Goal: Task Accomplishment & Management: Use online tool/utility

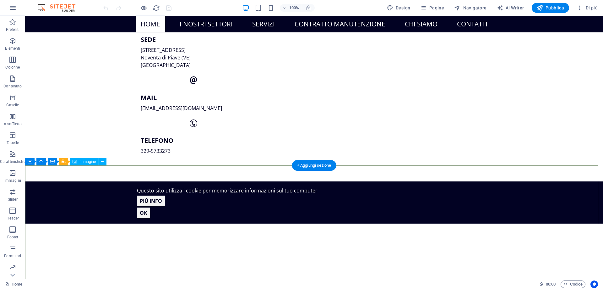
scroll to position [377, 0]
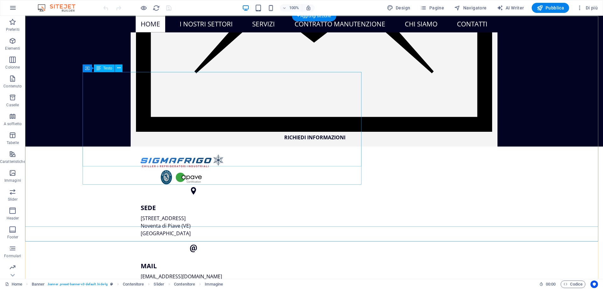
scroll to position [0, 0]
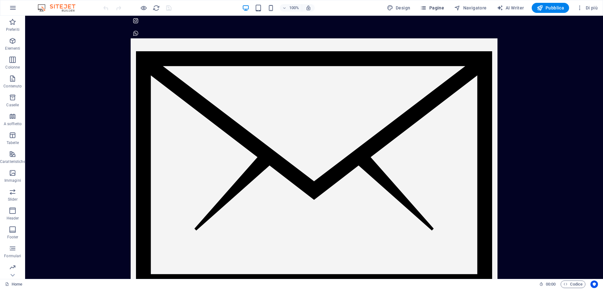
click at [433, 8] on span "Pagine" at bounding box center [432, 8] width 24 height 6
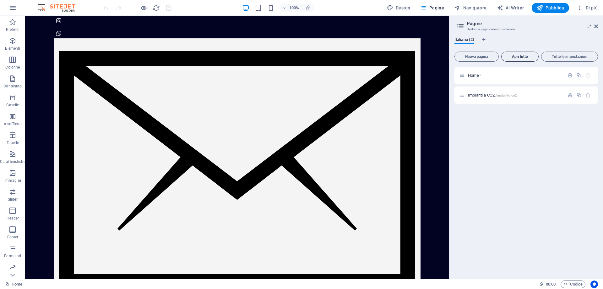
click at [520, 59] on button "Apri tutto" at bounding box center [519, 57] width 37 height 10
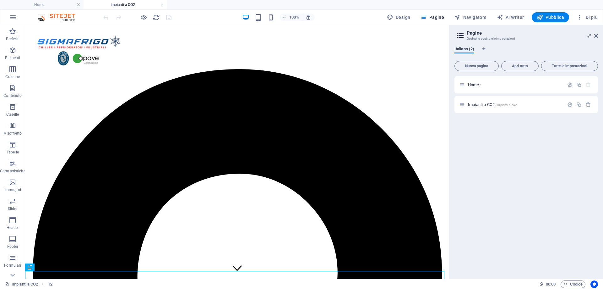
click at [600, 36] on aside "Pagine Gestsci le pagine e le impostazioni Italiano (2) Nuova pagina Apri tutto…" at bounding box center [526, 152] width 154 height 254
click at [598, 36] on icon at bounding box center [596, 35] width 4 height 5
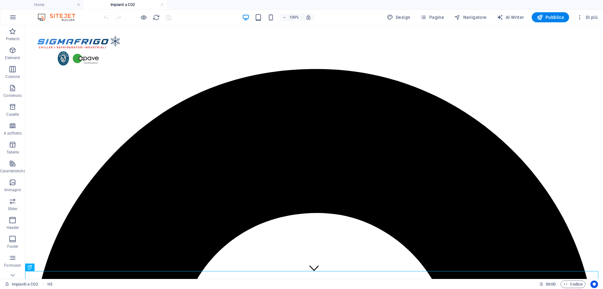
click at [117, 3] on h4 "Impianti a CO2" at bounding box center [126, 4] width 84 height 7
click at [48, 4] on h4 "Home" at bounding box center [42, 4] width 84 height 7
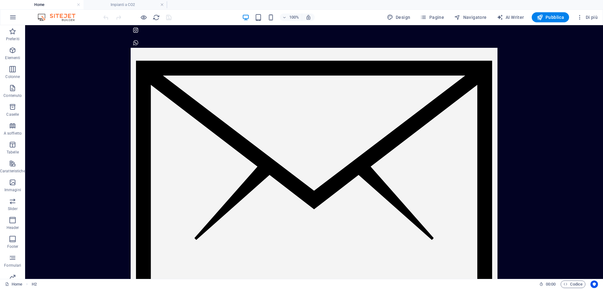
click at [119, 4] on h4 "Impianti a CO2" at bounding box center [126, 4] width 84 height 7
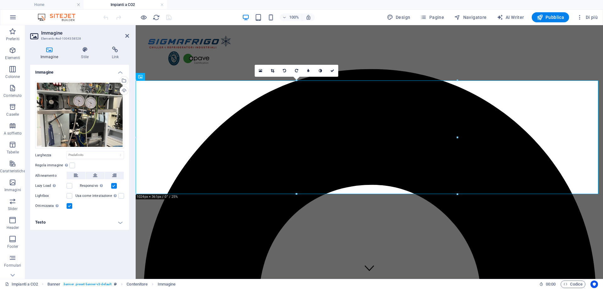
click at [124, 36] on header "Immagine Elemento #ed-1004358528" at bounding box center [79, 33] width 99 height 16
click at [126, 36] on icon at bounding box center [127, 35] width 4 height 5
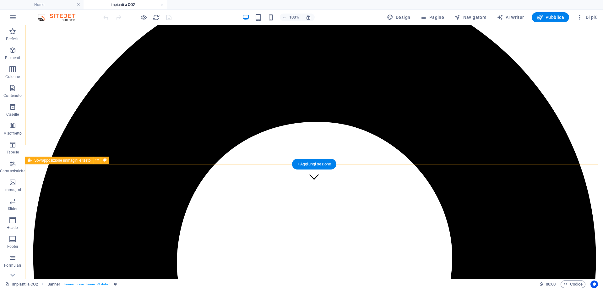
scroll to position [63, 0]
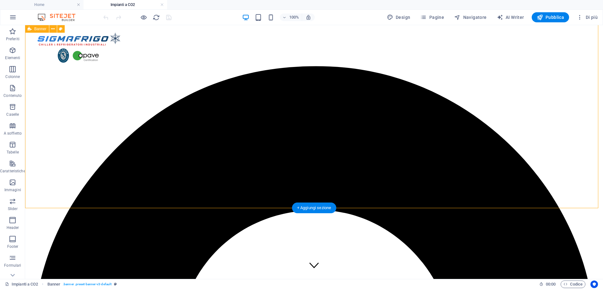
scroll to position [0, 0]
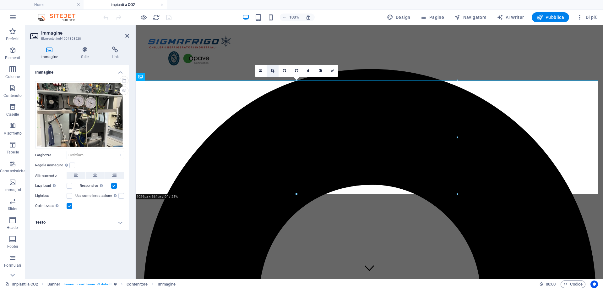
click at [274, 73] on link at bounding box center [273, 71] width 12 height 12
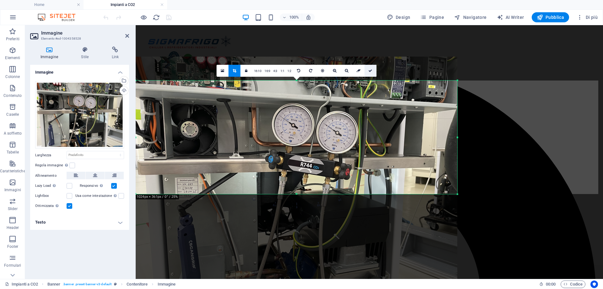
click at [371, 72] on icon at bounding box center [371, 71] width 4 height 4
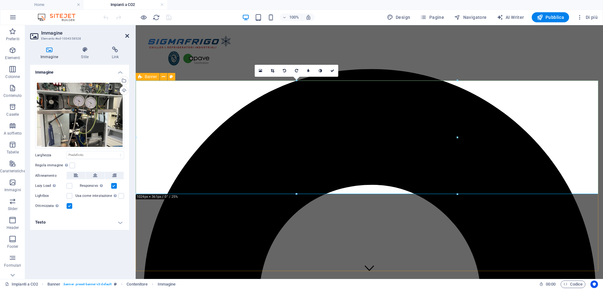
click at [125, 37] on icon at bounding box center [127, 35] width 4 height 5
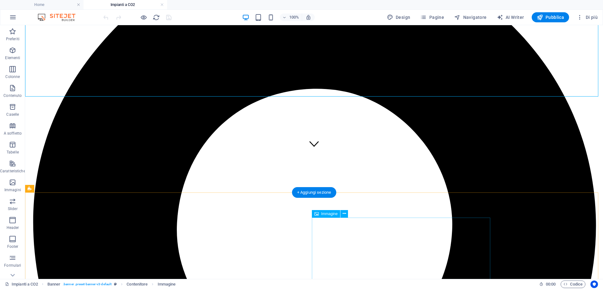
scroll to position [189, 0]
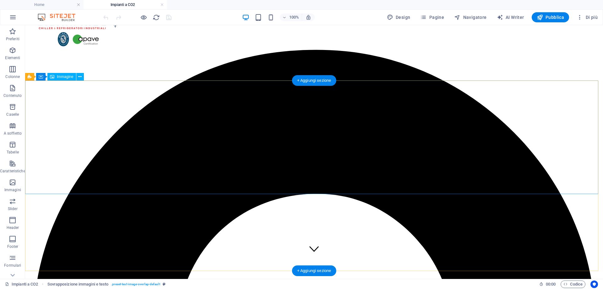
scroll to position [0, 0]
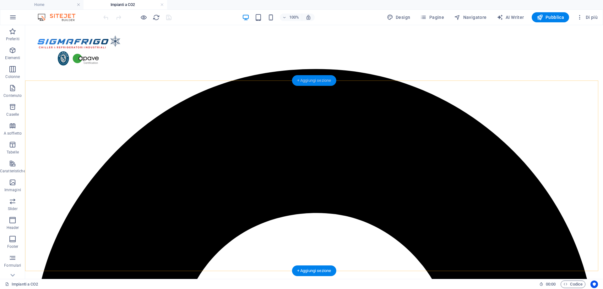
click at [318, 82] on div "+ Aggiungi sezione" at bounding box center [314, 80] width 44 height 11
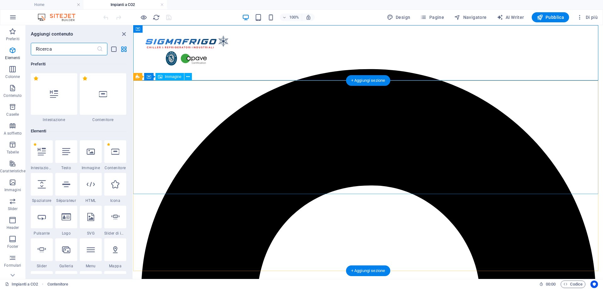
scroll to position [1099, 0]
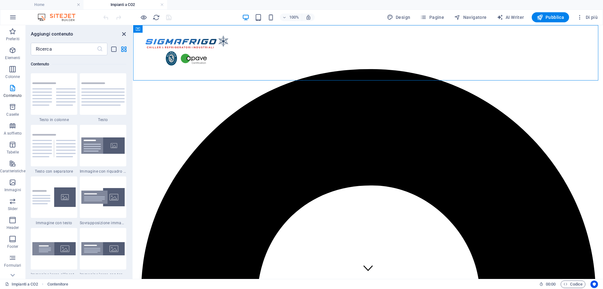
click at [123, 36] on icon "close panel" at bounding box center [123, 33] width 7 height 7
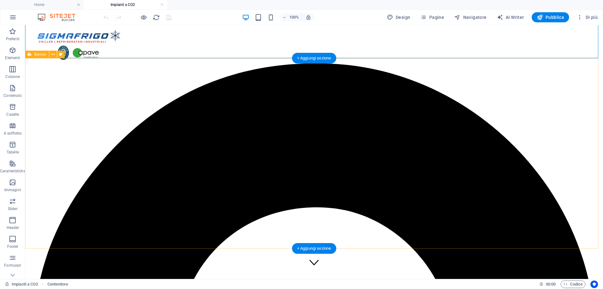
scroll to position [0, 0]
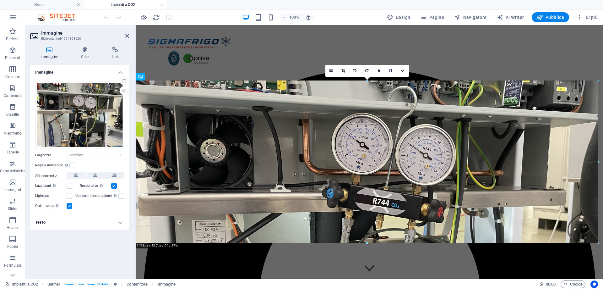
drag, startPoint x: 457, startPoint y: 137, endPoint x: 600, endPoint y: 147, distance: 143.3
type input "1473"
select select "px"
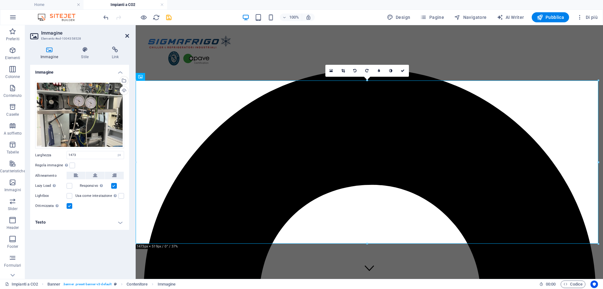
click at [128, 36] on icon at bounding box center [127, 35] width 4 height 5
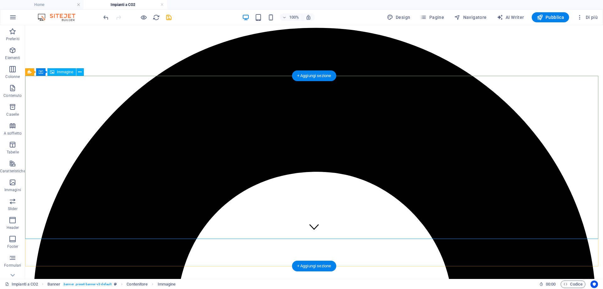
scroll to position [94, 0]
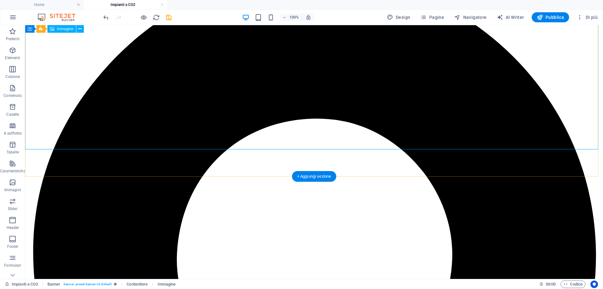
select select "px"
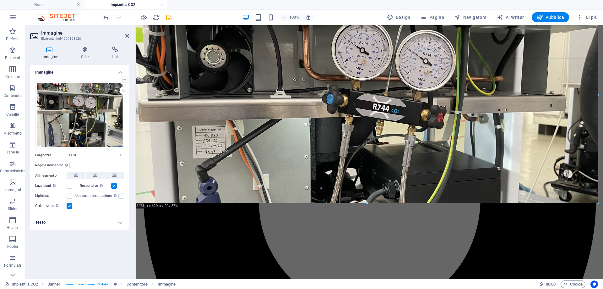
drag, startPoint x: 600, startPoint y: 150, endPoint x: 610, endPoint y: 155, distance: 11.0
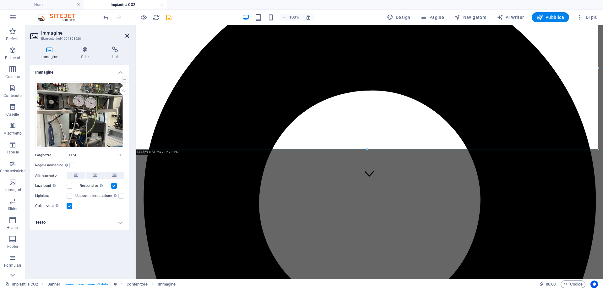
click at [125, 34] on icon at bounding box center [127, 35] width 4 height 5
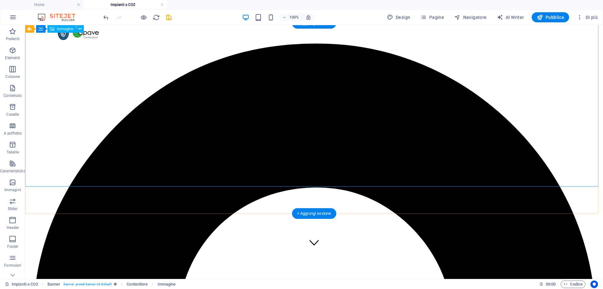
scroll to position [0, 0]
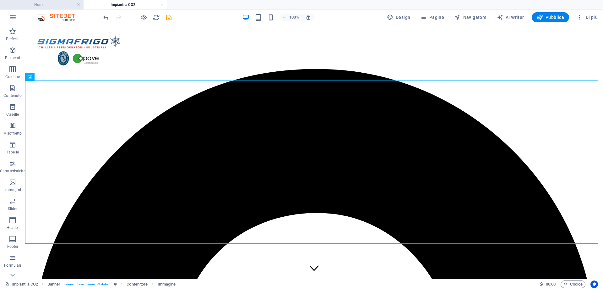
click at [47, 5] on h4 "Home" at bounding box center [42, 4] width 84 height 7
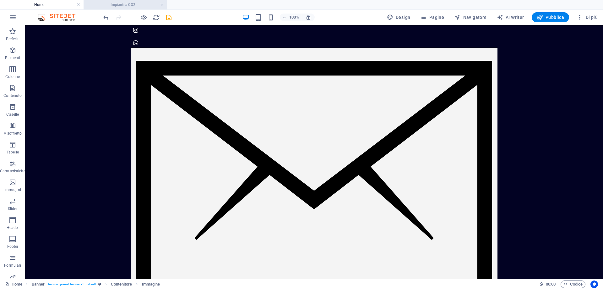
click at [117, 4] on h4 "Impianti a CO2" at bounding box center [126, 4] width 84 height 7
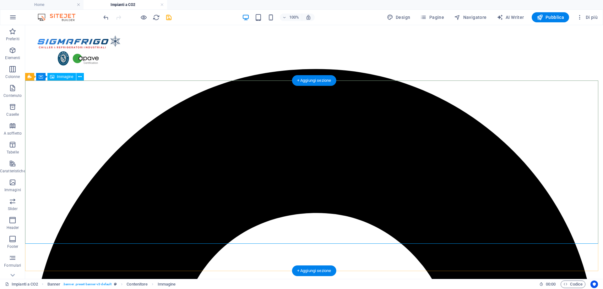
select select "px"
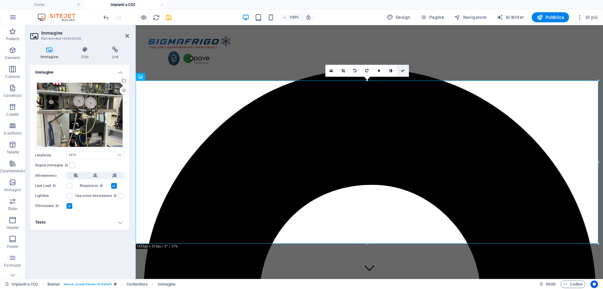
click at [402, 69] on icon at bounding box center [403, 71] width 4 height 4
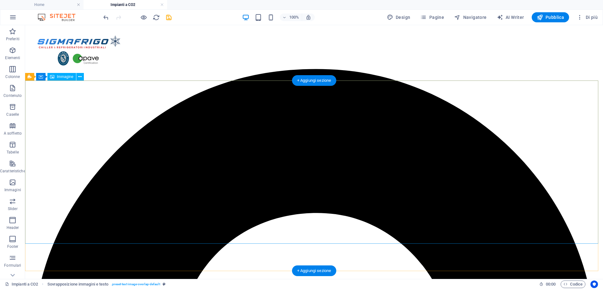
drag, startPoint x: 259, startPoint y: 141, endPoint x: 283, endPoint y: 141, distance: 23.6
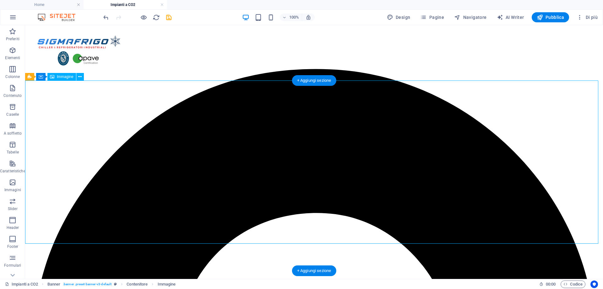
select select "px"
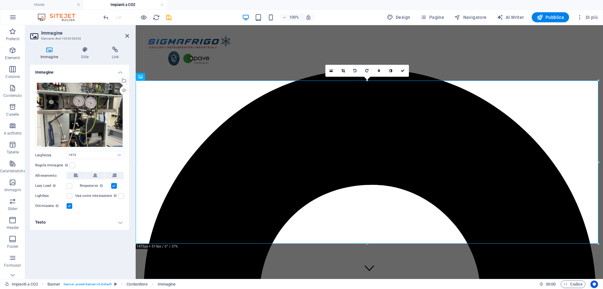
click at [68, 207] on label at bounding box center [70, 206] width 6 height 6
click at [0, 0] on input "Ottimizzata Le immagini sono compresse per migliorare la velocità della pagina." at bounding box center [0, 0] width 0 height 0
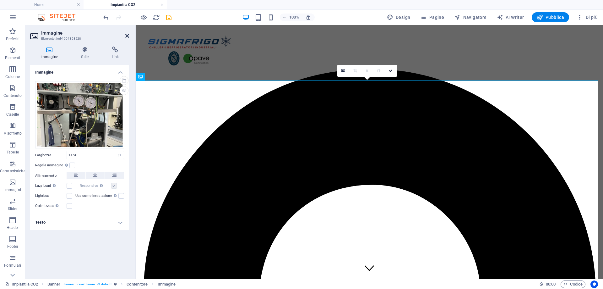
click at [126, 35] on icon at bounding box center [127, 35] width 4 height 5
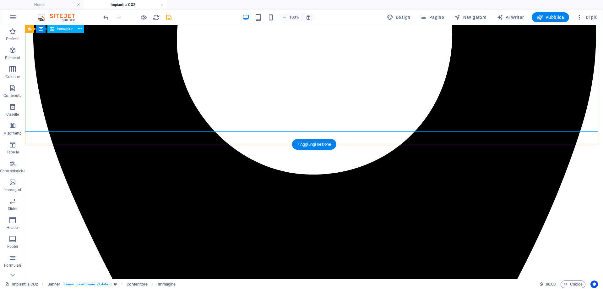
scroll to position [314, 0]
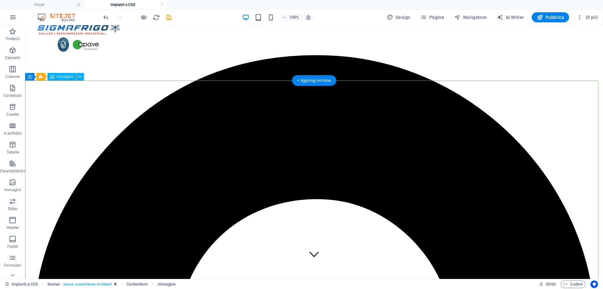
scroll to position [220, 0]
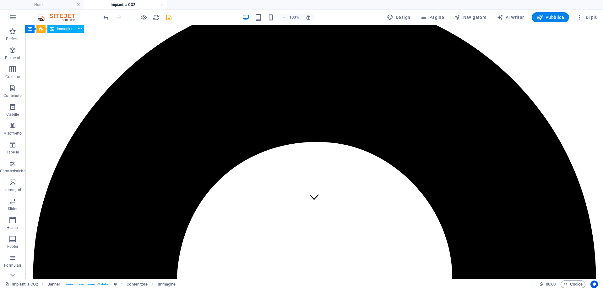
scroll to position [0, 0]
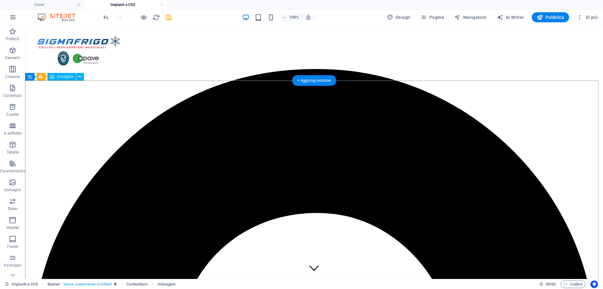
select select "px"
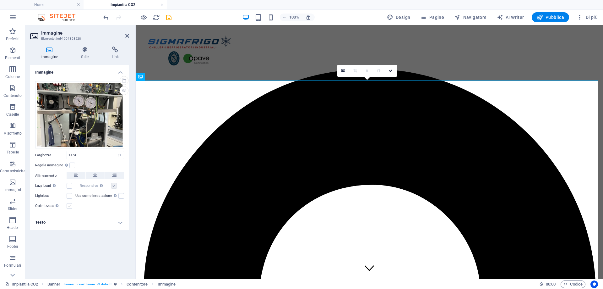
click at [68, 208] on label at bounding box center [70, 206] width 6 height 6
click at [0, 0] on input "Ottimizzata Le immagini sono compresse per migliorare la velocità della pagina." at bounding box center [0, 0] width 0 height 0
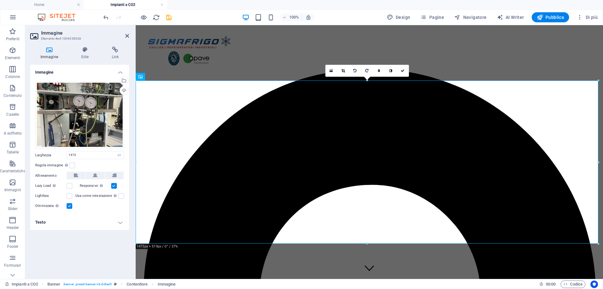
click at [125, 36] on header "Immagine Elemento #ed-1004358528" at bounding box center [79, 33] width 99 height 16
click at [126, 37] on icon at bounding box center [127, 35] width 4 height 5
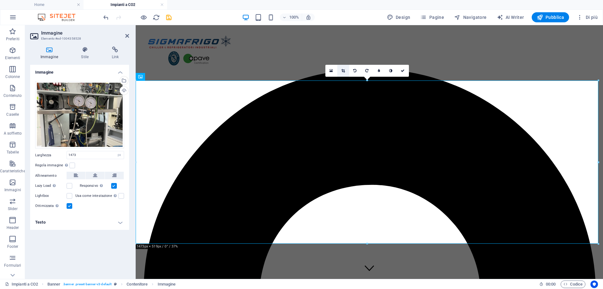
click at [342, 71] on icon at bounding box center [343, 71] width 3 height 4
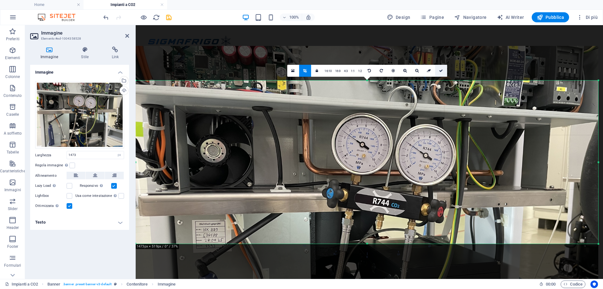
click at [439, 72] on icon at bounding box center [441, 71] width 4 height 4
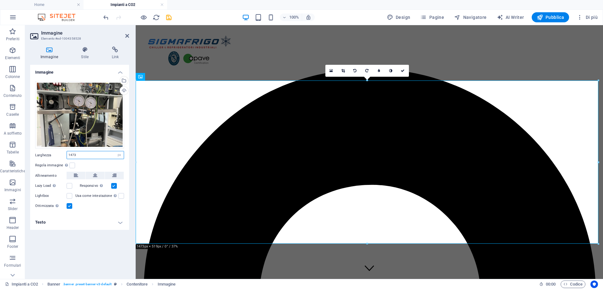
click at [92, 156] on input "1473" at bounding box center [95, 155] width 57 height 8
click at [128, 155] on div "Trascina qui i file, fai clic per sceglierli o selezionali da File o dalle nost…" at bounding box center [79, 145] width 99 height 139
click at [122, 156] on select "Predefinito automatico px rem % em vh vw" at bounding box center [119, 155] width 9 height 8
select select "auto"
click at [115, 151] on select "Predefinito automatico px rem % em vh vw" at bounding box center [119, 155] width 9 height 8
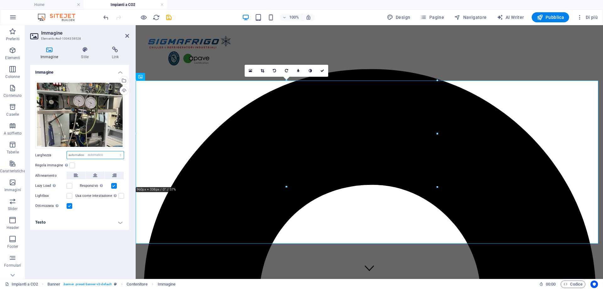
select select "DISABLED_OPTION_VALUE"
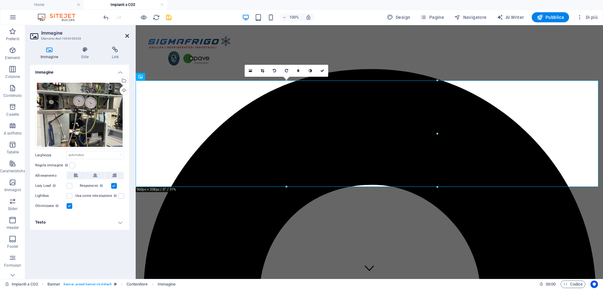
click at [128, 34] on icon at bounding box center [127, 35] width 4 height 5
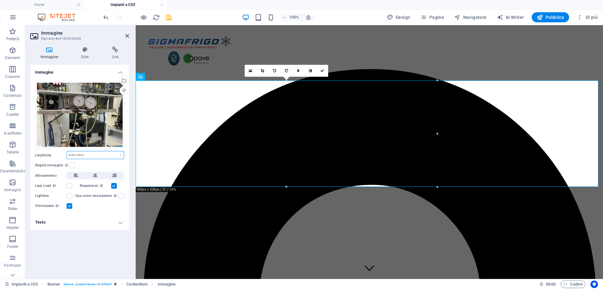
click at [85, 156] on select "Predefinito automatico px rem % em vh vw" at bounding box center [95, 155] width 57 height 8
click at [67, 151] on select "Predefinito automatico px rem % em vh vw" at bounding box center [95, 155] width 57 height 8
click at [101, 153] on select "Predefinito automatico px rem % em vh vw" at bounding box center [95, 155] width 57 height 8
select select "%"
click at [115, 151] on select "Predefinito automatico px rem % em vh vw" at bounding box center [95, 155] width 57 height 8
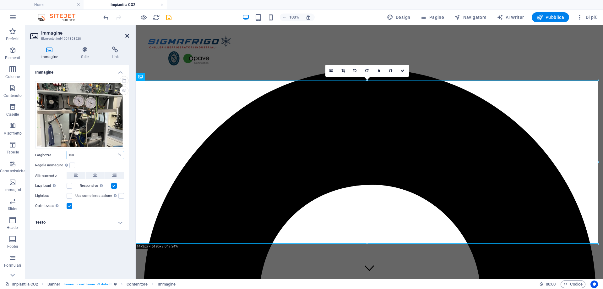
type input "100"
click at [127, 36] on icon at bounding box center [127, 35] width 4 height 5
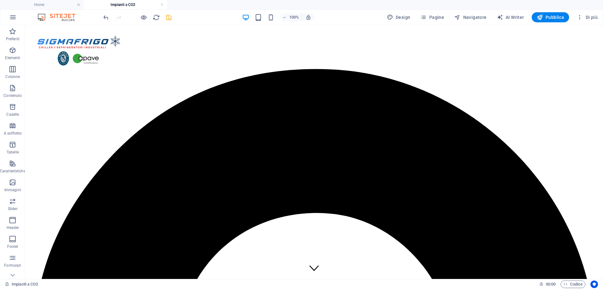
click at [170, 17] on icon "save" at bounding box center [168, 17] width 7 height 7
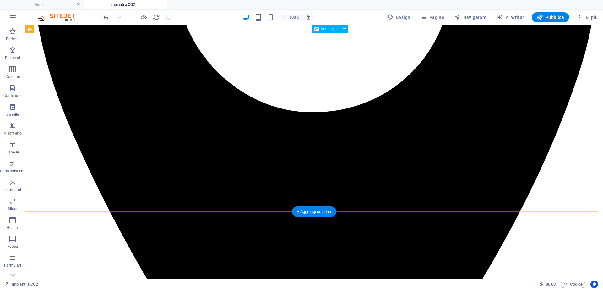
scroll to position [419, 0]
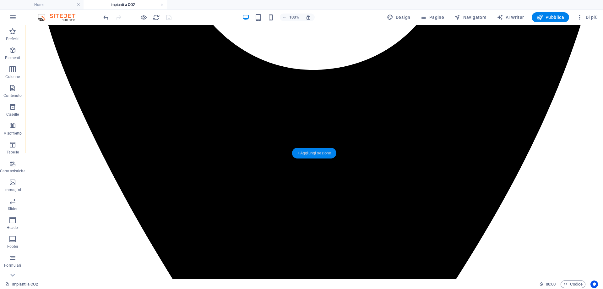
click at [309, 155] on div "+ Aggiungi sezione" at bounding box center [314, 153] width 44 height 11
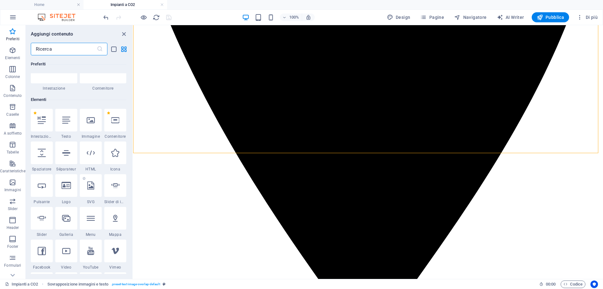
scroll to position [63, 0]
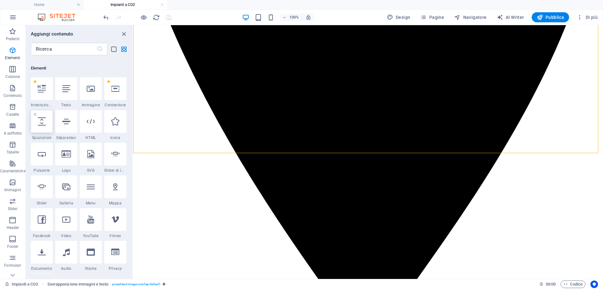
click at [43, 128] on div at bounding box center [42, 121] width 22 height 23
select select "px"
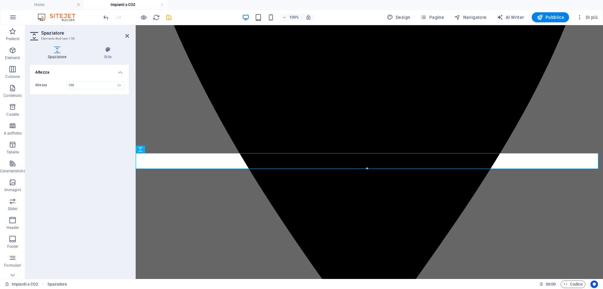
type input "100"
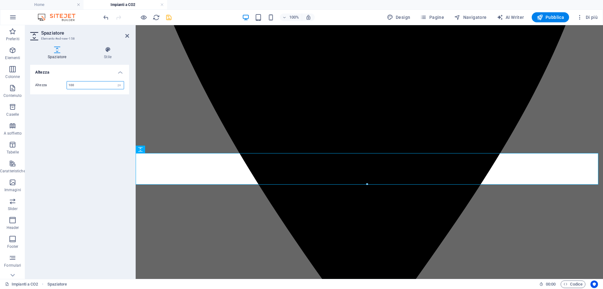
click at [91, 83] on input "100" at bounding box center [95, 85] width 57 height 8
click at [128, 34] on icon at bounding box center [127, 35] width 4 height 5
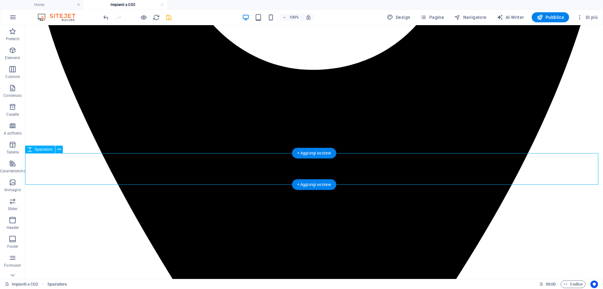
click at [61, 148] on button at bounding box center [59, 149] width 8 height 8
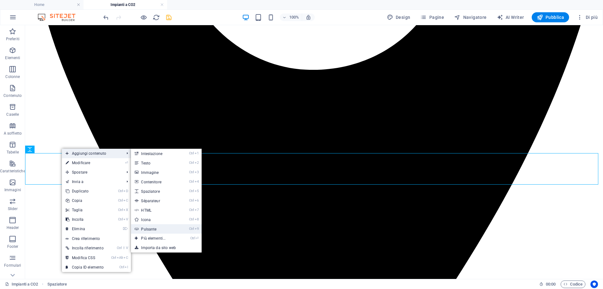
click at [165, 225] on link "Ctrl 9 Pulsante" at bounding box center [154, 228] width 47 height 9
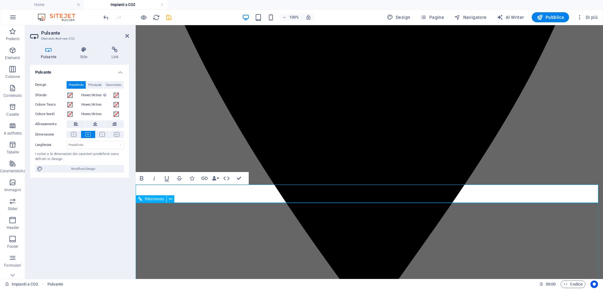
scroll to position [394, 0]
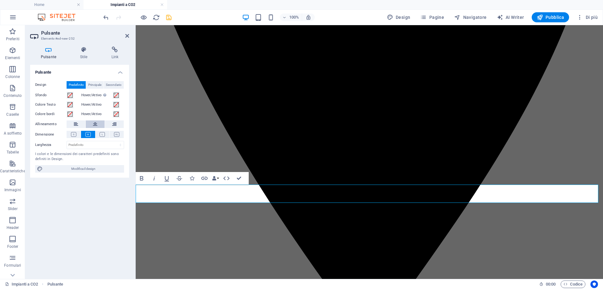
click at [95, 125] on icon at bounding box center [95, 124] width 4 height 8
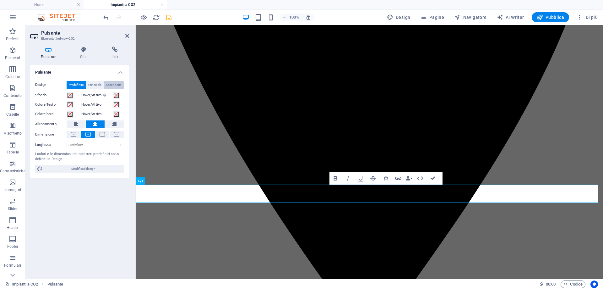
click at [118, 83] on span "Secondario" at bounding box center [114, 85] width 16 height 8
click at [104, 81] on button "Secondario" at bounding box center [114, 85] width 20 height 8
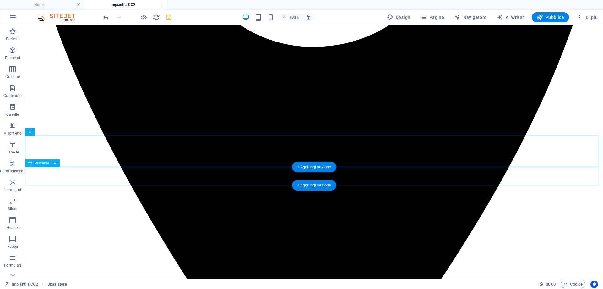
scroll to position [468, 0]
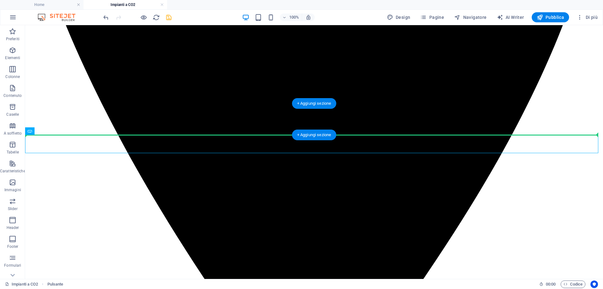
drag, startPoint x: 234, startPoint y: 143, endPoint x: 238, endPoint y: 123, distance: 20.8
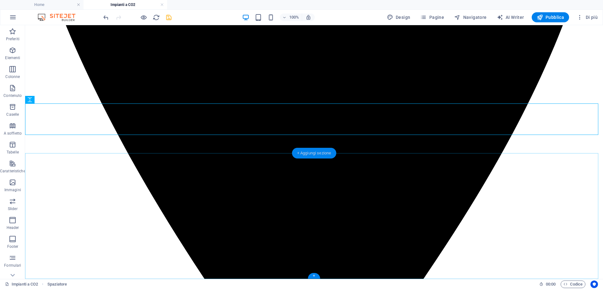
drag, startPoint x: 322, startPoint y: 155, endPoint x: 189, endPoint y: 130, distance: 135.9
click at [322, 155] on div "+ Aggiungi sezione" at bounding box center [314, 153] width 44 height 11
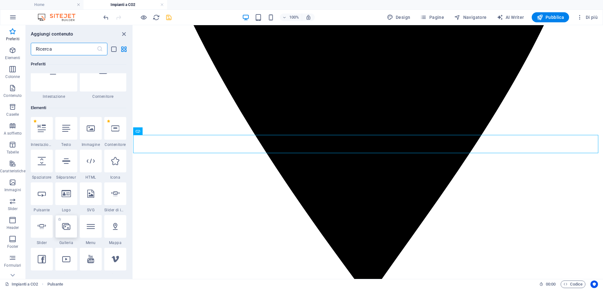
scroll to position [0, 0]
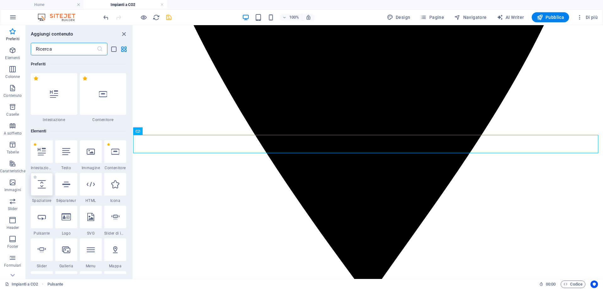
click at [44, 186] on icon at bounding box center [42, 184] width 8 height 8
select select "px"
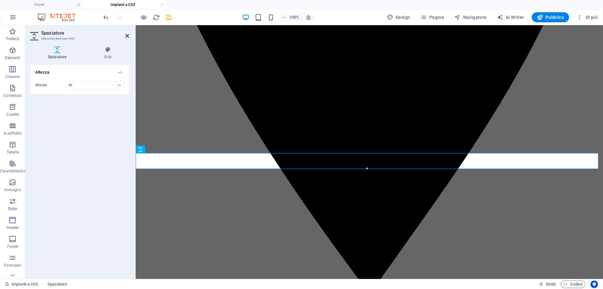
click at [126, 35] on icon at bounding box center [127, 35] width 4 height 5
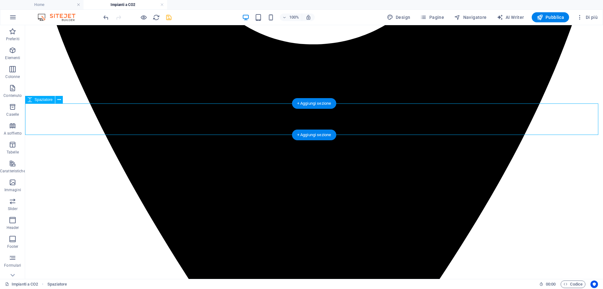
select select "px"
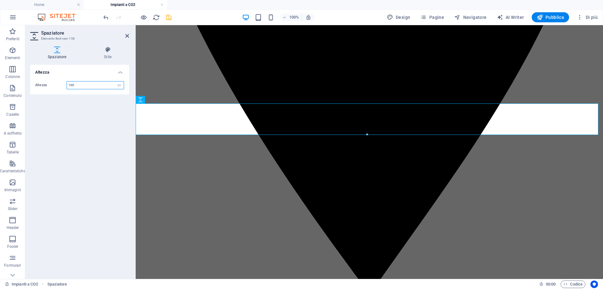
drag, startPoint x: 80, startPoint y: 85, endPoint x: 47, endPoint y: 84, distance: 33.7
click at [47, 84] on div "Altezza 100 px rem vh vw" at bounding box center [79, 85] width 89 height 8
type input "50"
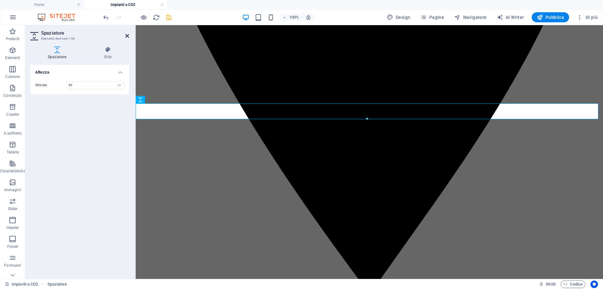
click at [128, 35] on icon at bounding box center [127, 35] width 4 height 5
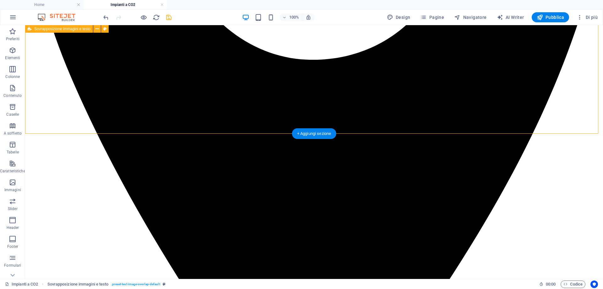
scroll to position [405, 0]
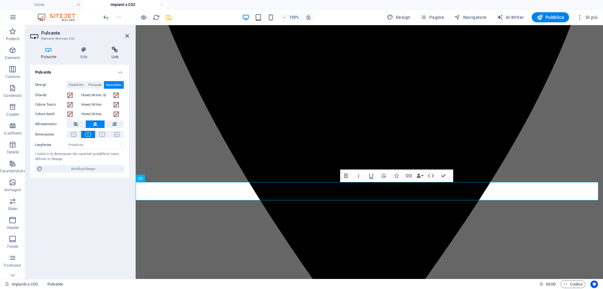
click at [115, 49] on icon at bounding box center [115, 50] width 28 height 6
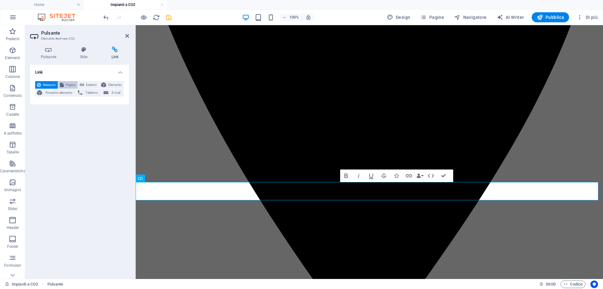
click at [72, 81] on span "Pagina" at bounding box center [71, 85] width 10 height 8
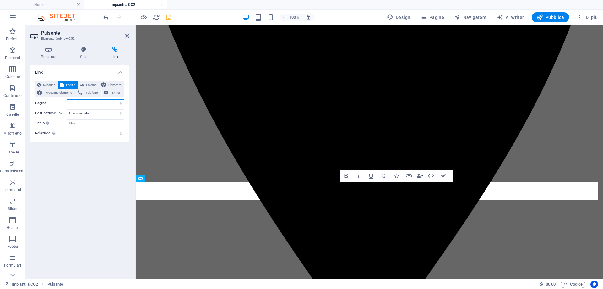
click at [95, 103] on select "Home Impianti a CO2" at bounding box center [95, 103] width 57 height 8
select select "0"
click at [67, 99] on select "Home Impianti a CO2" at bounding box center [95, 103] width 57 height 8
click at [126, 36] on icon at bounding box center [127, 35] width 4 height 5
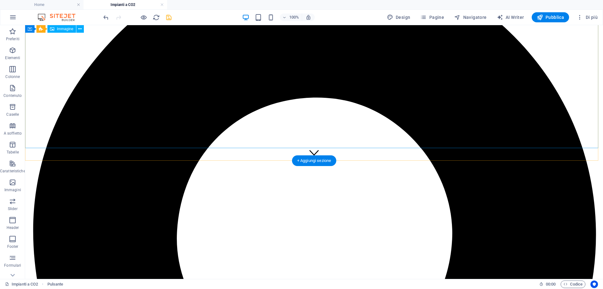
scroll to position [91, 0]
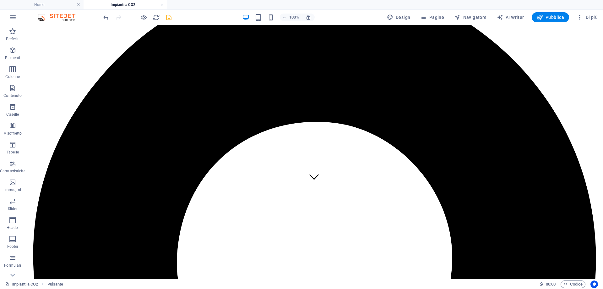
click at [167, 16] on icon "save" at bounding box center [168, 17] width 7 height 7
click at [47, 5] on h4 "Home" at bounding box center [42, 4] width 84 height 7
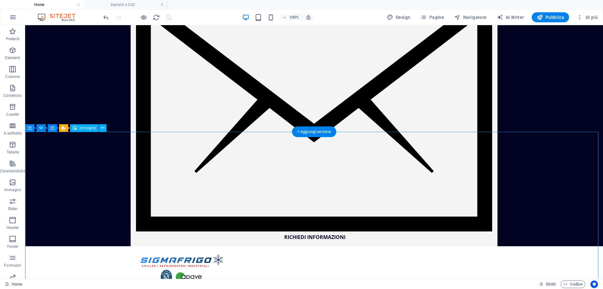
scroll to position [126, 0]
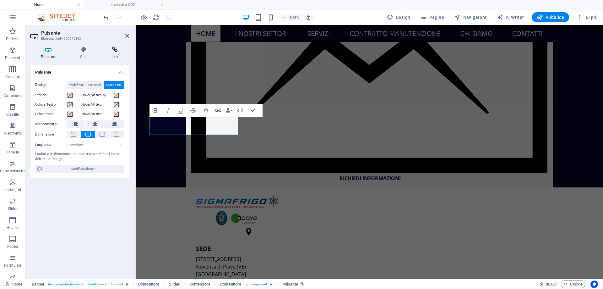
click at [114, 53] on h4 "Link" at bounding box center [115, 53] width 28 height 13
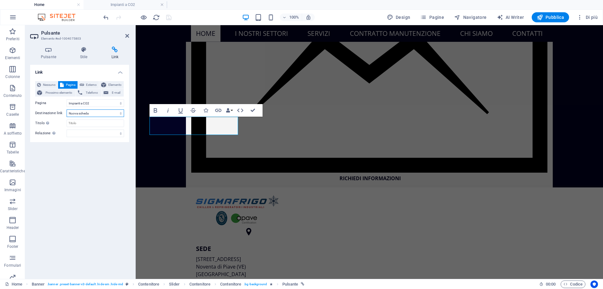
click at [95, 112] on select "Nuova scheda Stessa scheda Sovrapposizione" at bounding box center [95, 113] width 57 height 8
select select
click at [67, 109] on select "Nuova scheda Stessa scheda Sovrapposizione" at bounding box center [95, 113] width 57 height 8
click at [128, 36] on icon at bounding box center [127, 35] width 4 height 5
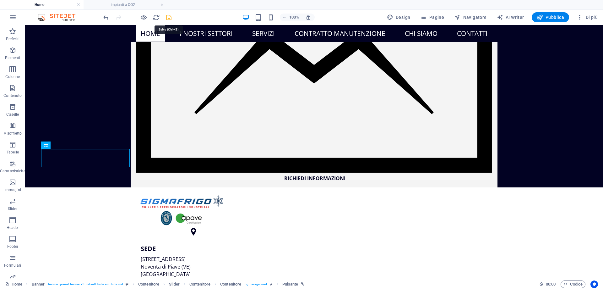
click at [168, 18] on icon "save" at bounding box center [168, 17] width 7 height 7
checkbox input "false"
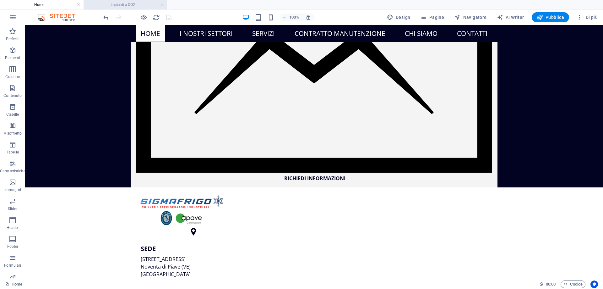
click at [124, 5] on h4 "Impianti a CO2" at bounding box center [126, 4] width 84 height 7
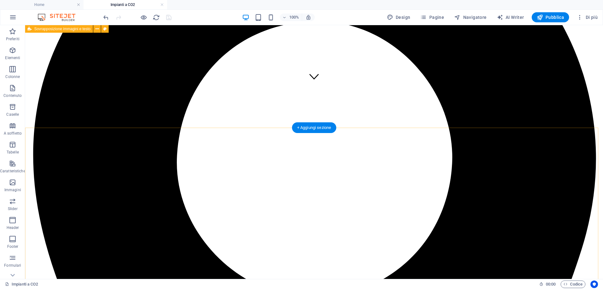
scroll to position [437, 0]
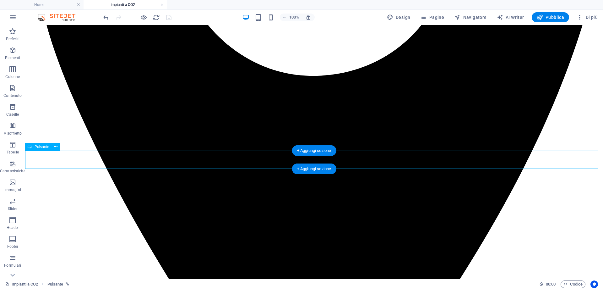
select select
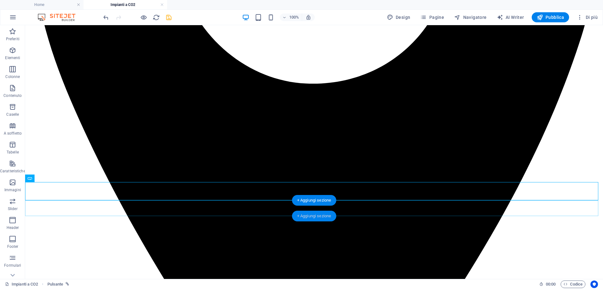
scroll to position [405, 0]
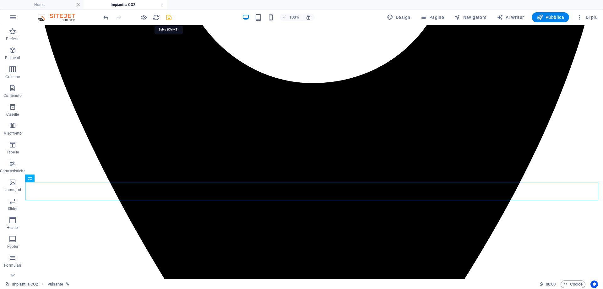
click at [168, 20] on icon "save" at bounding box center [168, 17] width 7 height 7
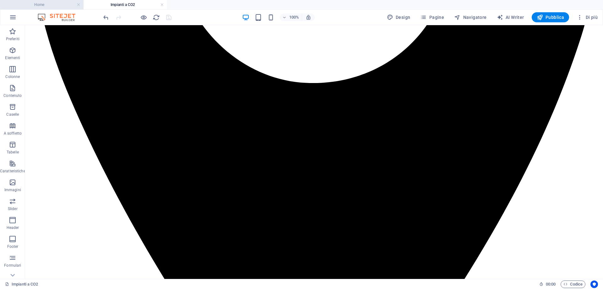
click at [47, 6] on h4 "Home" at bounding box center [42, 4] width 84 height 7
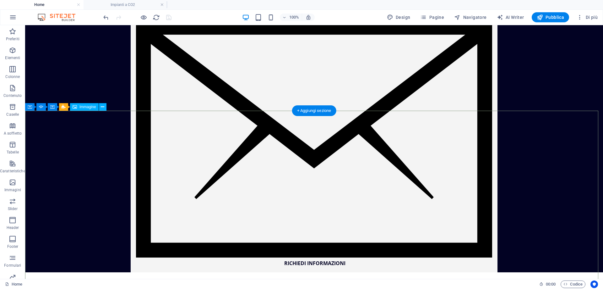
scroll to position [0, 0]
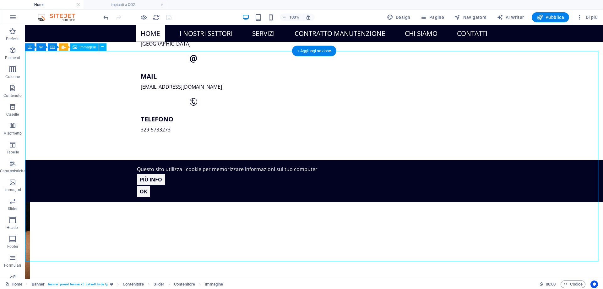
scroll to position [346, 0]
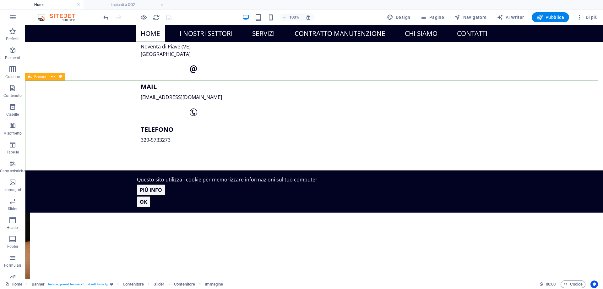
click at [39, 77] on span "Banner" at bounding box center [40, 77] width 12 height 4
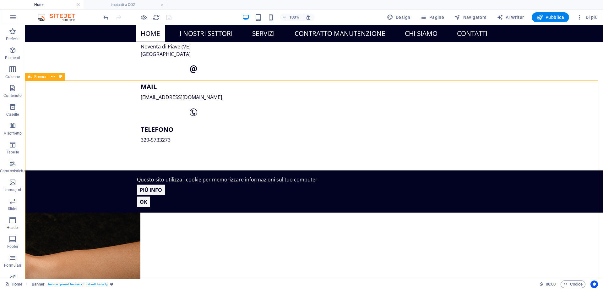
select select "vh"
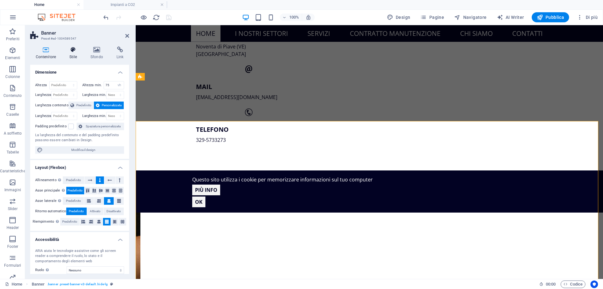
scroll to position [305, 0]
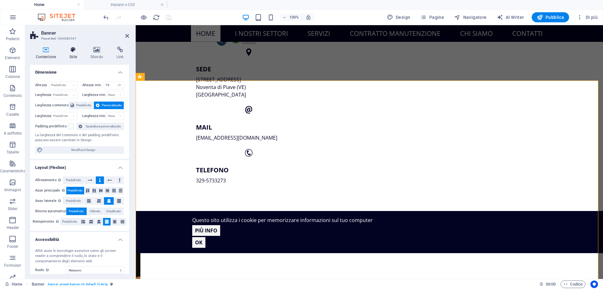
click at [70, 50] on icon at bounding box center [73, 50] width 19 height 6
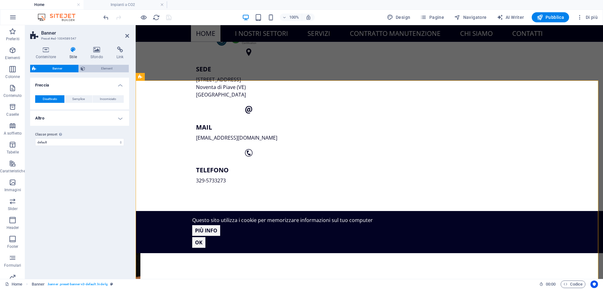
click at [102, 70] on span "Element" at bounding box center [107, 69] width 40 height 8
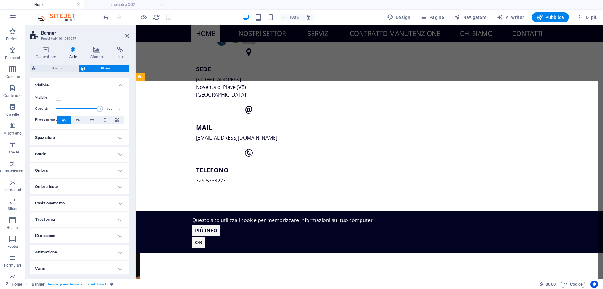
click at [60, 96] on label at bounding box center [59, 98] width 6 height 6
click at [0, 0] on input "Visibile" at bounding box center [0, 0] width 0 height 0
click at [126, 36] on icon at bounding box center [127, 35] width 4 height 5
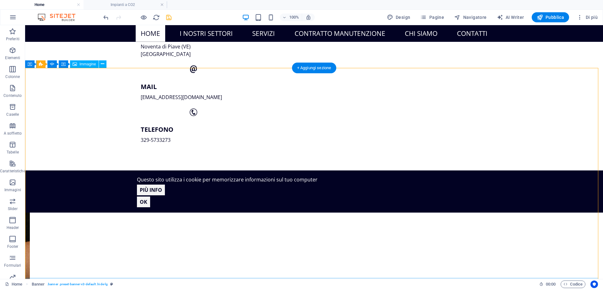
scroll to position [377, 0]
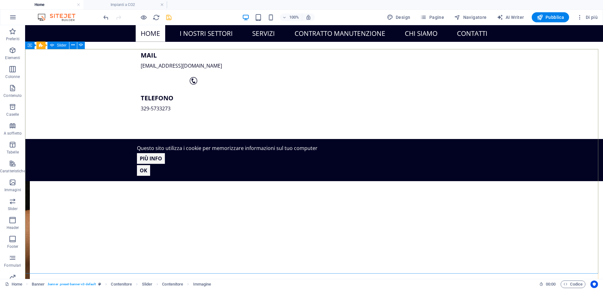
click at [53, 46] on icon at bounding box center [52, 45] width 4 height 8
select select "ms"
select select "s"
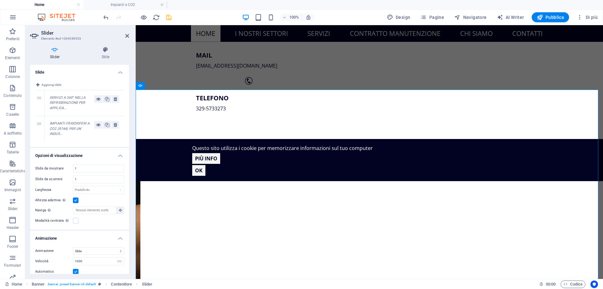
scroll to position [337, 0]
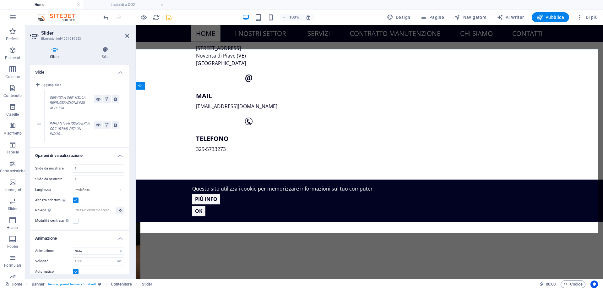
click at [77, 272] on label at bounding box center [76, 272] width 6 height 6
click at [0, 0] on input "Automatico" at bounding box center [0, 0] width 0 height 0
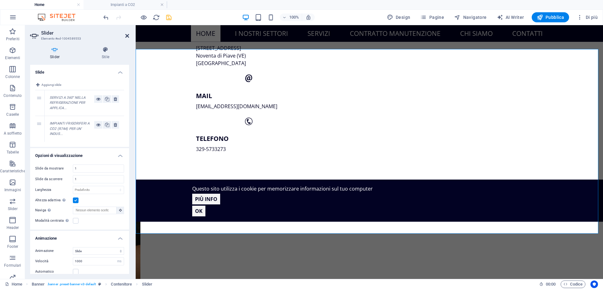
drag, startPoint x: 127, startPoint y: 35, endPoint x: 177, endPoint y: 111, distance: 91.1
click at [127, 35] on icon at bounding box center [127, 35] width 4 height 5
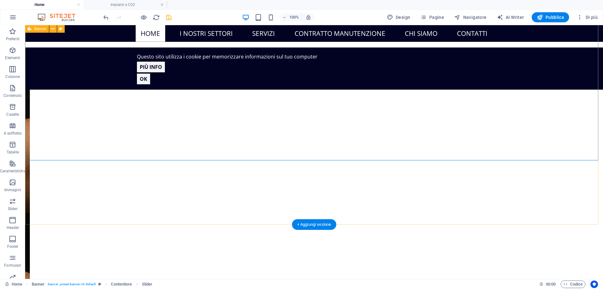
scroll to position [408, 0]
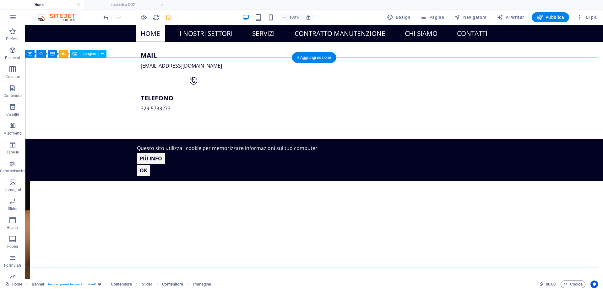
scroll to position [346, 0]
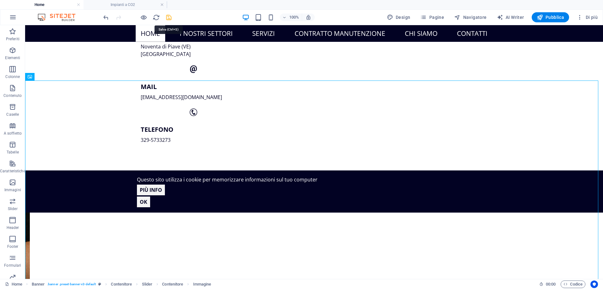
click at [171, 18] on icon "save" at bounding box center [168, 17] width 7 height 7
checkbox input "false"
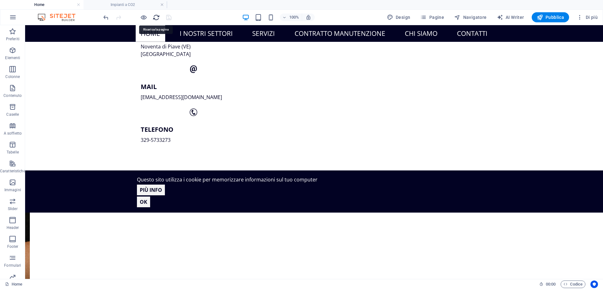
click at [156, 18] on icon "reload" at bounding box center [156, 17] width 7 height 7
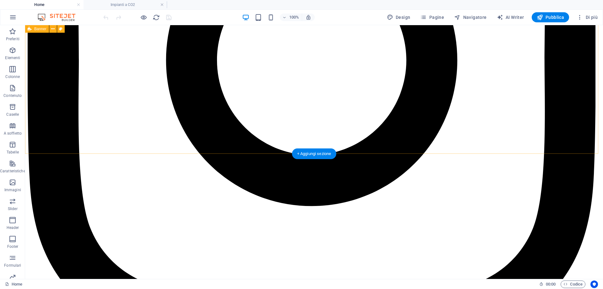
scroll to position [377, 0]
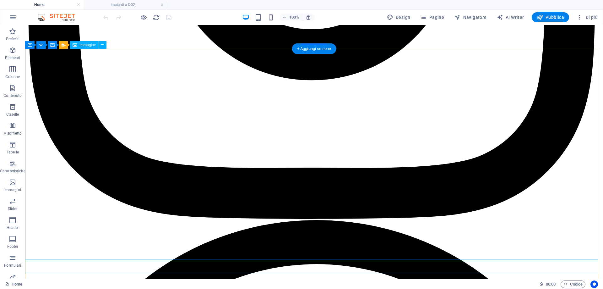
click at [84, 46] on span "Immagine" at bounding box center [87, 45] width 17 height 4
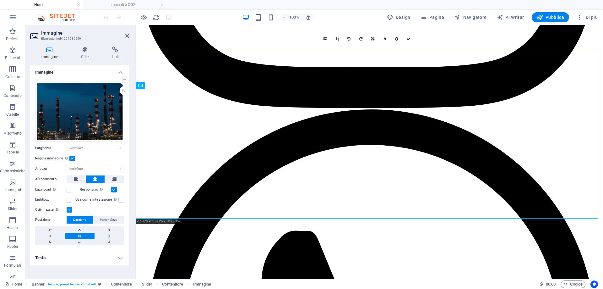
scroll to position [337, 0]
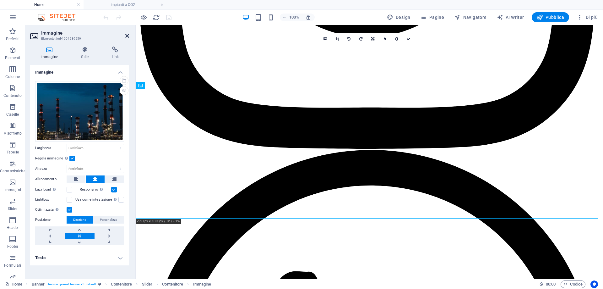
click at [126, 37] on icon at bounding box center [127, 35] width 4 height 5
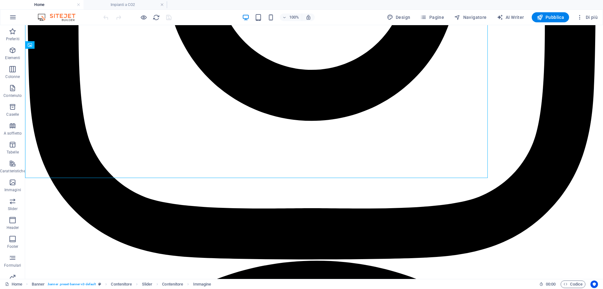
scroll to position [377, 0]
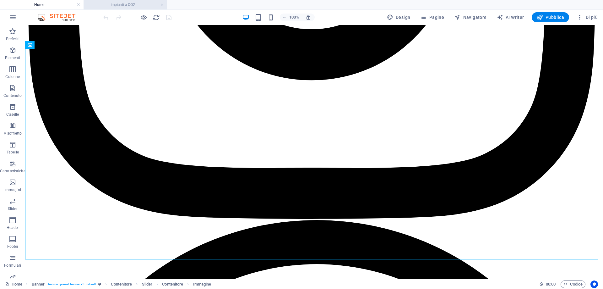
click at [142, 6] on h4 "Impianti a CO2" at bounding box center [126, 4] width 84 height 7
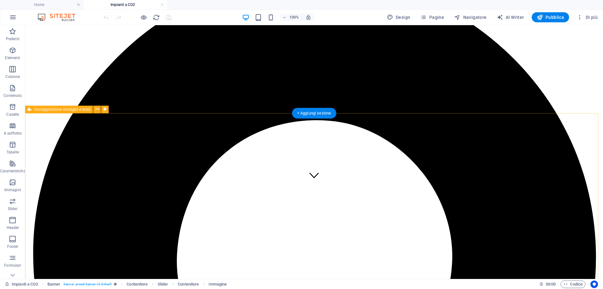
scroll to position [91, 0]
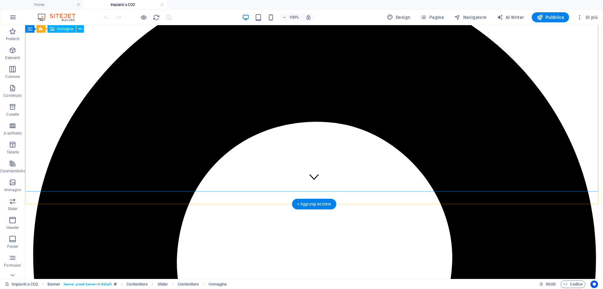
select select "%"
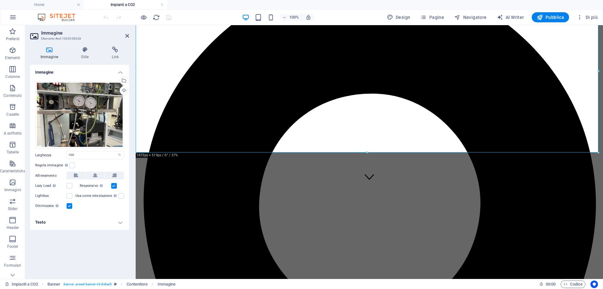
click at [124, 37] on header "Immagine Elemento #ed-1004358528" at bounding box center [79, 33] width 99 height 16
click at [125, 37] on icon at bounding box center [127, 35] width 4 height 5
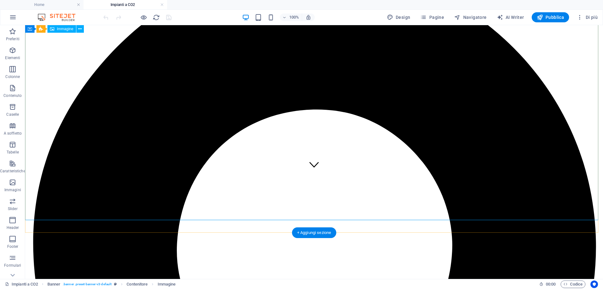
scroll to position [0, 0]
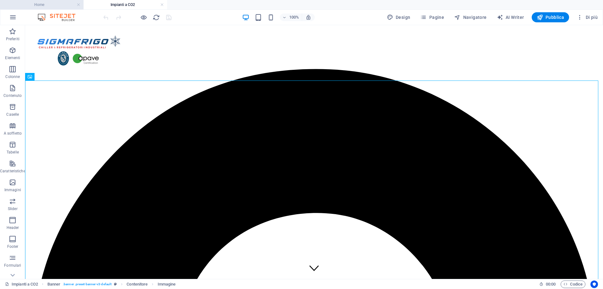
click at [46, 4] on h4 "Home" at bounding box center [42, 4] width 84 height 7
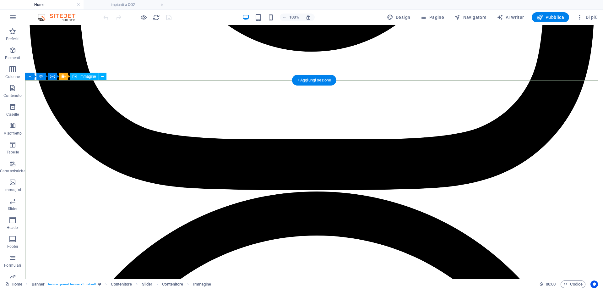
scroll to position [346, 0]
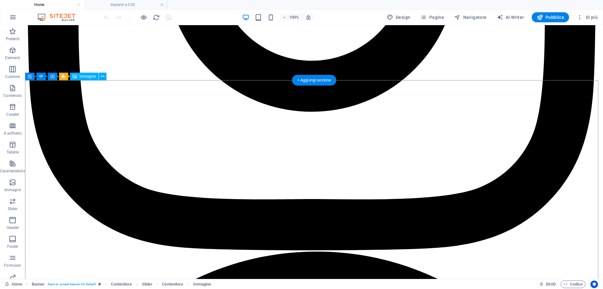
click at [52, 76] on icon at bounding box center [52, 77] width 4 height 8
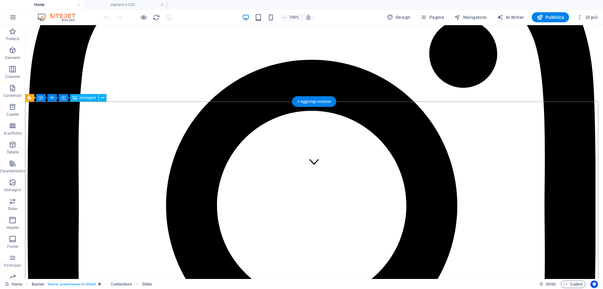
scroll to position [31, 0]
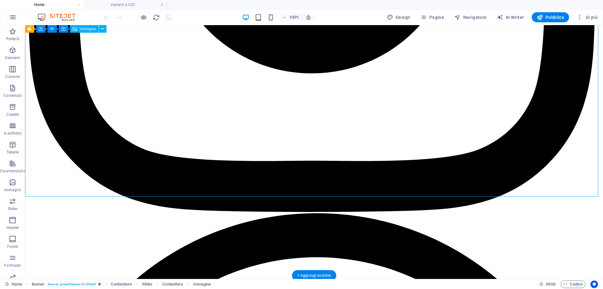
scroll to position [346, 0]
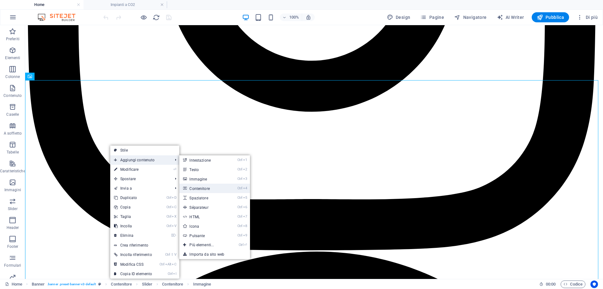
drag, startPoint x: 210, startPoint y: 184, endPoint x: 73, endPoint y: 158, distance: 138.8
click at [210, 184] on link "Ctrl 4 Contenitore" at bounding box center [202, 187] width 47 height 9
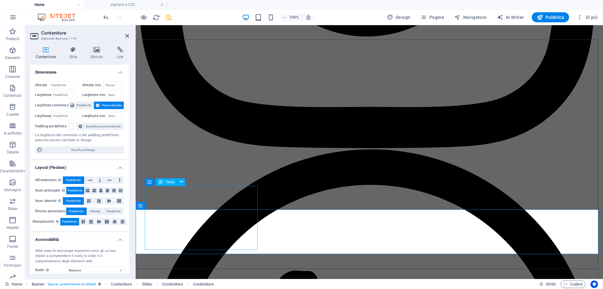
scroll to position [372, 0]
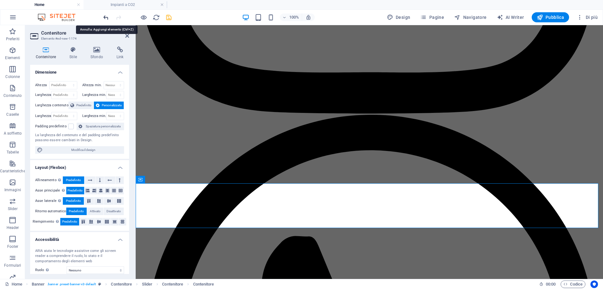
click at [105, 16] on icon "undo" at bounding box center [105, 17] width 7 height 7
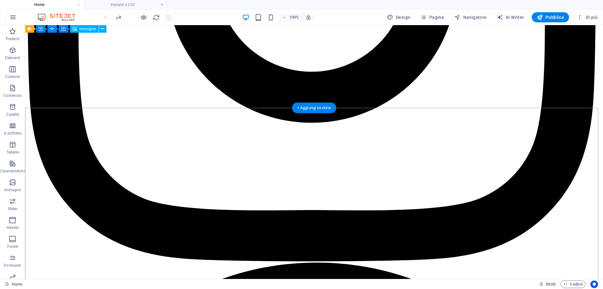
scroll to position [318, 0]
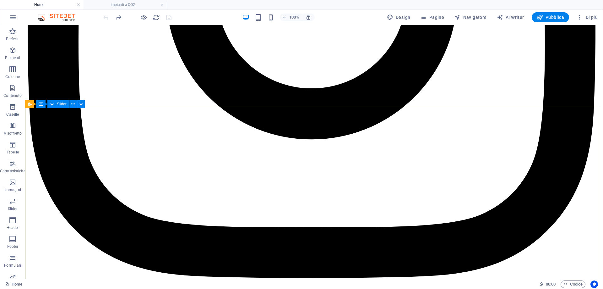
click at [63, 105] on span "Slider" at bounding box center [62, 104] width 10 height 4
select select "ms"
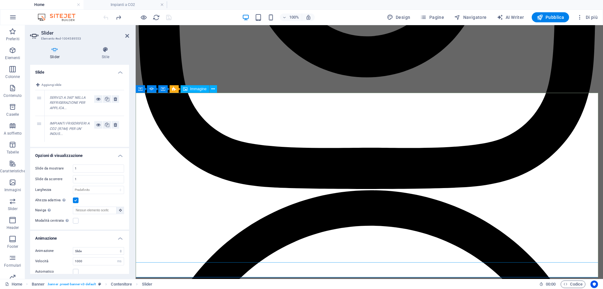
scroll to position [287, 0]
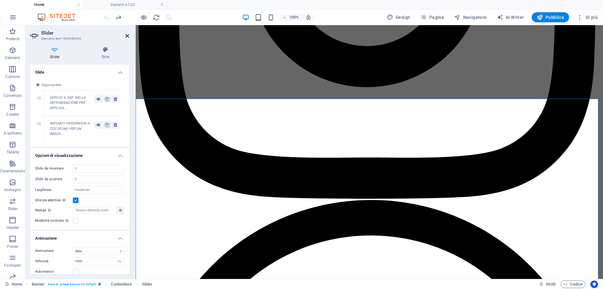
click at [127, 36] on icon at bounding box center [127, 35] width 4 height 5
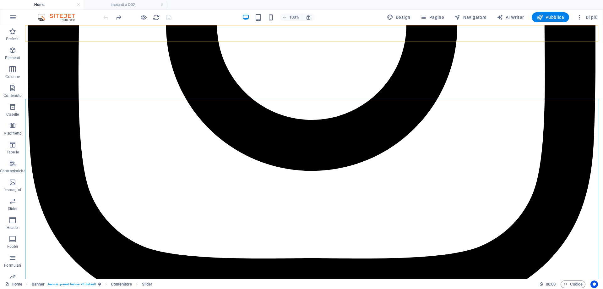
scroll to position [327, 0]
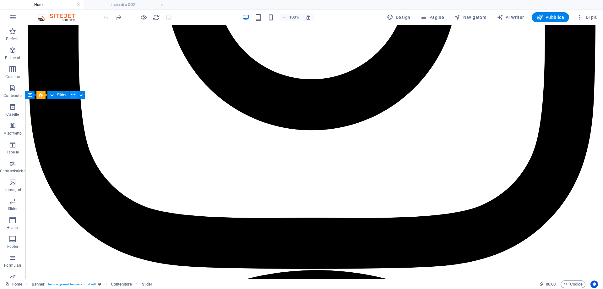
click at [71, 96] on icon at bounding box center [72, 95] width 3 height 7
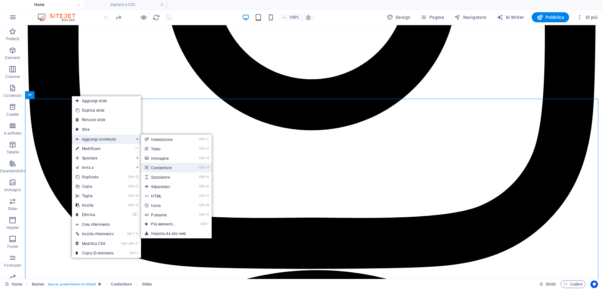
click at [169, 168] on link "Ctrl 4 Contenitore" at bounding box center [164, 167] width 47 height 9
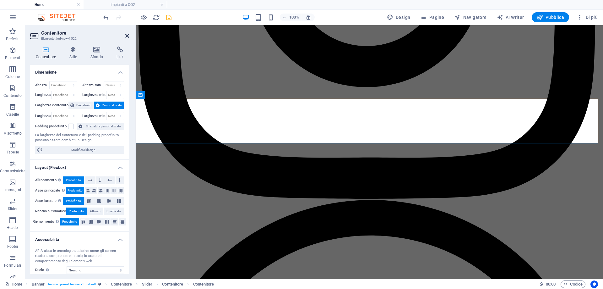
click at [125, 36] on icon at bounding box center [127, 35] width 4 height 5
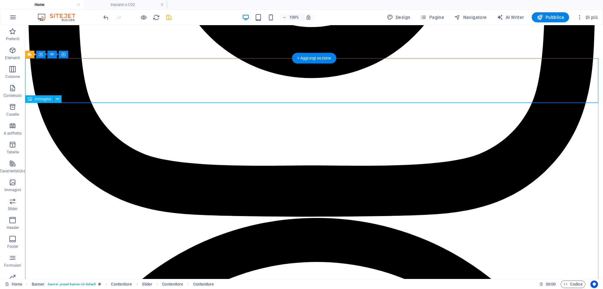
scroll to position [421, 0]
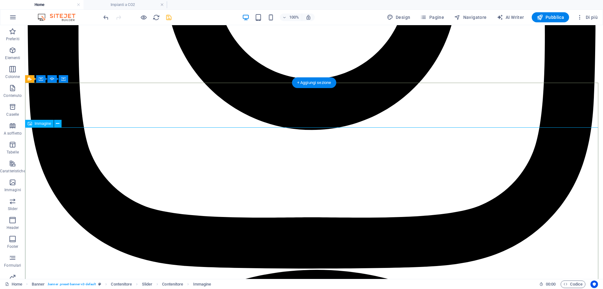
scroll to position [327, 0]
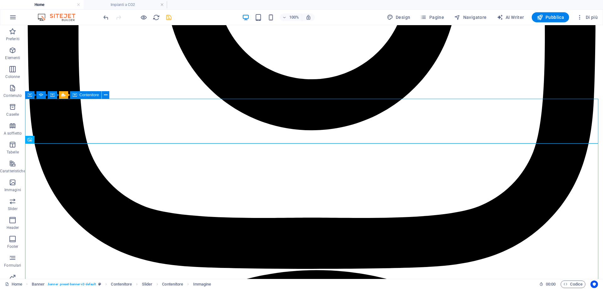
click at [92, 96] on span "Contenitore" at bounding box center [88, 95] width 19 height 4
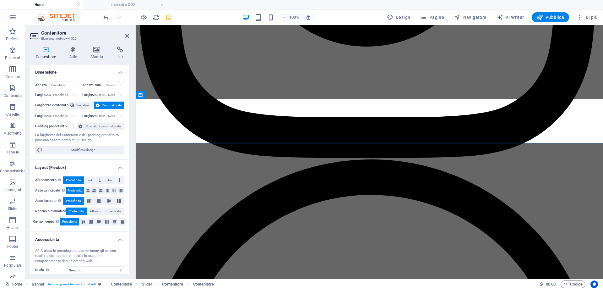
scroll to position [287, 0]
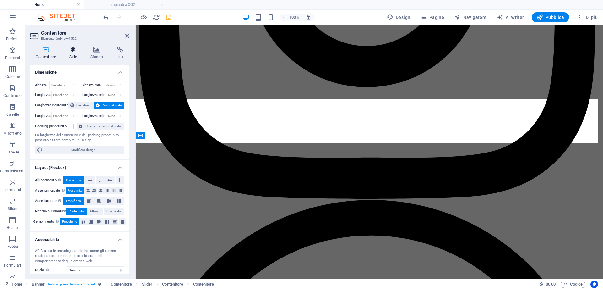
click at [74, 50] on icon at bounding box center [73, 50] width 19 height 6
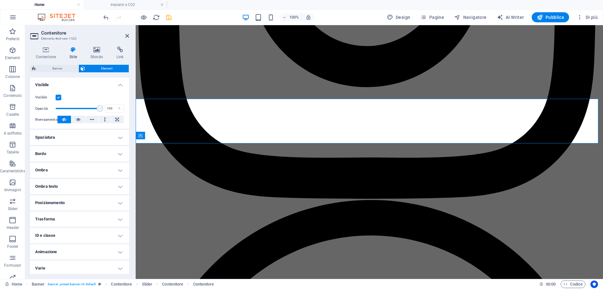
scroll to position [69, 0]
click at [80, 201] on h4 "Posizionamento" at bounding box center [79, 200] width 99 height 15
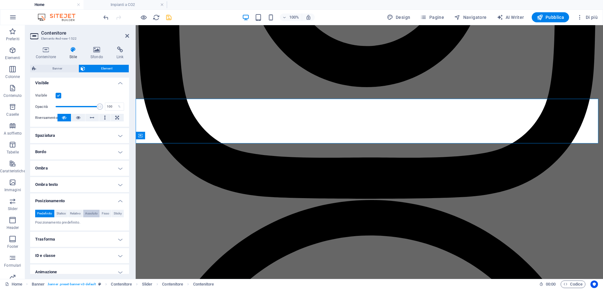
click at [96, 214] on span "Assoluto" at bounding box center [91, 214] width 13 height 8
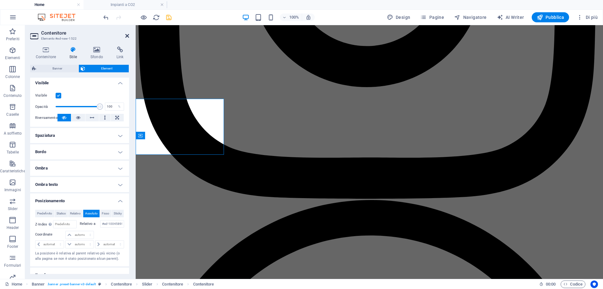
click at [127, 36] on icon at bounding box center [127, 35] width 4 height 5
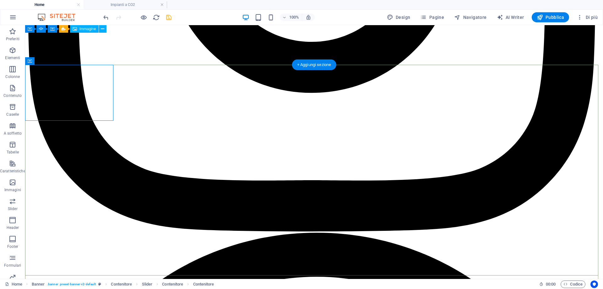
scroll to position [359, 0]
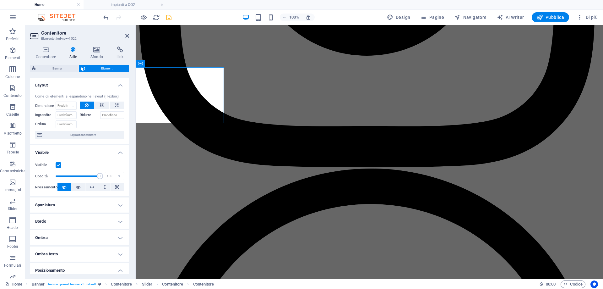
scroll to position [126, 0]
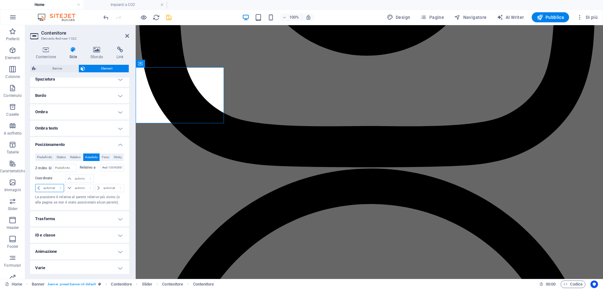
click at [47, 192] on select "automatico px rem % em" at bounding box center [50, 188] width 28 height 8
select select "%"
click at [55, 192] on select "automatico px rem % em" at bounding box center [50, 188] width 28 height 8
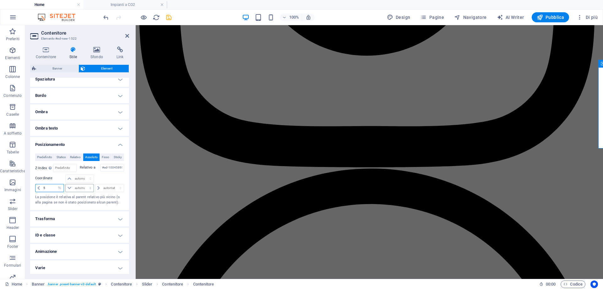
type input "5"
click at [78, 192] on select "automatico px rem % em" at bounding box center [80, 188] width 28 height 8
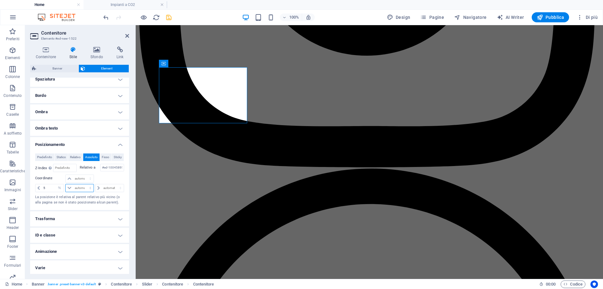
select select "%"
click at [84, 192] on select "automatico px rem % em" at bounding box center [80, 188] width 28 height 8
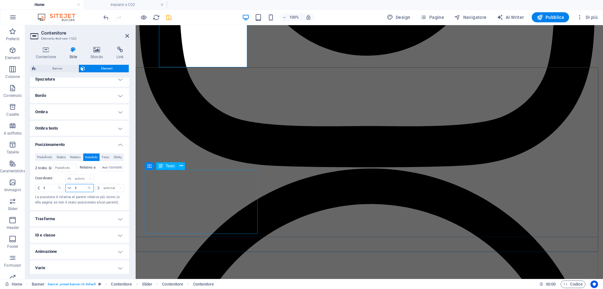
type input "5"
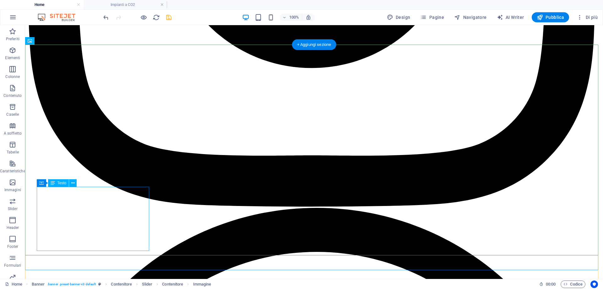
scroll to position [390, 0]
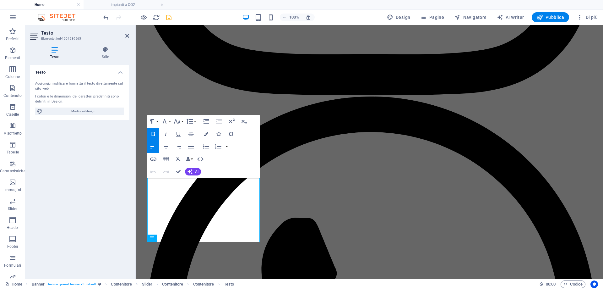
scroll to position [349, 0]
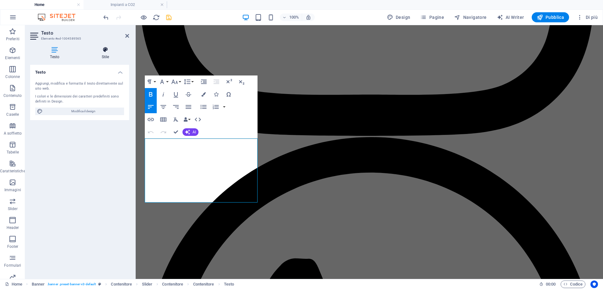
click at [104, 54] on h4 "Stile" at bounding box center [105, 53] width 47 height 13
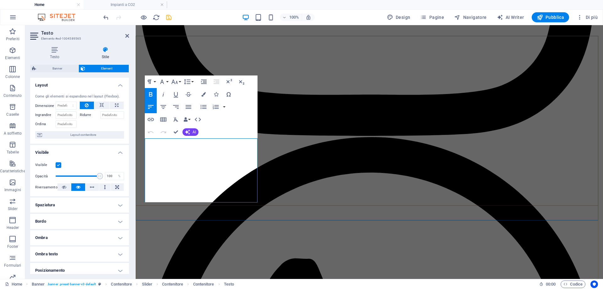
drag, startPoint x: 145, startPoint y: 149, endPoint x: 249, endPoint y: 201, distance: 115.5
copy div "SERVIZI A 360° NELLA REFRIGERAZIONE PER APPLICAZIONI INDUSTRIALI Installazione,…"
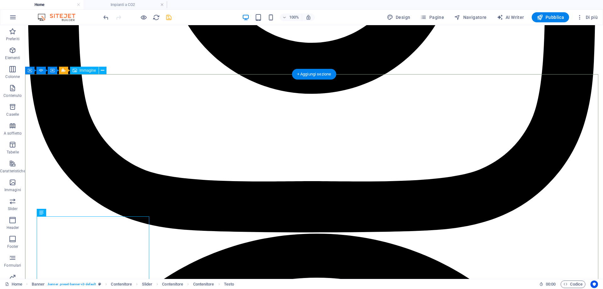
scroll to position [381, 0]
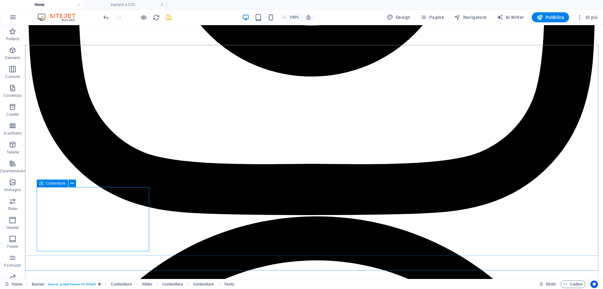
click at [42, 183] on icon at bounding box center [41, 183] width 4 height 8
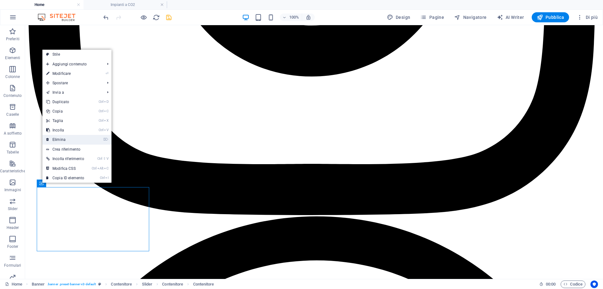
click at [68, 139] on link "⌦ Elimina" at bounding box center [65, 139] width 46 height 9
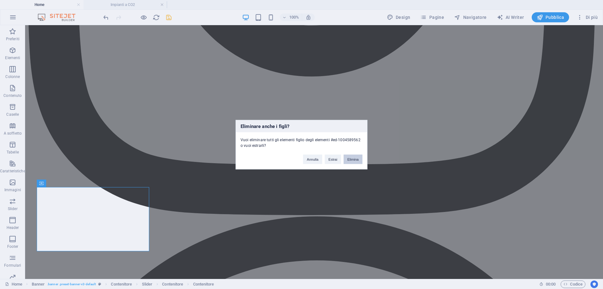
click at [360, 160] on button "Elimina" at bounding box center [353, 158] width 19 height 9
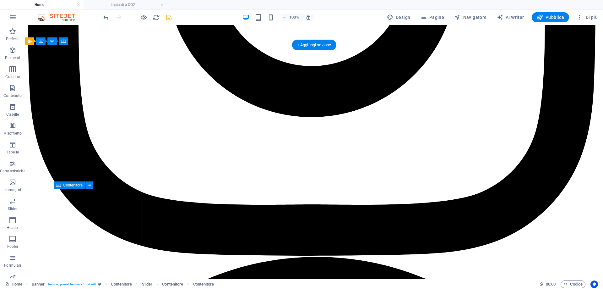
select select "%"
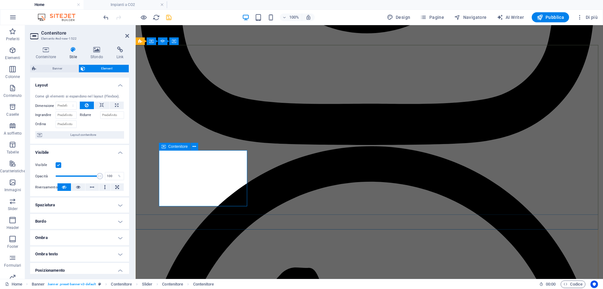
click at [194, 145] on icon at bounding box center [194, 146] width 3 height 7
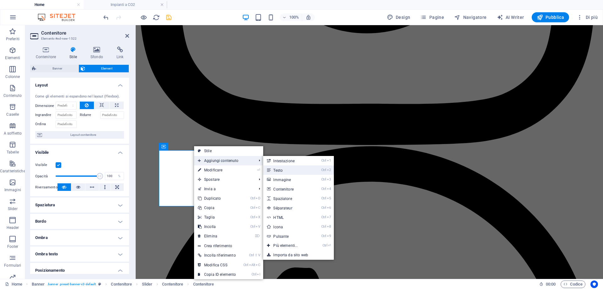
click at [284, 170] on link "Ctrl 2 Testo" at bounding box center [286, 169] width 47 height 9
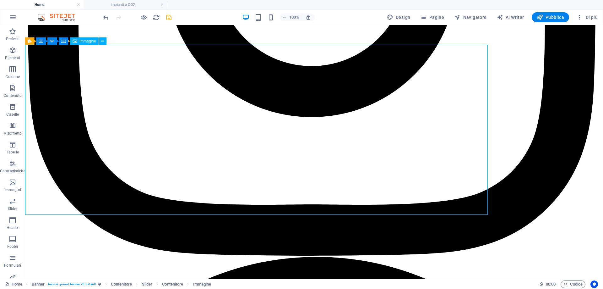
scroll to position [381, 0]
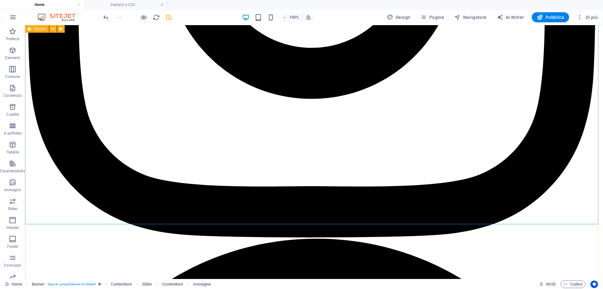
scroll to position [412, 0]
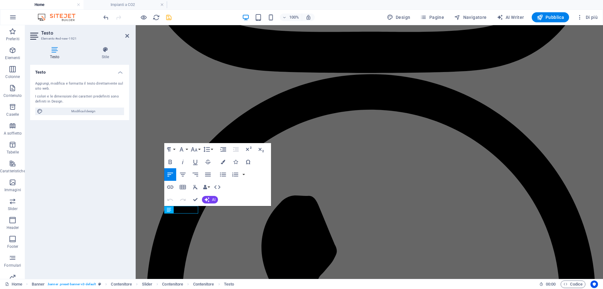
click at [82, 211] on div "Testo Aggiungi, modifica e formatta il testo direttamente sul sito web. I color…" at bounding box center [79, 169] width 99 height 209
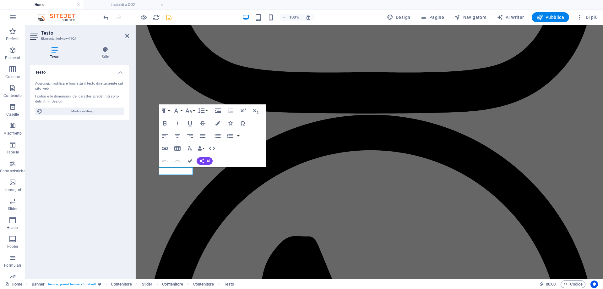
click at [216, 123] on icon "button" at bounding box center [218, 123] width 4 height 4
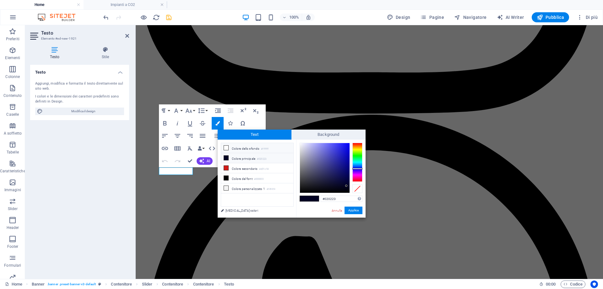
click at [226, 148] on icon at bounding box center [226, 147] width 4 height 4
type input "#ffffff"
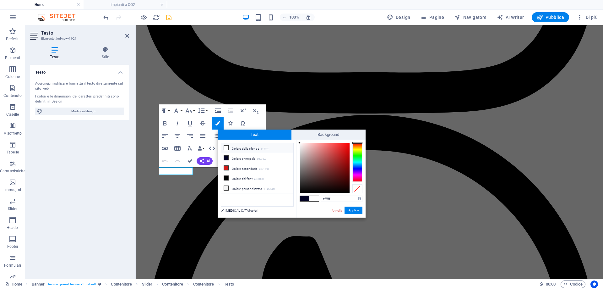
click at [226, 148] on icon at bounding box center [226, 147] width 4 height 4
drag, startPoint x: 356, startPoint y: 211, endPoint x: 220, endPoint y: 186, distance: 138.4
click at [356, 211] on button "Applica" at bounding box center [354, 210] width 18 height 8
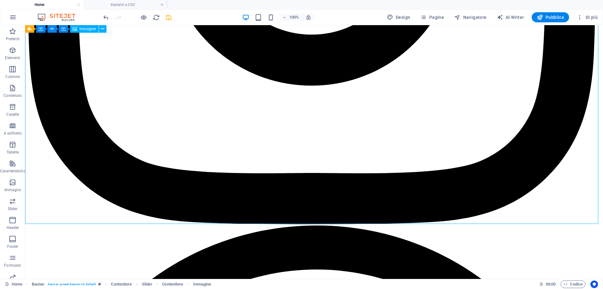
scroll to position [412, 0]
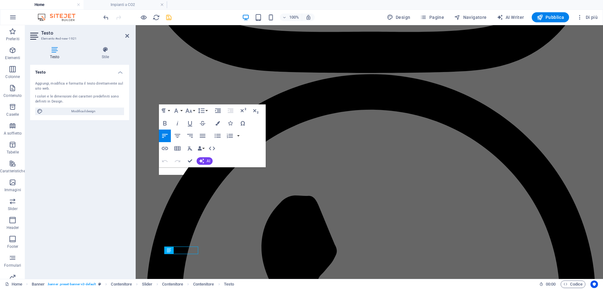
scroll to position [372, 0]
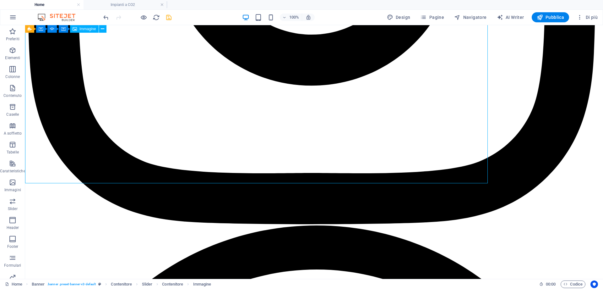
scroll to position [412, 0]
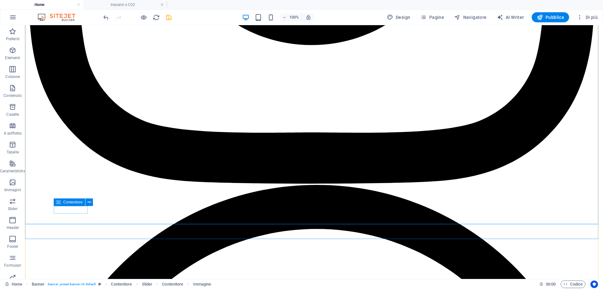
click at [60, 203] on icon at bounding box center [58, 202] width 4 height 8
select select "%"
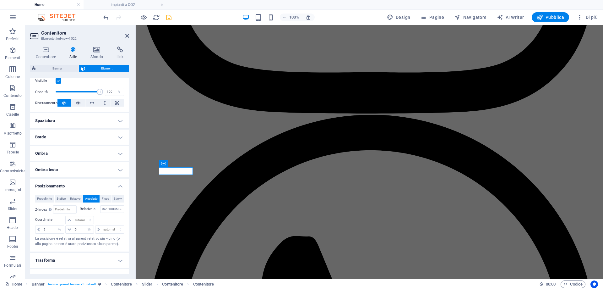
scroll to position [94, 0]
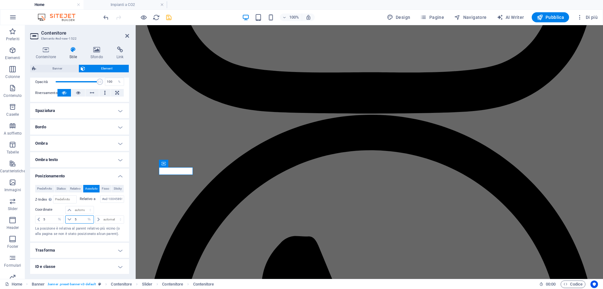
click at [79, 223] on input "5" at bounding box center [83, 220] width 20 height 8
type input "8"
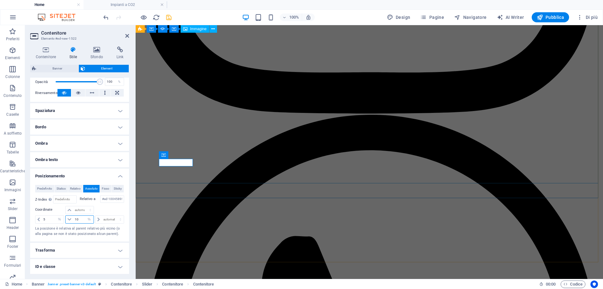
type input "10"
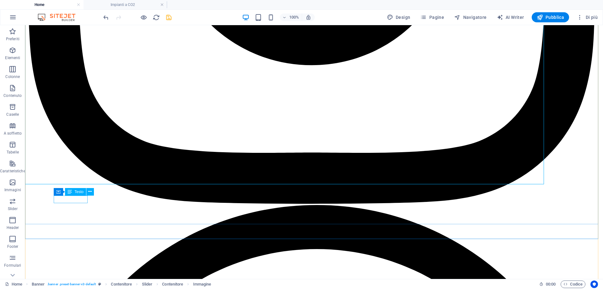
scroll to position [412, 0]
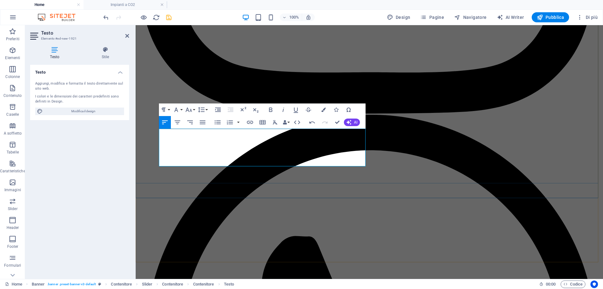
drag, startPoint x: 236, startPoint y: 145, endPoint x: 156, endPoint y: 131, distance: 81.0
click at [271, 110] on icon "button" at bounding box center [270, 109] width 3 height 4
click at [181, 111] on button "Font Family" at bounding box center [178, 109] width 12 height 13
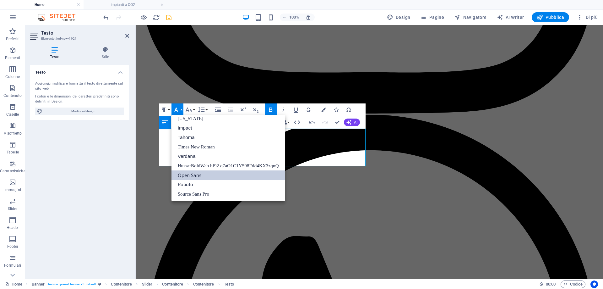
scroll to position [13, 0]
click at [181, 111] on button "Font Family" at bounding box center [178, 109] width 12 height 13
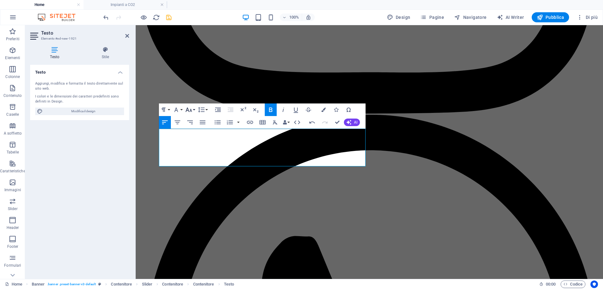
click at [193, 111] on button "Font Size" at bounding box center [190, 109] width 12 height 13
click at [194, 147] on link "11" at bounding box center [195, 149] width 23 height 9
drag, startPoint x: 159, startPoint y: 162, endPoint x: 368, endPoint y: 164, distance: 208.3
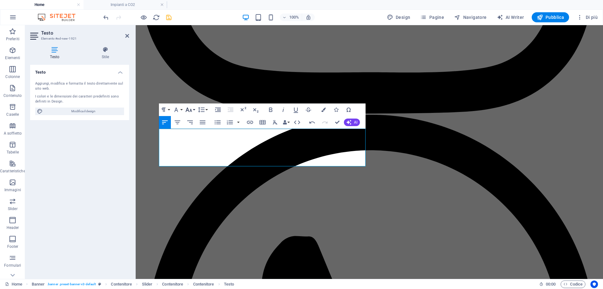
click at [190, 111] on icon "button" at bounding box center [188, 109] width 7 height 4
click at [193, 151] on link "11" at bounding box center [195, 149] width 23 height 9
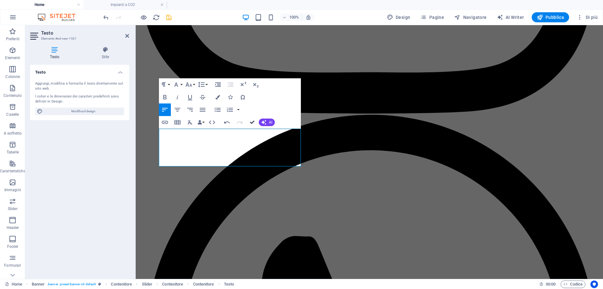
drag, startPoint x: 252, startPoint y: 124, endPoint x: 227, endPoint y: 99, distance: 36.0
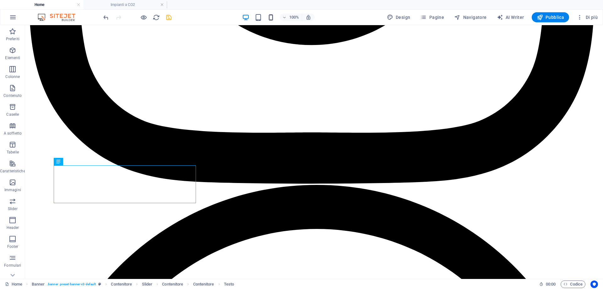
click at [270, 19] on icon "button" at bounding box center [270, 17] width 7 height 7
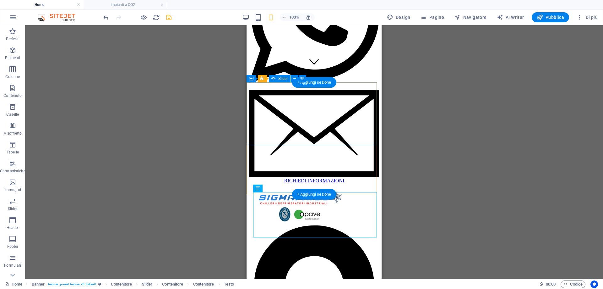
scroll to position [238, 0]
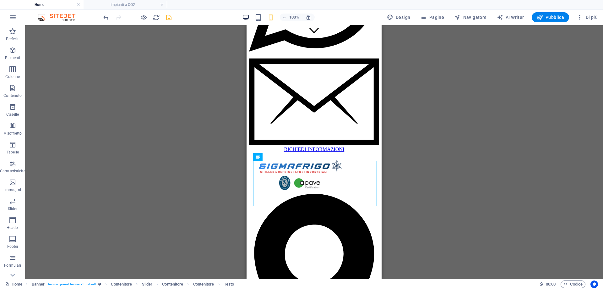
click at [245, 18] on icon "button" at bounding box center [245, 17] width 7 height 7
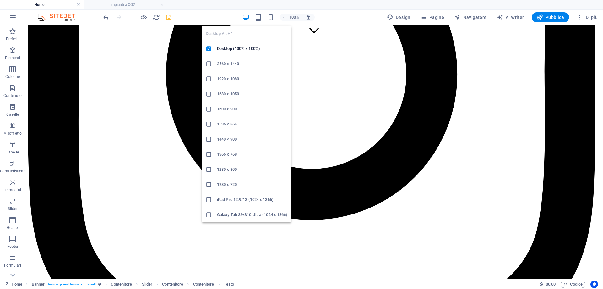
scroll to position [445, 0]
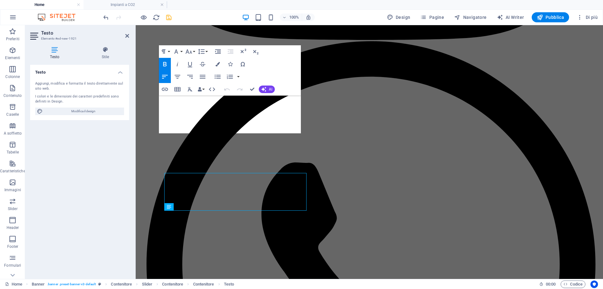
scroll to position [405, 0]
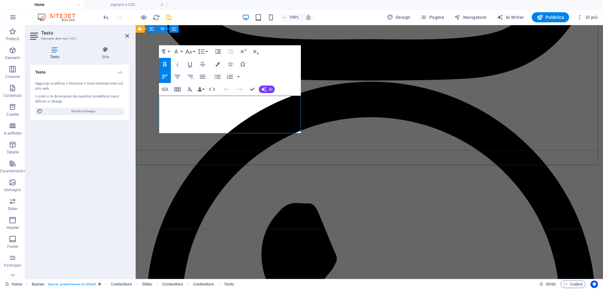
drag, startPoint x: 300, startPoint y: 130, endPoint x: 153, endPoint y: 101, distance: 150.1
click at [180, 53] on button "Font Family" at bounding box center [178, 51] width 12 height 13
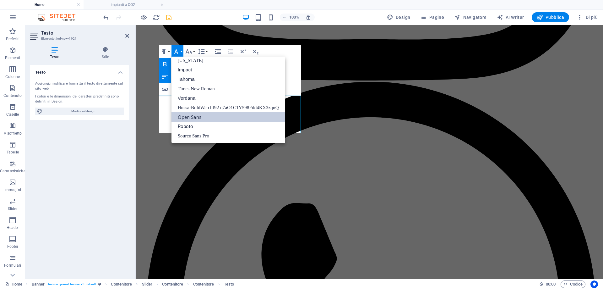
scroll to position [13, 0]
click at [180, 53] on button "Font Family" at bounding box center [178, 51] width 12 height 13
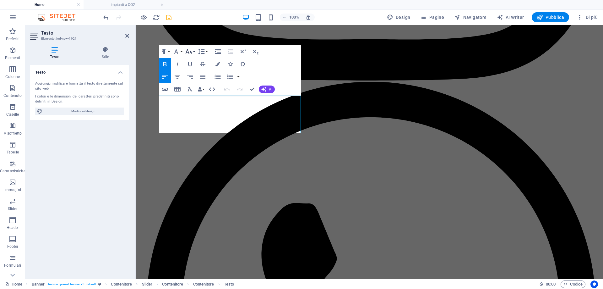
click at [189, 53] on icon "button" at bounding box center [188, 51] width 7 height 4
click at [192, 77] on link "10" at bounding box center [195, 78] width 23 height 9
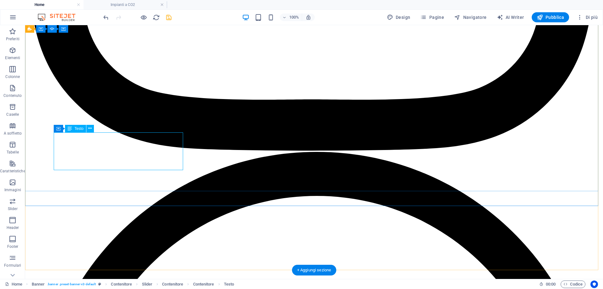
click at [58, 127] on icon at bounding box center [58, 129] width 4 height 8
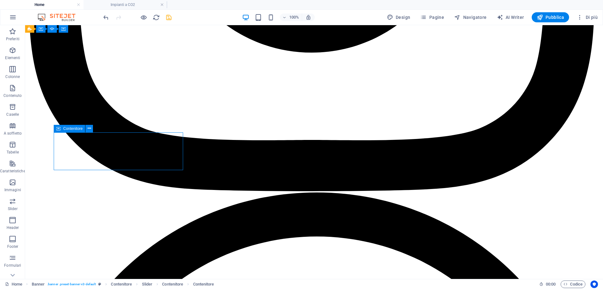
select select "%"
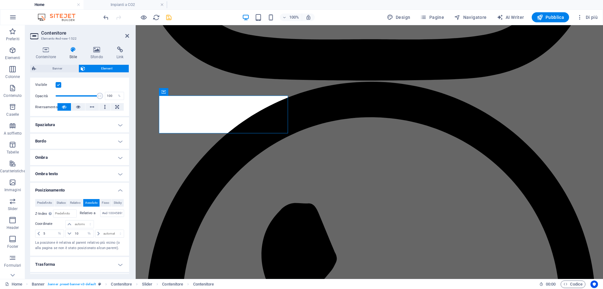
scroll to position [94, 0]
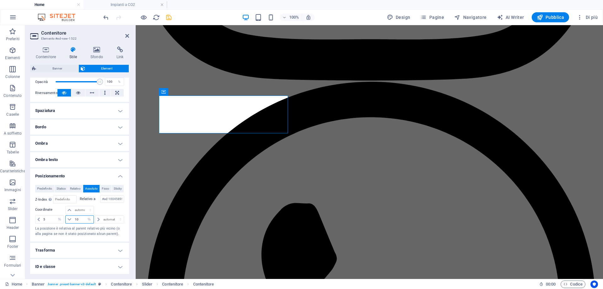
click at [78, 223] on input "10" at bounding box center [83, 220] width 20 height 8
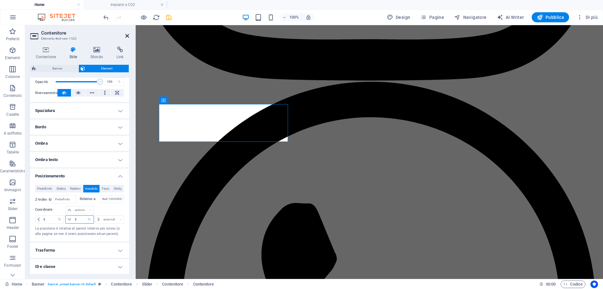
type input "5"
drag, startPoint x: 127, startPoint y: 37, endPoint x: 121, endPoint y: 4, distance: 33.6
click at [127, 37] on icon at bounding box center [127, 35] width 4 height 5
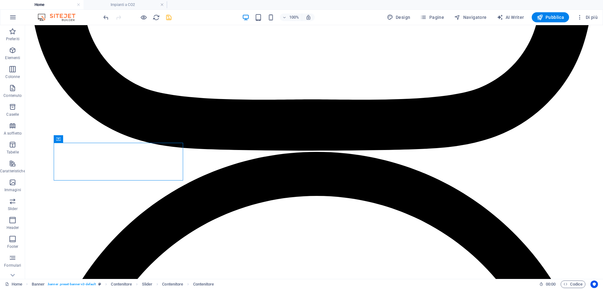
click at [168, 19] on icon "save" at bounding box center [168, 17] width 7 height 7
checkbox input "false"
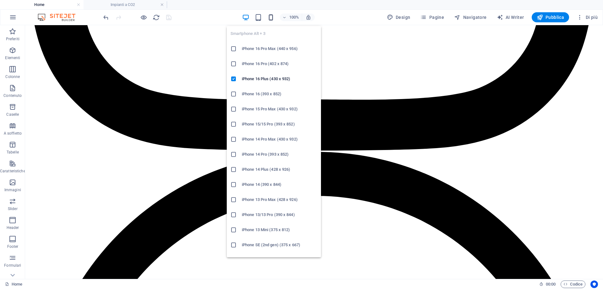
click at [274, 16] on icon "button" at bounding box center [270, 17] width 7 height 7
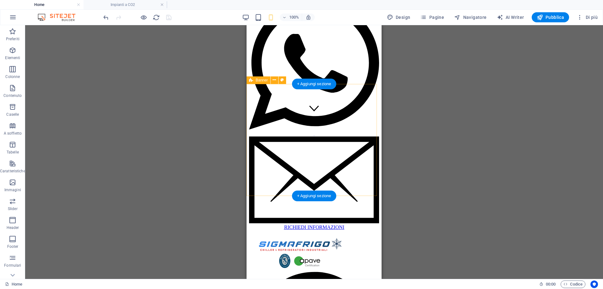
scroll to position [228, 0]
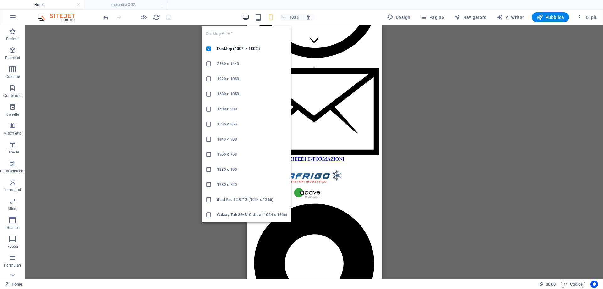
click at [248, 18] on icon "button" at bounding box center [245, 17] width 7 height 7
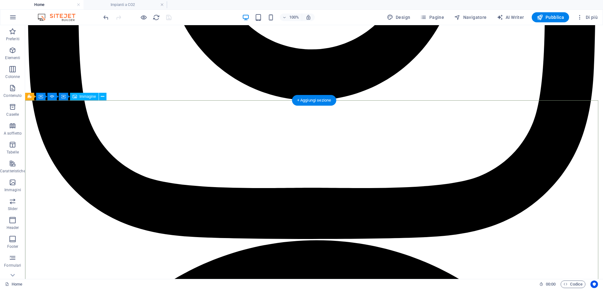
scroll to position [412, 0]
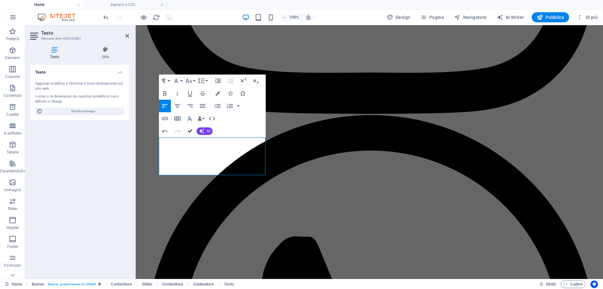
scroll to position [412, 0]
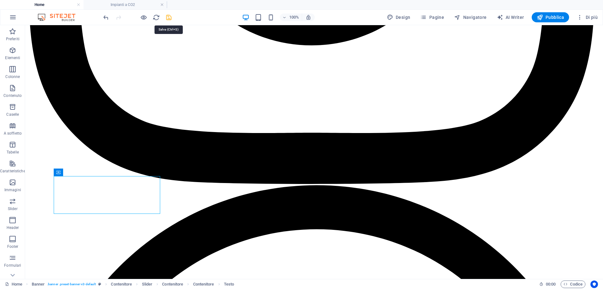
click at [168, 18] on icon "save" at bounding box center [168, 17] width 7 height 7
checkbox input "false"
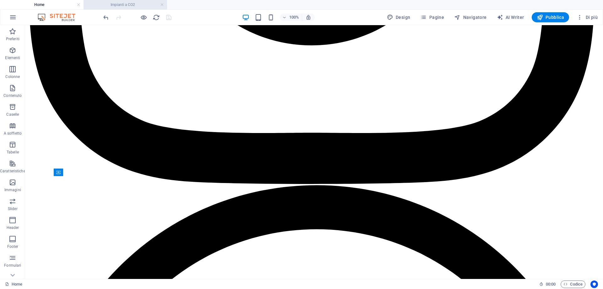
click at [139, 4] on h4 "Impianti a CO2" at bounding box center [126, 4] width 84 height 7
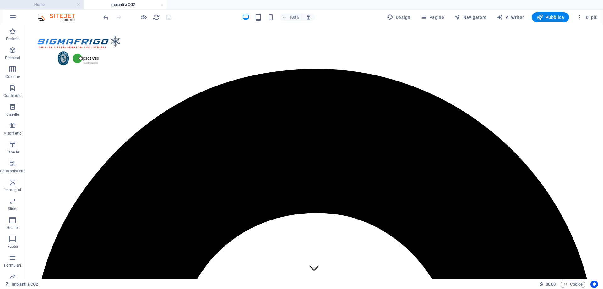
click at [53, 3] on h4 "Home" at bounding box center [42, 4] width 84 height 7
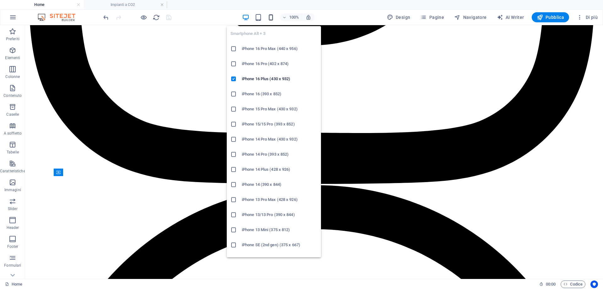
click at [272, 17] on icon "button" at bounding box center [270, 17] width 7 height 7
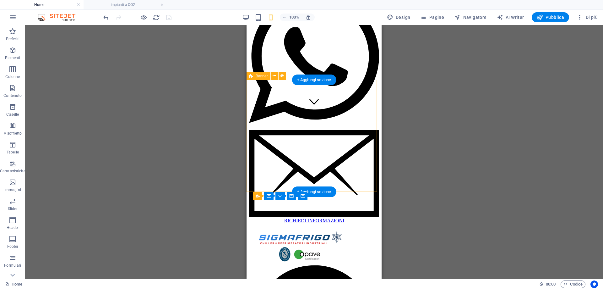
scroll to position [257, 0]
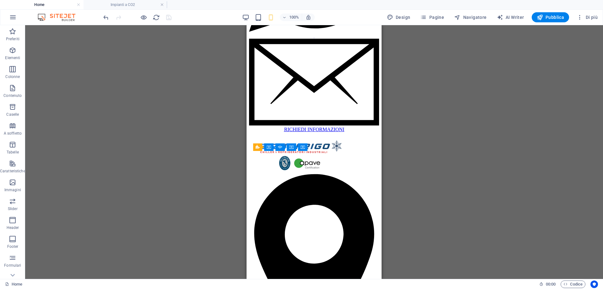
click at [44, 3] on h4 "Home" at bounding box center [42, 4] width 84 height 7
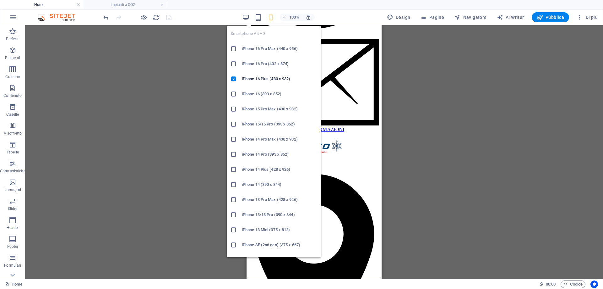
click at [273, 17] on icon "button" at bounding box center [270, 17] width 7 height 7
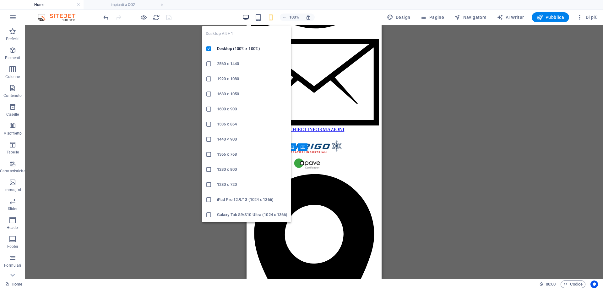
click at [244, 18] on icon "button" at bounding box center [245, 17] width 7 height 7
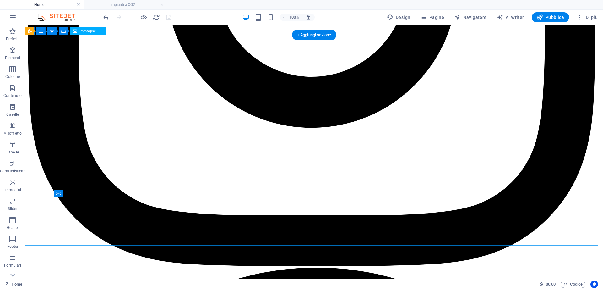
scroll to position [391, 0]
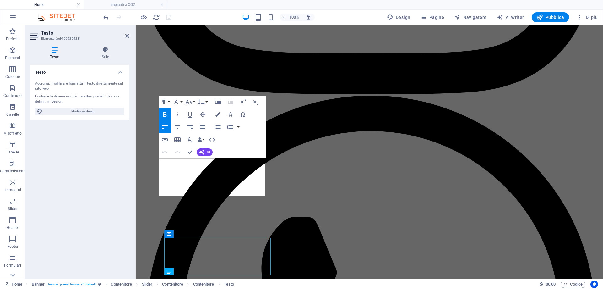
scroll to position [350, 0]
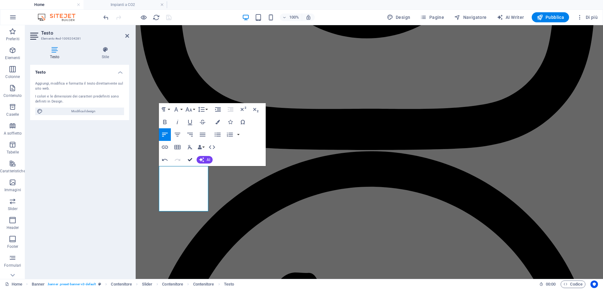
drag, startPoint x: 189, startPoint y: 158, endPoint x: 183, endPoint y: 132, distance: 26.8
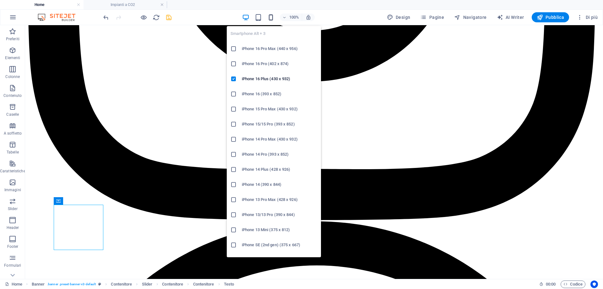
click at [274, 17] on icon "button" at bounding box center [270, 17] width 7 height 7
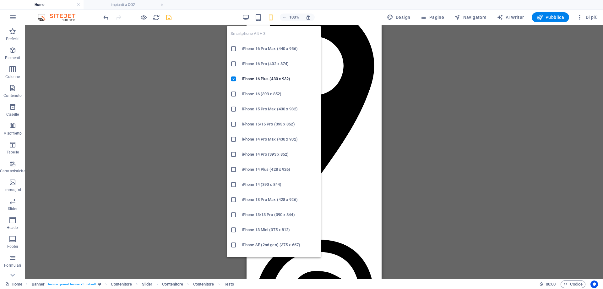
scroll to position [271, 0]
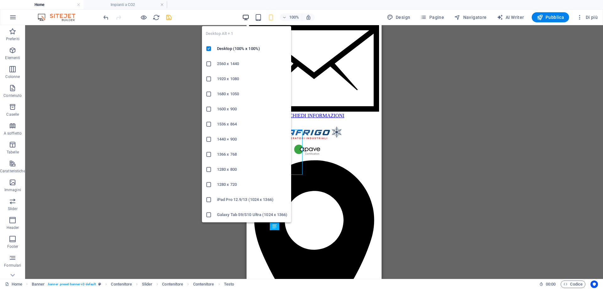
click at [245, 18] on icon "button" at bounding box center [245, 17] width 7 height 7
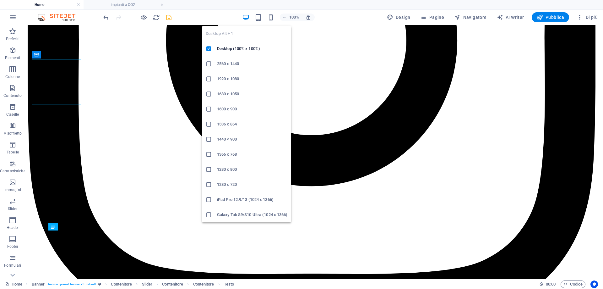
scroll to position [451, 0]
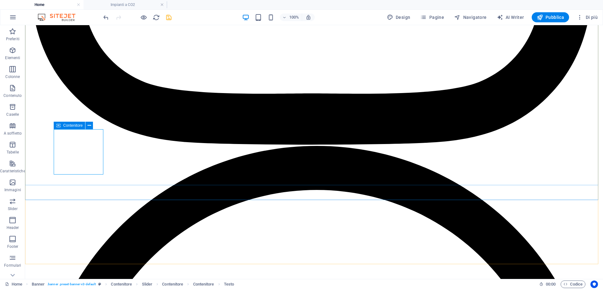
click at [57, 124] on icon at bounding box center [58, 126] width 4 height 8
select select "%"
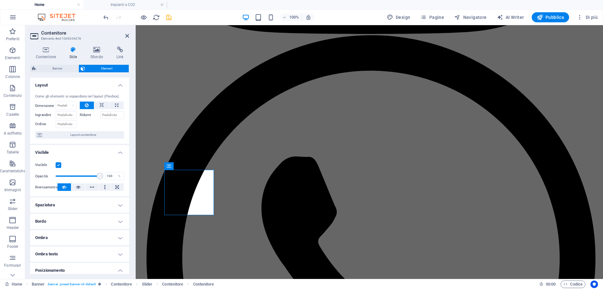
scroll to position [411, 0]
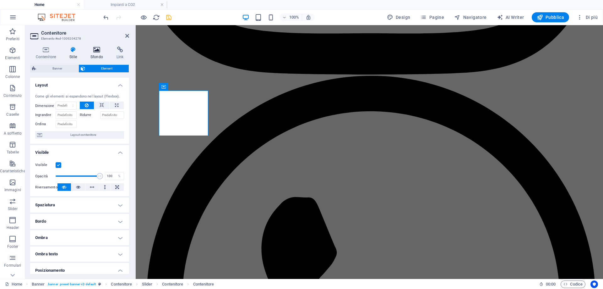
click at [95, 47] on icon at bounding box center [97, 50] width 24 height 6
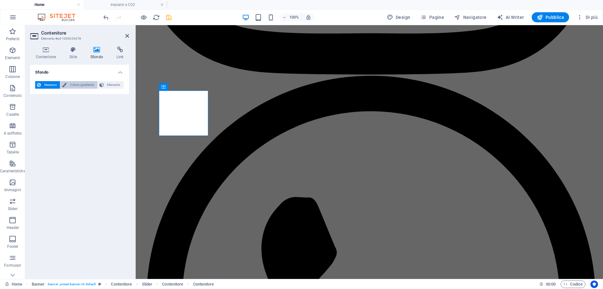
click at [89, 82] on span "Colore /gradiente" at bounding box center [81, 85] width 27 height 8
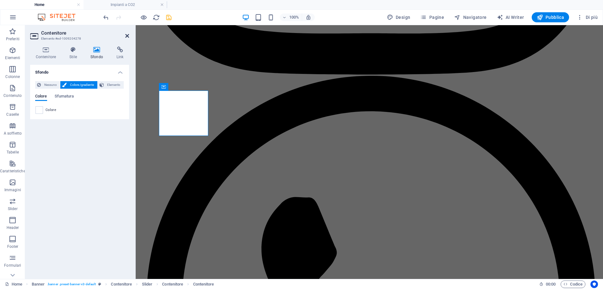
drag, startPoint x: 101, startPoint y: 9, endPoint x: 127, endPoint y: 34, distance: 35.5
click at [127, 34] on icon at bounding box center [127, 35] width 4 height 5
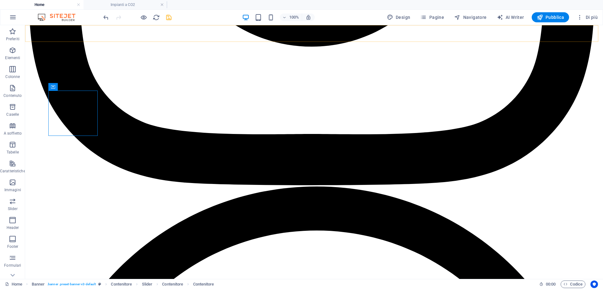
scroll to position [451, 0]
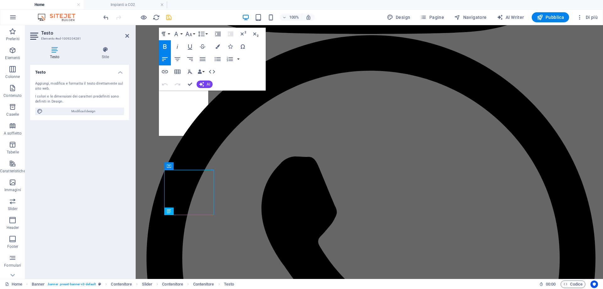
scroll to position [411, 0]
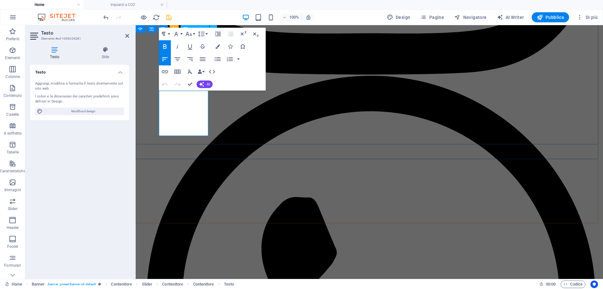
drag, startPoint x: 206, startPoint y: 133, endPoint x: 151, endPoint y: 92, distance: 68.2
click at [220, 46] on icon "button" at bounding box center [218, 46] width 4 height 4
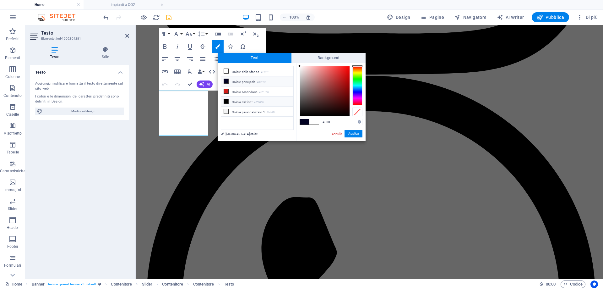
click at [227, 101] on icon at bounding box center [226, 101] width 4 height 4
click at [354, 132] on button "Applica" at bounding box center [354, 134] width 18 height 8
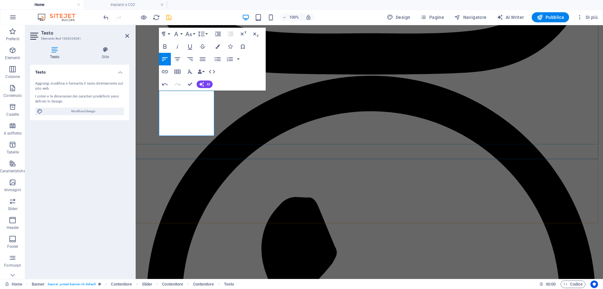
drag, startPoint x: 159, startPoint y: 101, endPoint x: 207, endPoint y: 102, distance: 48.4
click at [217, 44] on icon "button" at bounding box center [218, 46] width 4 height 4
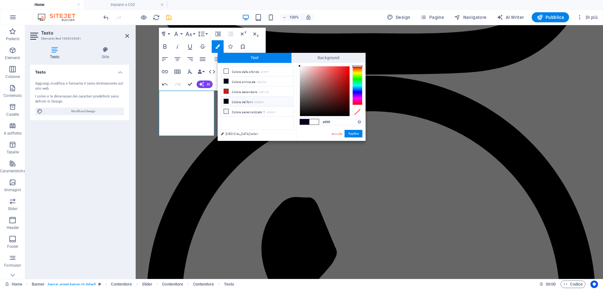
click at [226, 102] on icon at bounding box center [226, 101] width 4 height 4
drag, startPoint x: 353, startPoint y: 131, endPoint x: 215, endPoint y: 106, distance: 139.6
click at [353, 131] on button "Applica" at bounding box center [354, 134] width 18 height 8
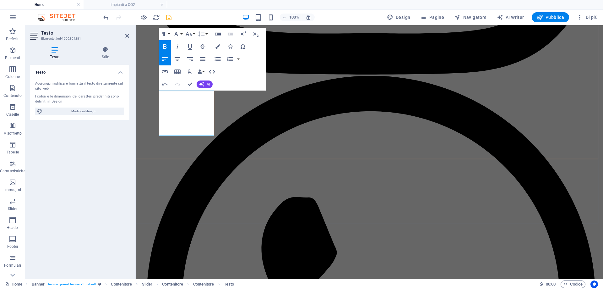
drag, startPoint x: 159, startPoint y: 110, endPoint x: 210, endPoint y: 112, distance: 51.0
click at [216, 48] on icon "button" at bounding box center [218, 46] width 4 height 4
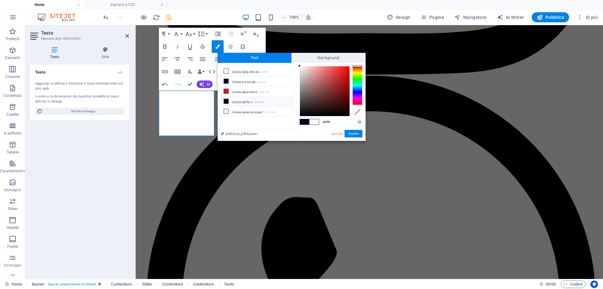
click at [226, 101] on icon at bounding box center [226, 101] width 4 height 4
type input "#000000"
click at [350, 132] on button "Applica" at bounding box center [354, 134] width 18 height 8
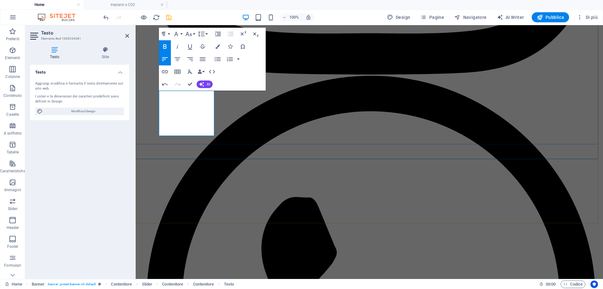
drag, startPoint x: 160, startPoint y: 116, endPoint x: 205, endPoint y: 118, distance: 45.9
drag, startPoint x: 202, startPoint y: 117, endPoint x: 144, endPoint y: 117, distance: 58.4
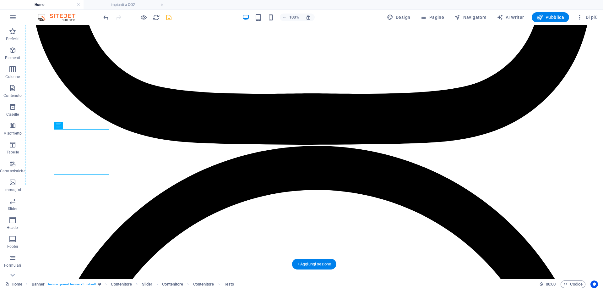
drag, startPoint x: 94, startPoint y: 116, endPoint x: 178, endPoint y: 118, distance: 83.9
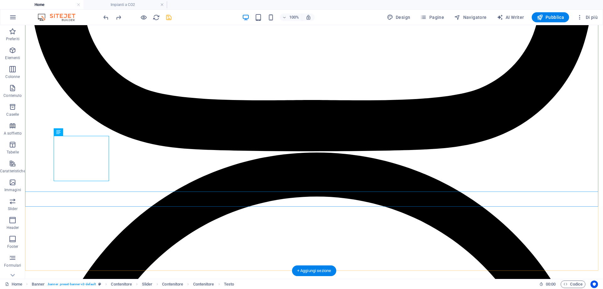
scroll to position [451, 0]
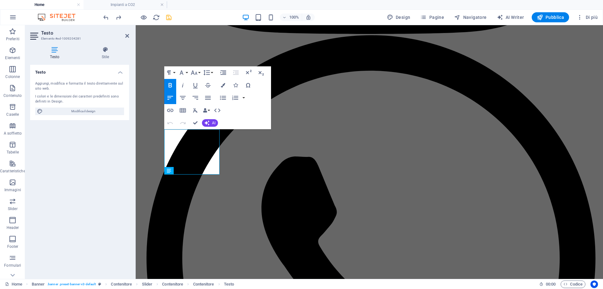
scroll to position [411, 0]
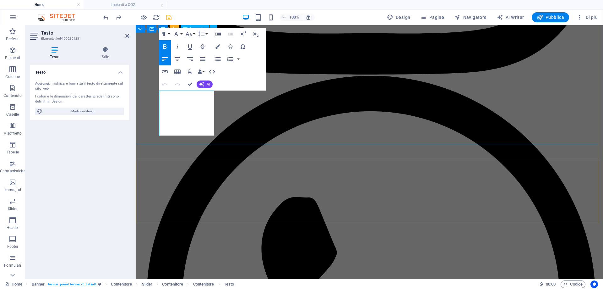
drag, startPoint x: 212, startPoint y: 118, endPoint x: 156, endPoint y: 119, distance: 55.9
click at [216, 47] on icon "button" at bounding box center [218, 46] width 4 height 4
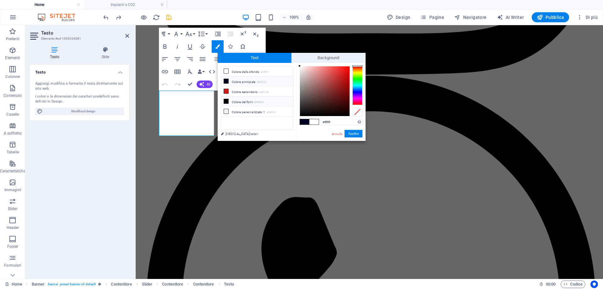
click at [227, 100] on icon at bounding box center [226, 101] width 4 height 4
click at [354, 133] on button "Applica" at bounding box center [354, 134] width 18 height 8
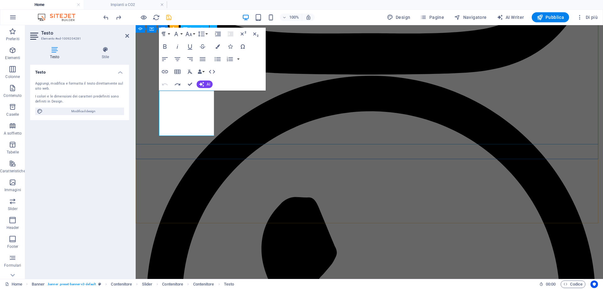
drag, startPoint x: 211, startPoint y: 116, endPoint x: 157, endPoint y: 118, distance: 54.4
click at [216, 48] on icon "button" at bounding box center [218, 46] width 4 height 4
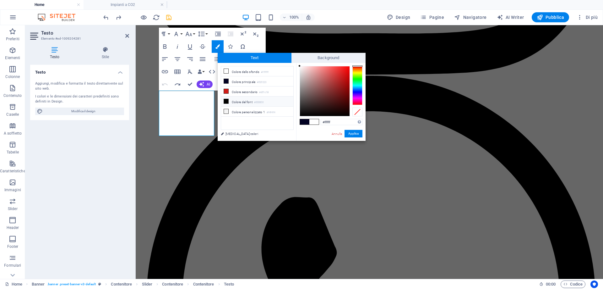
click at [226, 100] on icon at bounding box center [226, 101] width 4 height 4
drag, startPoint x: 356, startPoint y: 134, endPoint x: 219, endPoint y: 109, distance: 138.7
click at [356, 134] on button "Applica" at bounding box center [354, 134] width 18 height 8
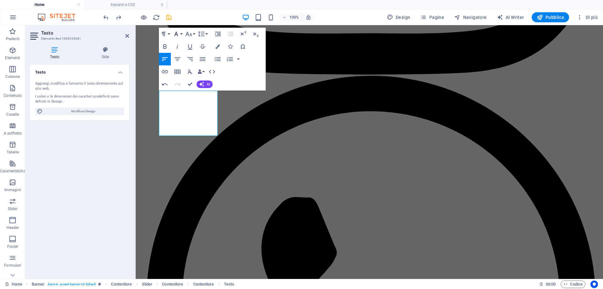
click at [178, 35] on icon "button" at bounding box center [176, 34] width 8 height 8
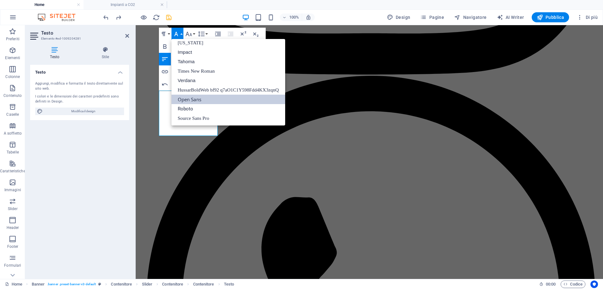
scroll to position [13, 0]
click at [190, 36] on icon "button" at bounding box center [188, 34] width 7 height 4
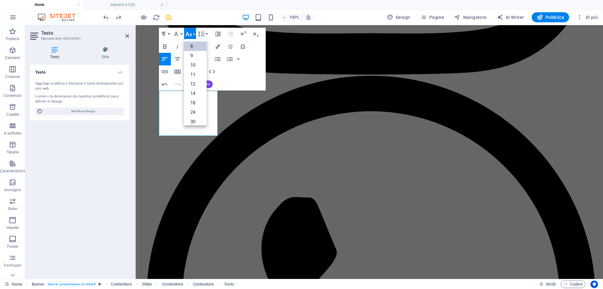
click at [193, 47] on link "8" at bounding box center [195, 45] width 23 height 9
click at [193, 33] on button "Font Size" at bounding box center [190, 34] width 12 height 13
click at [195, 56] on link "10" at bounding box center [195, 57] width 23 height 9
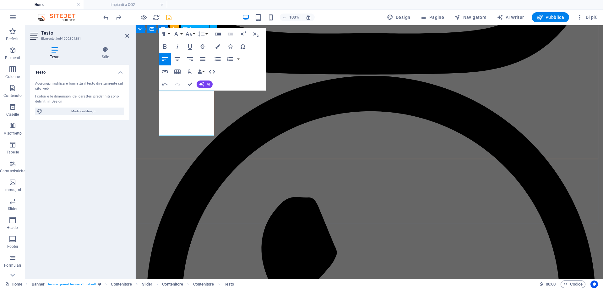
drag, startPoint x: 205, startPoint y: 125, endPoint x: 156, endPoint y: 125, distance: 49.0
click at [216, 47] on icon "button" at bounding box center [218, 46] width 4 height 4
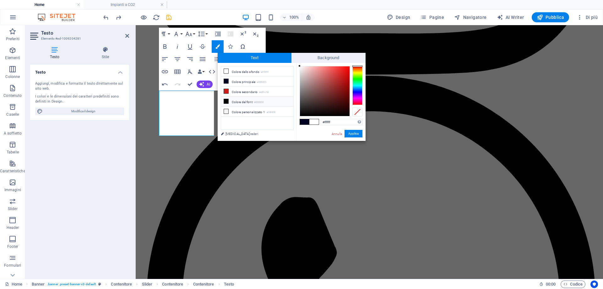
click at [226, 102] on icon at bounding box center [226, 101] width 4 height 4
click at [355, 133] on button "Applica" at bounding box center [354, 134] width 18 height 8
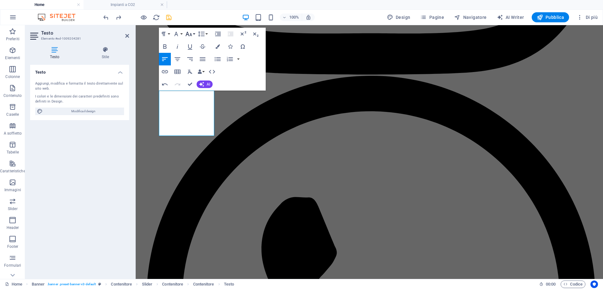
click at [191, 36] on icon "button" at bounding box center [189, 34] width 8 height 8
click at [194, 54] on link "10" at bounding box center [195, 57] width 23 height 9
drag, startPoint x: 209, startPoint y: 132, endPoint x: 157, endPoint y: 130, distance: 51.5
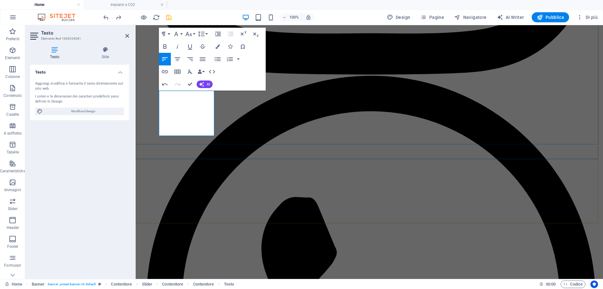
drag, startPoint x: 214, startPoint y: 131, endPoint x: 147, endPoint y: 131, distance: 66.3
click at [219, 45] on icon "button" at bounding box center [218, 46] width 4 height 4
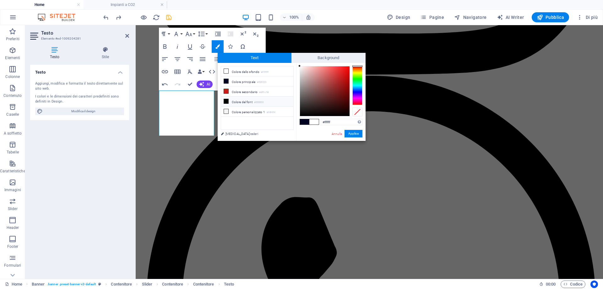
click at [227, 100] on icon at bounding box center [226, 101] width 4 height 4
type input "#000000"
drag, startPoint x: 354, startPoint y: 134, endPoint x: 218, endPoint y: 109, distance: 138.4
click at [354, 134] on button "Applica" at bounding box center [354, 134] width 18 height 8
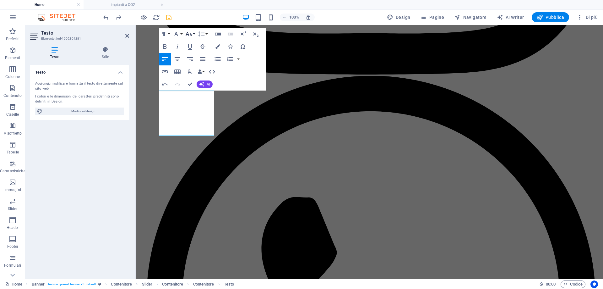
click at [189, 36] on icon "button" at bounding box center [188, 34] width 7 height 4
click at [196, 58] on link "10" at bounding box center [195, 57] width 23 height 9
drag, startPoint x: 191, startPoint y: 83, endPoint x: 169, endPoint y: 59, distance: 32.9
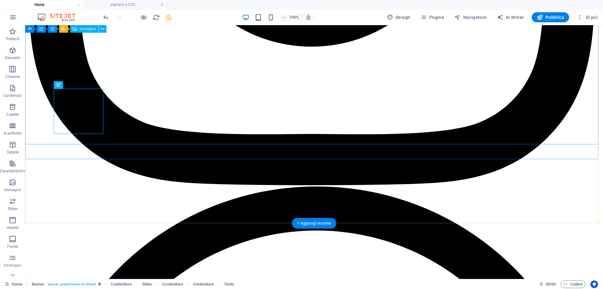
scroll to position [451, 0]
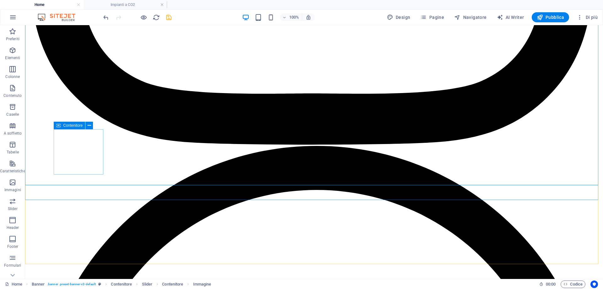
click at [58, 123] on icon at bounding box center [58, 126] width 4 height 8
select select "%"
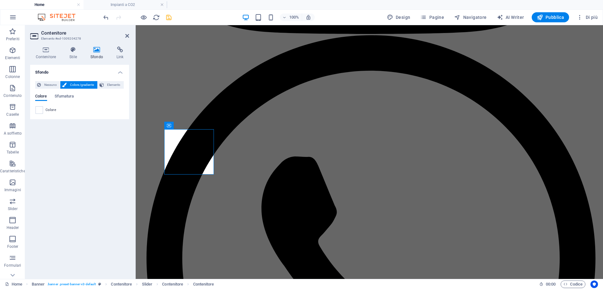
scroll to position [411, 0]
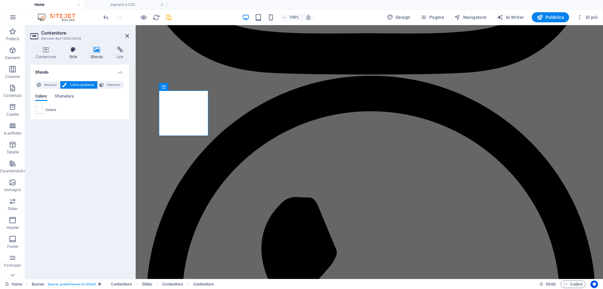
click at [72, 53] on h4 "Stile" at bounding box center [74, 53] width 21 height 13
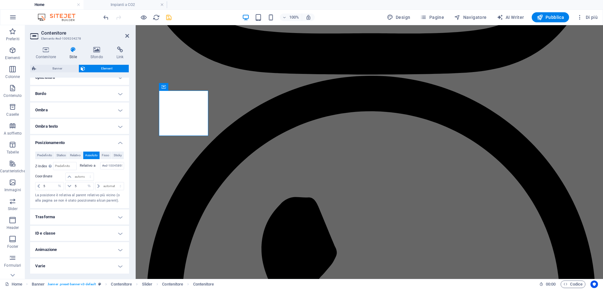
scroll to position [135, 0]
click at [66, 249] on h4 "Animazione" at bounding box center [79, 249] width 99 height 15
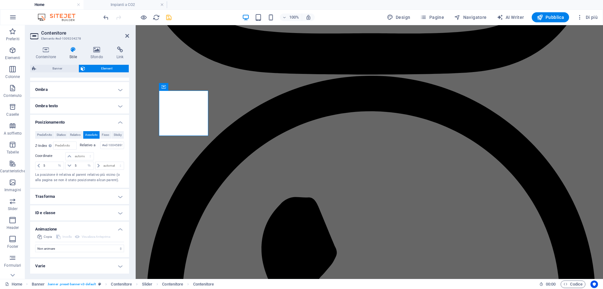
scroll to position [156, 0]
click at [63, 249] on select "Non animare Mostra/Nascondi Scorrimento verso l'alto/basso Zoom avanti/indietro…" at bounding box center [79, 248] width 89 height 8
select select "fade"
click at [35, 245] on select "Non animare Mostra/Nascondi Scorrimento verso l'alto/basso Zoom avanti/indietro…" at bounding box center [79, 248] width 89 height 8
select select "scroll"
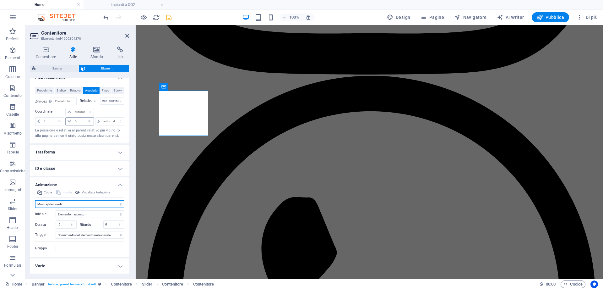
scroll to position [200, 0]
click at [63, 247] on input "Gruppo" at bounding box center [90, 248] width 68 height 8
drag, startPoint x: 65, startPoint y: 225, endPoint x: 49, endPoint y: 226, distance: 16.7
click at [49, 226] on div "Durata .5 s ms" at bounding box center [55, 224] width 41 height 8
type input "1"
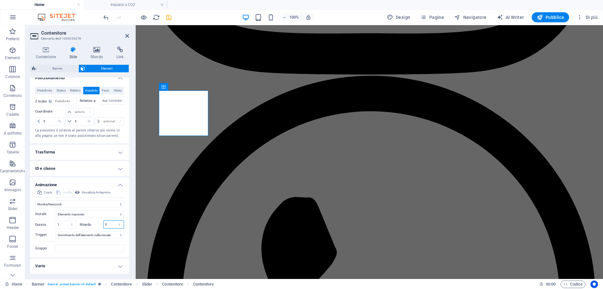
drag, startPoint x: 107, startPoint y: 225, endPoint x: 97, endPoint y: 223, distance: 9.9
click at [98, 224] on div "Ritardo 0 s ms" at bounding box center [102, 224] width 45 height 8
type input "0.5"
click at [94, 224] on label "Ritardo" at bounding box center [92, 224] width 24 height 3
drag, startPoint x: 66, startPoint y: 223, endPoint x: 52, endPoint y: 224, distance: 13.8
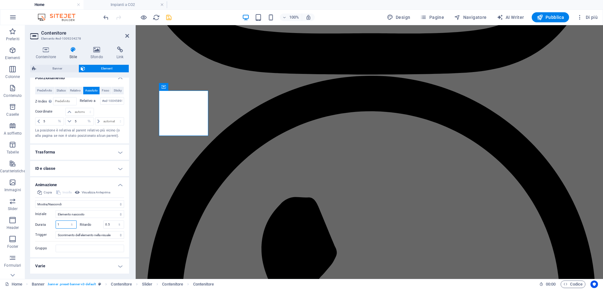
click at [52, 224] on div "Durata 1 s ms" at bounding box center [55, 224] width 41 height 8
drag, startPoint x: 60, startPoint y: 224, endPoint x: 45, endPoint y: 224, distance: 14.5
click at [45, 224] on div "Durata 2 s ms" at bounding box center [55, 224] width 41 height 8
type input "1"
type input "1.5"
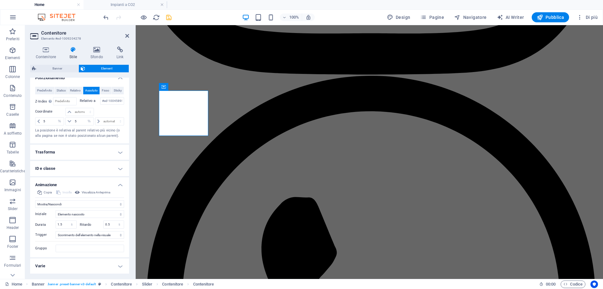
click at [87, 225] on label "Ritardo" at bounding box center [92, 224] width 24 height 3
click at [91, 236] on select "Nessun trigger automatico Al caricamento della pagina Scorrimento dell'elemento…" at bounding box center [90, 235] width 68 height 8
click at [82, 249] on input "Gruppo" at bounding box center [90, 248] width 68 height 8
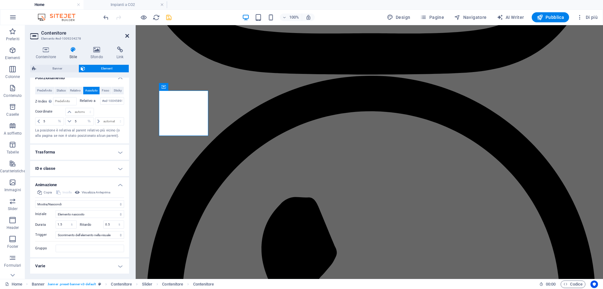
click at [129, 36] on icon at bounding box center [127, 35] width 4 height 5
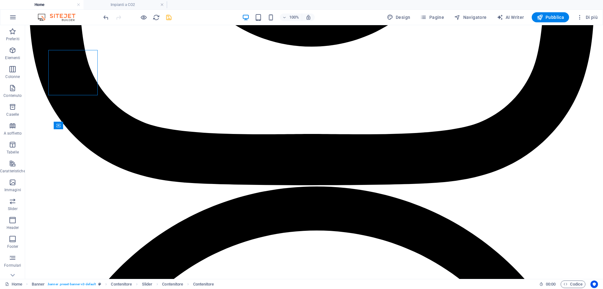
scroll to position [451, 0]
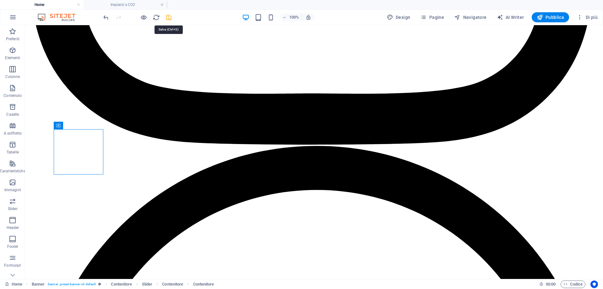
click at [167, 17] on icon "save" at bounding box center [168, 17] width 7 height 7
checkbox input "false"
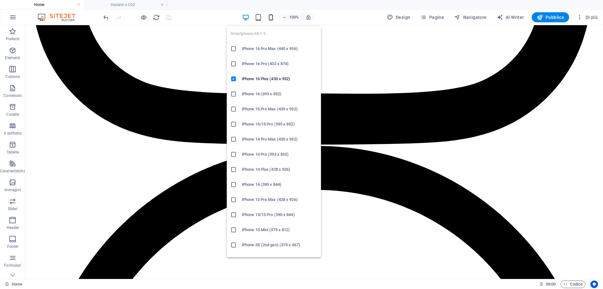
click at [271, 18] on icon "button" at bounding box center [270, 17] width 7 height 7
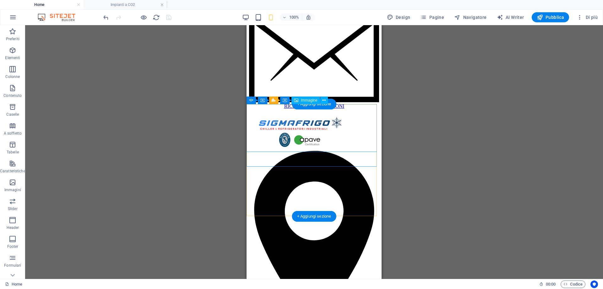
scroll to position [265, 0]
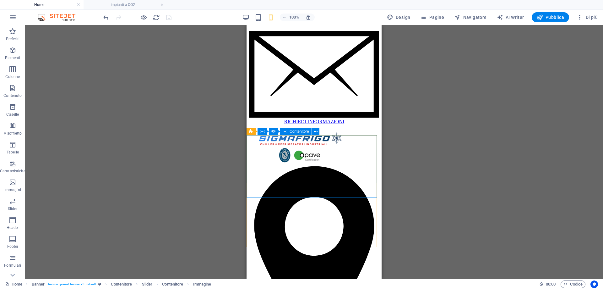
click at [287, 131] on div "Contenitore" at bounding box center [295, 132] width 31 height 8
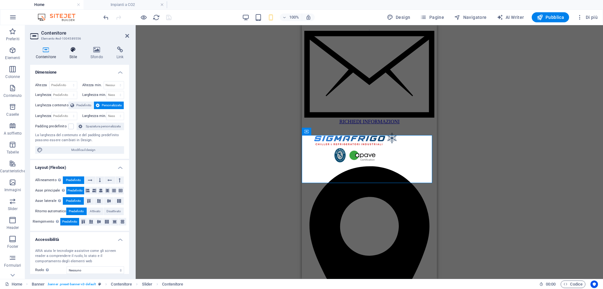
click at [77, 52] on icon at bounding box center [73, 50] width 19 height 6
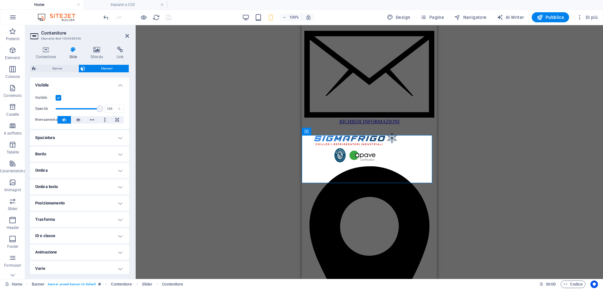
click at [129, 35] on aside "Contenitore Elemento #ed-1004589556 Contenitore Stile Sfondo Link Dimensione Al…" at bounding box center [80, 152] width 111 height 254
click at [127, 35] on icon at bounding box center [127, 35] width 4 height 5
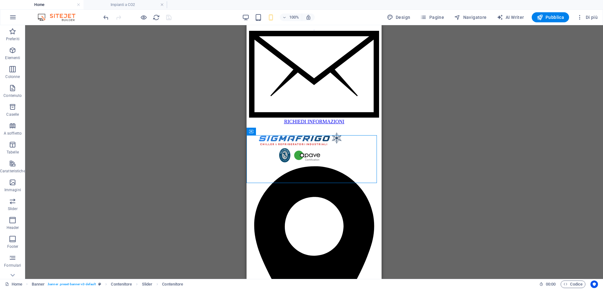
click at [499, 165] on div "Barra delle informazioni Contenitore Immagine Menu Barra del menu Barra dei coo…" at bounding box center [314, 152] width 578 height 254
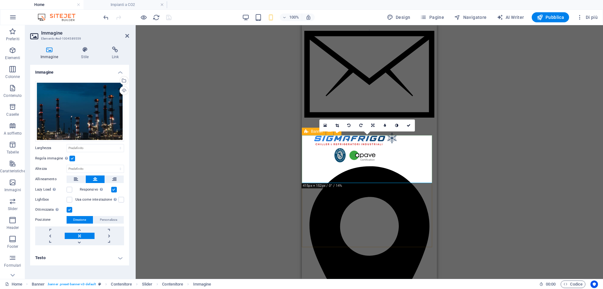
click at [310, 132] on div "Banner" at bounding box center [314, 132] width 24 height 8
select select "%"
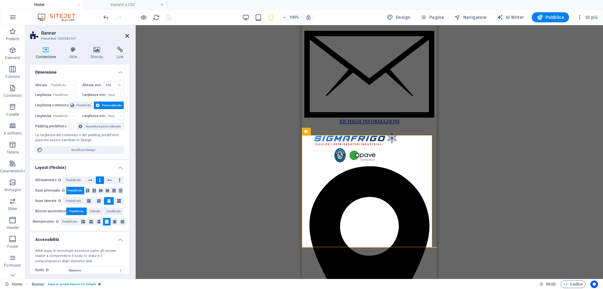
click at [128, 36] on icon at bounding box center [127, 35] width 4 height 5
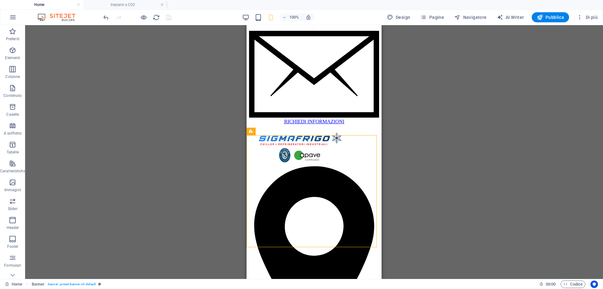
click at [156, 130] on div "Barra delle informazioni Contenitore Immagine Menu Barra del menu Barra dei coo…" at bounding box center [314, 152] width 578 height 254
click at [251, 134] on icon at bounding box center [251, 132] width 4 height 8
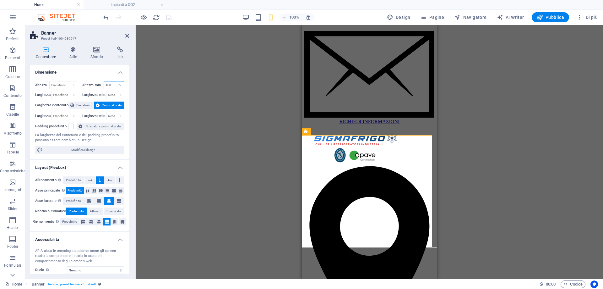
click at [113, 84] on input "100" at bounding box center [114, 85] width 20 height 8
click at [92, 84] on label "Altezza min." at bounding box center [92, 84] width 21 height 3
click at [93, 86] on label "Altezza min." at bounding box center [92, 84] width 21 height 3
click at [121, 85] on select "Nessuno px rem % vh vw" at bounding box center [119, 85] width 9 height 8
select select "6fs67leaaio"
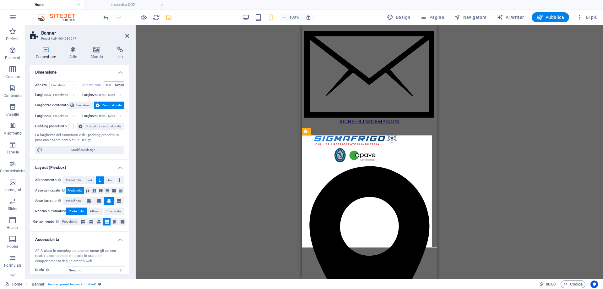
click at [115, 81] on select "Nessuno px rem % vh vw" at bounding box center [119, 85] width 9 height 8
type input "100"
click at [158, 113] on div "Barra delle informazioni Contenitore Immagine Menu Barra del menu Barra dei coo…" at bounding box center [370, 152] width 468 height 254
click at [193, 112] on div "Barra delle informazioni Contenitore Immagine Menu Barra del menu Barra dei coo…" at bounding box center [370, 152] width 468 height 254
click at [90, 86] on label "Altezza min." at bounding box center [92, 84] width 21 height 3
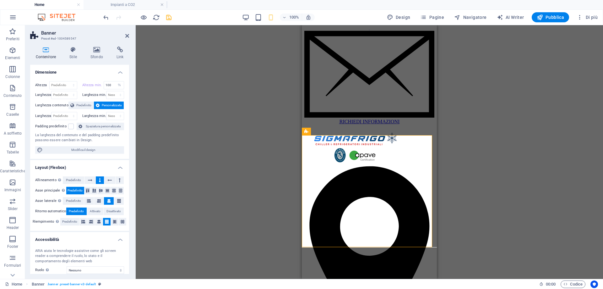
click at [90, 85] on label "Altezza min." at bounding box center [92, 84] width 21 height 3
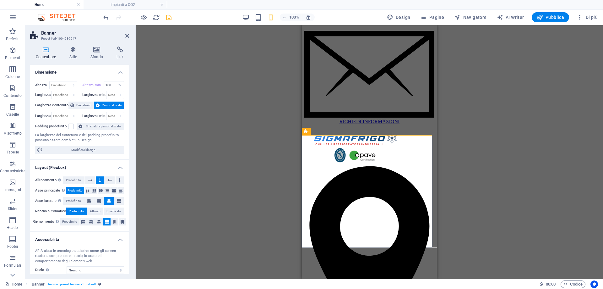
click at [90, 85] on label "Altezza min." at bounding box center [92, 84] width 21 height 3
click at [40, 84] on label "Altezza" at bounding box center [42, 84] width 14 height 3
click at [40, 85] on label "Altezza" at bounding box center [42, 84] width 14 height 3
click at [39, 85] on label "Altezza" at bounding box center [42, 84] width 14 height 3
click at [100, 85] on label "Altezza min." at bounding box center [92, 84] width 21 height 3
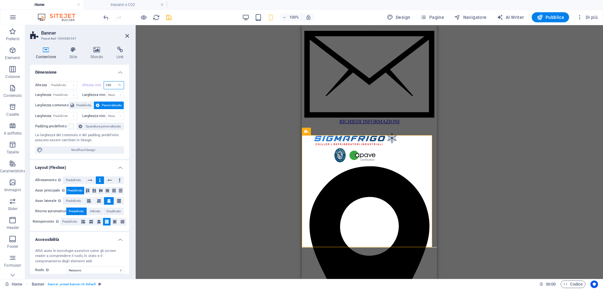
click at [107, 85] on input "100" at bounding box center [114, 85] width 20 height 8
click at [111, 85] on input "100" at bounding box center [114, 85] width 20 height 8
click at [119, 86] on select "Nessuno px rem % vh vw" at bounding box center [119, 85] width 9 height 8
select select "6fs67leaaio"
click at [115, 81] on select "Nessuno px rem % vh vw" at bounding box center [119, 85] width 9 height 8
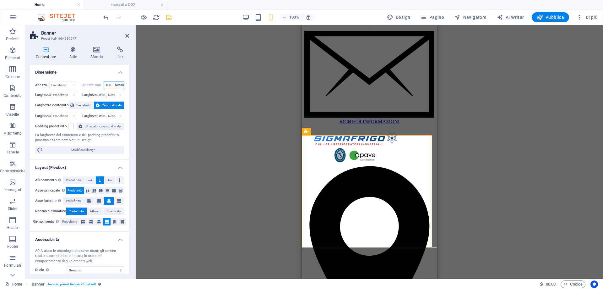
type input "100"
click at [118, 87] on select "Nessuno px rem % vh vw" at bounding box center [119, 85] width 9 height 8
select select "6fs67leaaio"
click at [115, 81] on select "Nessuno px rem % vh vw" at bounding box center [119, 85] width 9 height 8
type input "100"
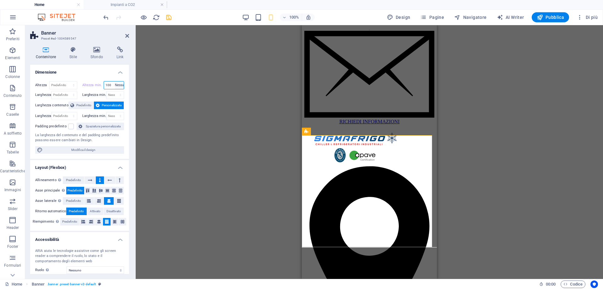
select select "%"
click at [174, 61] on div "Barra delle informazioni Contenitore Immagine Menu Barra del menu Barra dei coo…" at bounding box center [370, 152] width 468 height 254
click at [127, 36] on icon at bounding box center [127, 35] width 4 height 5
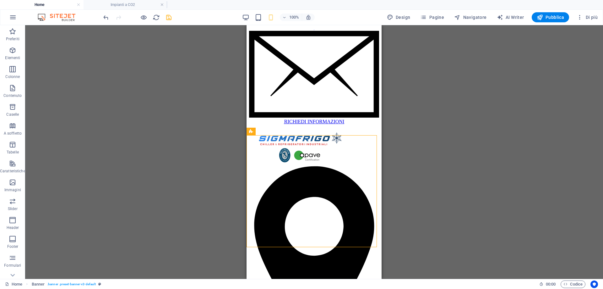
click at [206, 96] on div "Barra delle informazioni Contenitore Immagine Menu Barra del menu Barra dei coo…" at bounding box center [314, 152] width 578 height 254
click at [163, 159] on div "Barra delle informazioni Contenitore Immagine Menu Barra del menu Barra dei coo…" at bounding box center [314, 152] width 578 height 254
click at [176, 179] on div "Barra delle informazioni Contenitore Immagine Menu Barra del menu Barra dei coo…" at bounding box center [314, 152] width 578 height 254
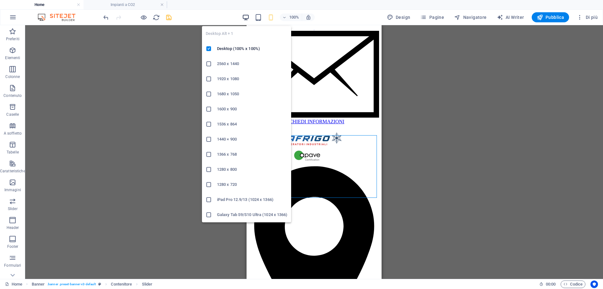
click at [245, 17] on icon "button" at bounding box center [245, 17] width 7 height 7
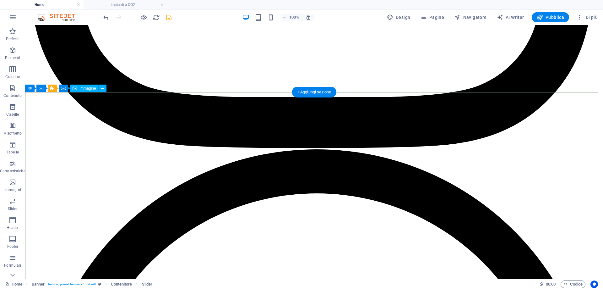
scroll to position [451, 0]
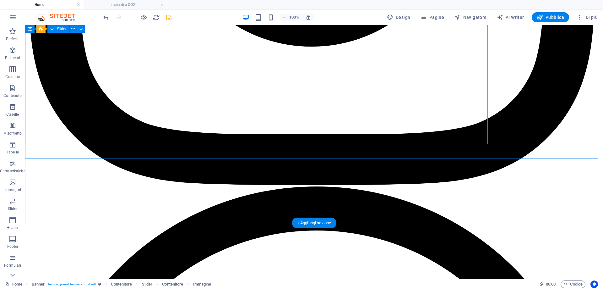
scroll to position [451, 0]
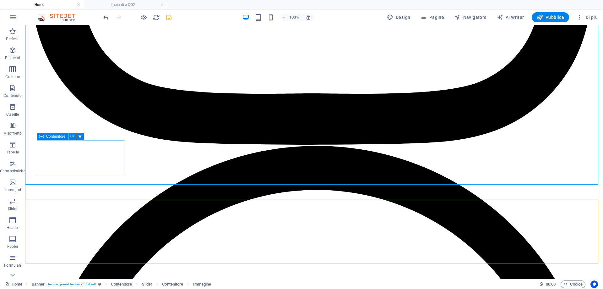
click at [42, 136] on icon at bounding box center [41, 137] width 4 height 8
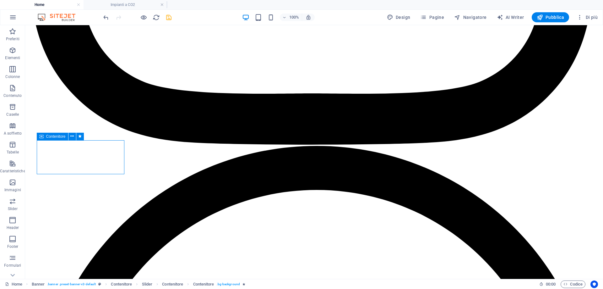
click at [42, 136] on icon at bounding box center [41, 137] width 4 height 8
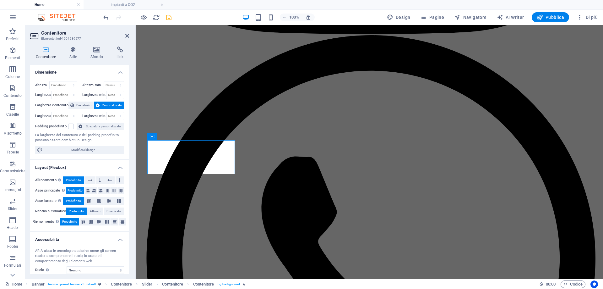
scroll to position [411, 0]
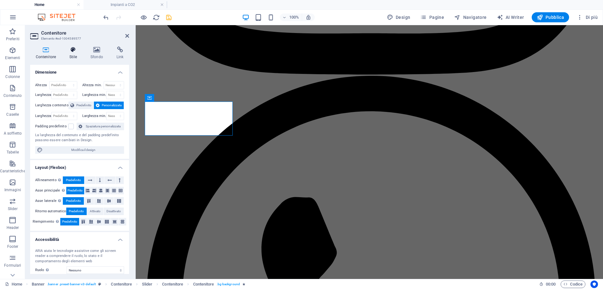
click at [77, 57] on h4 "Stile" at bounding box center [74, 53] width 21 height 13
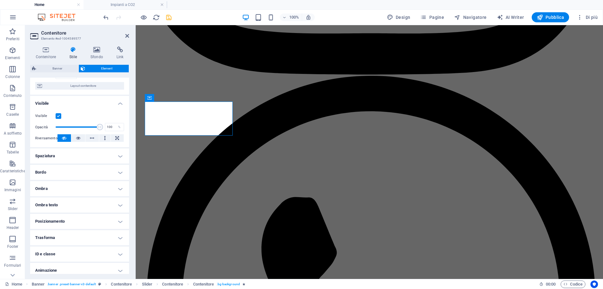
scroll to position [69, 0]
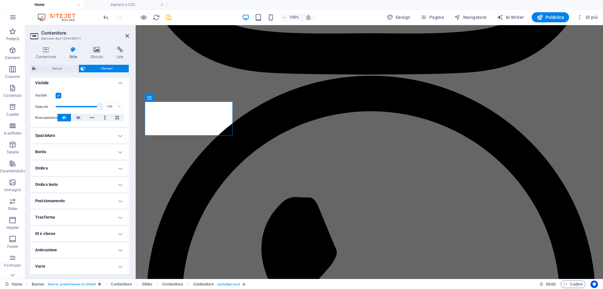
click at [63, 249] on h4 "Animazione" at bounding box center [79, 249] width 99 height 15
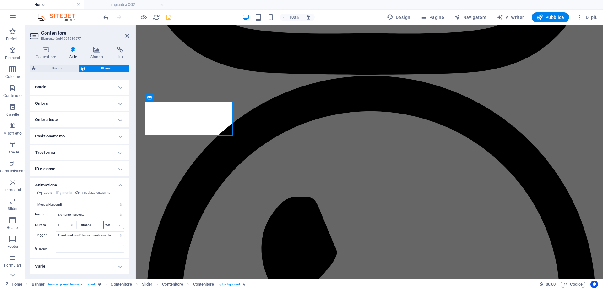
drag, startPoint x: 111, startPoint y: 225, endPoint x: 95, endPoint y: 222, distance: 16.5
click at [95, 222] on div "Ritardo 0.8 s ms" at bounding box center [102, 225] width 45 height 8
type input "1"
click at [168, 19] on icon "save" at bounding box center [168, 17] width 7 height 7
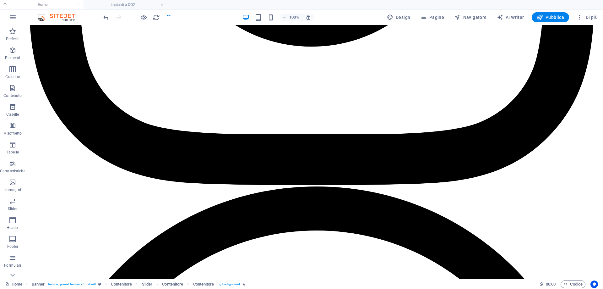
checkbox input "false"
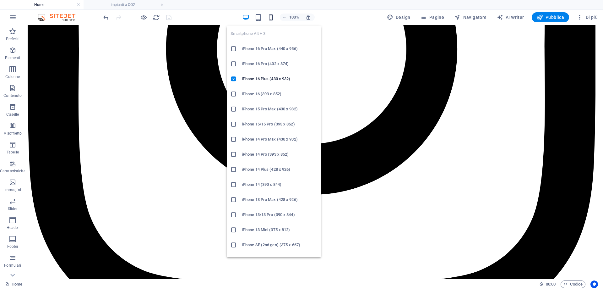
click at [270, 17] on icon "button" at bounding box center [270, 17] width 7 height 7
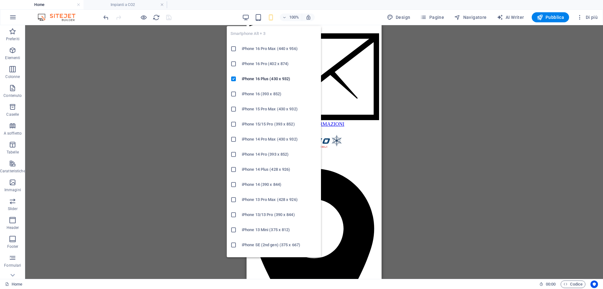
scroll to position [265, 0]
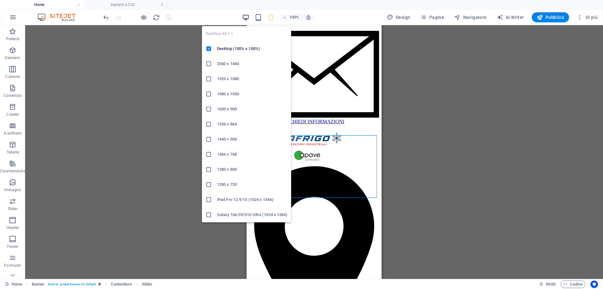
click at [248, 18] on icon "button" at bounding box center [245, 17] width 7 height 7
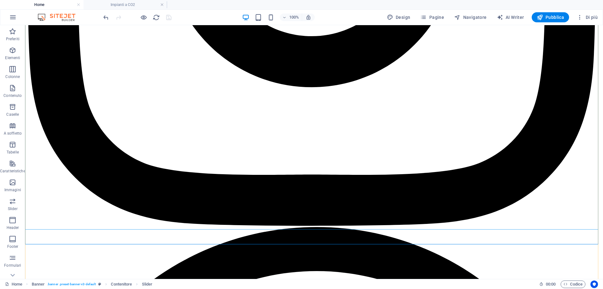
scroll to position [420, 0]
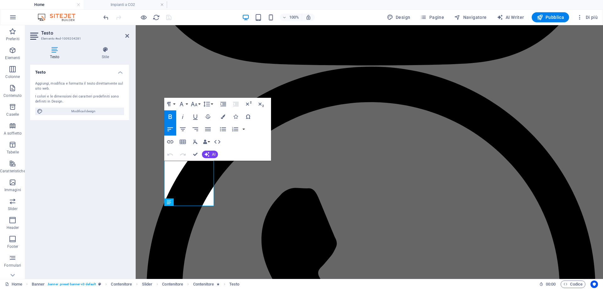
scroll to position [379, 0]
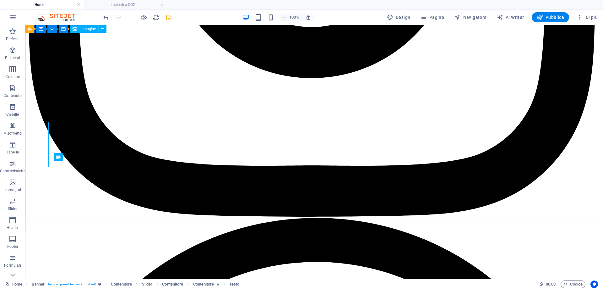
scroll to position [420, 0]
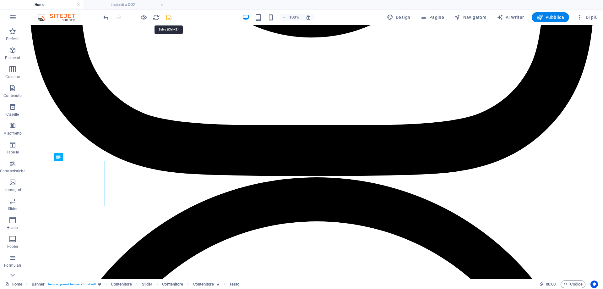
click at [171, 15] on icon "save" at bounding box center [168, 17] width 7 height 7
checkbox input "false"
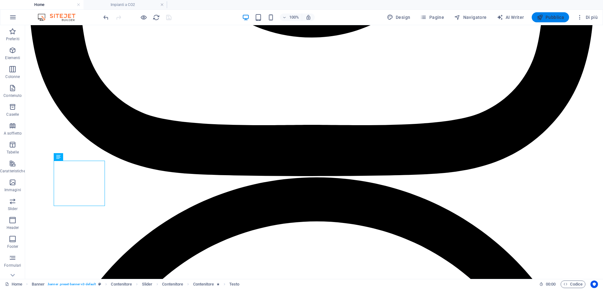
click at [559, 17] on span "Pubblica" at bounding box center [551, 17] width 28 height 6
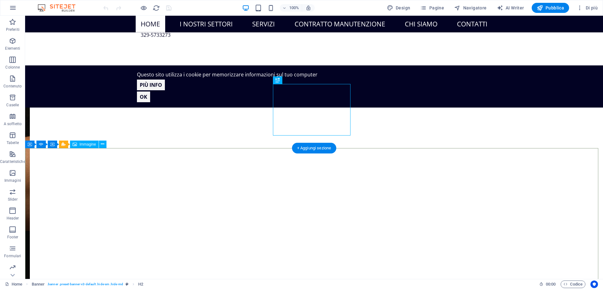
scroll to position [450, 0]
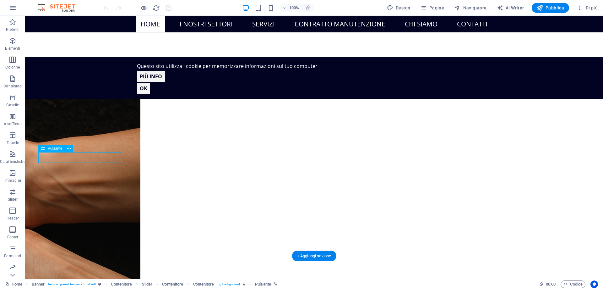
select select "%"
select select "1"
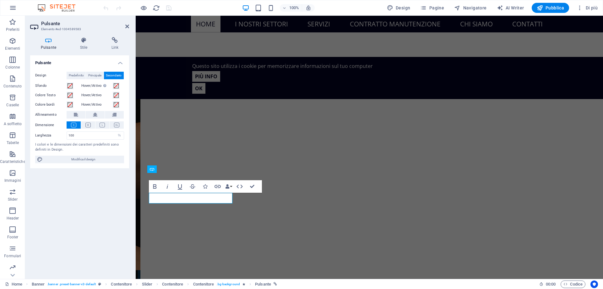
scroll to position [409, 0]
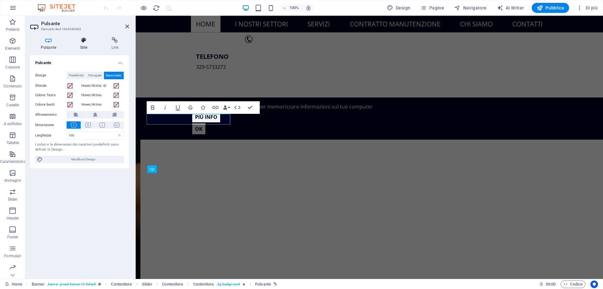
click at [86, 42] on icon at bounding box center [83, 40] width 29 height 6
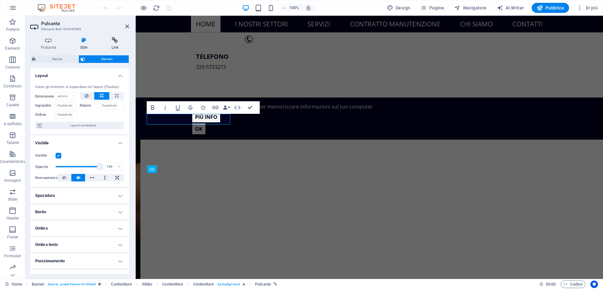
click at [109, 41] on icon at bounding box center [115, 40] width 28 height 6
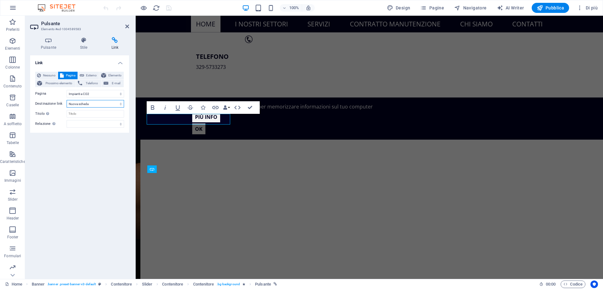
click at [101, 105] on select "Nuova scheda Stessa scheda Sovrapposizione" at bounding box center [95, 104] width 57 height 8
select select
click at [67, 100] on select "Nuova scheda Stessa scheda Sovrapposizione" at bounding box center [95, 104] width 57 height 8
drag, startPoint x: 127, startPoint y: 25, endPoint x: 108, endPoint y: 7, distance: 25.8
click at [127, 25] on icon at bounding box center [127, 26] width 4 height 5
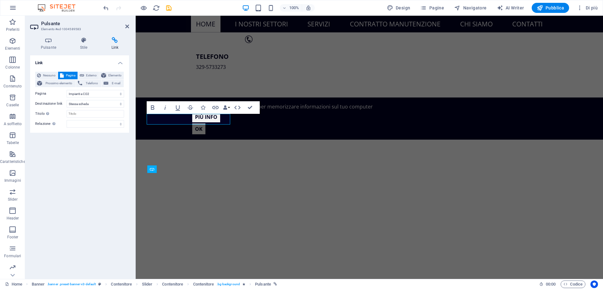
scroll to position [450, 0]
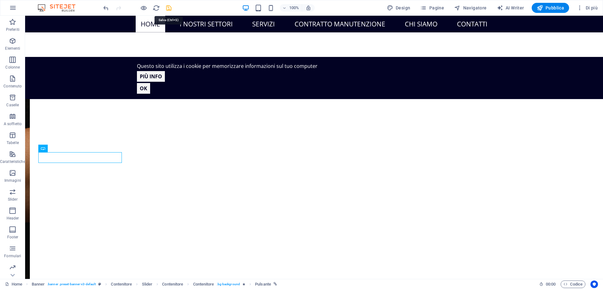
click at [168, 8] on icon "save" at bounding box center [168, 7] width 7 height 7
checkbox input "false"
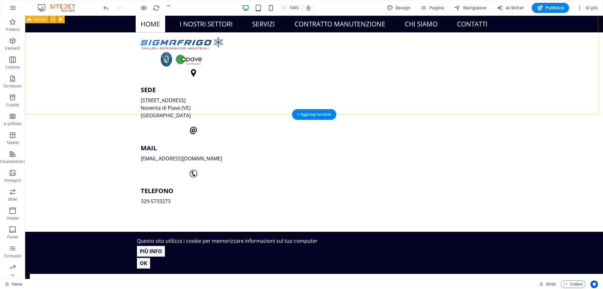
scroll to position [261, 0]
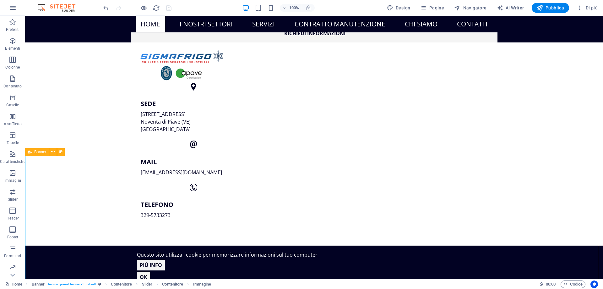
click at [36, 151] on span "Banner" at bounding box center [40, 152] width 12 height 4
select select "vh"
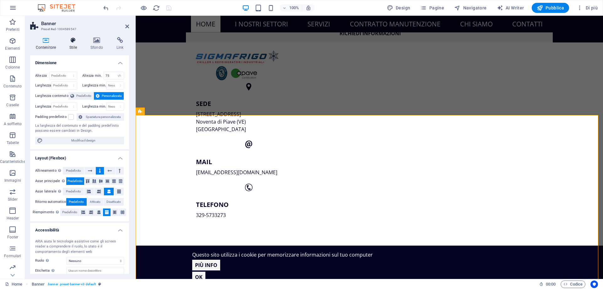
click at [74, 41] on icon at bounding box center [73, 40] width 19 height 6
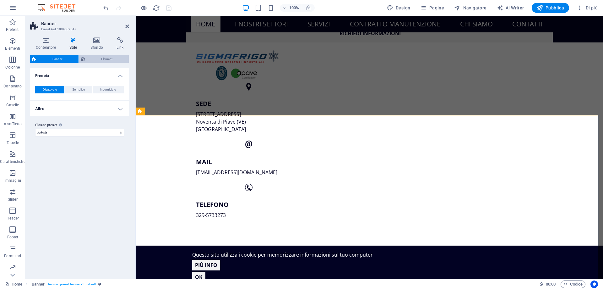
click at [101, 59] on span "Element" at bounding box center [107, 59] width 40 height 8
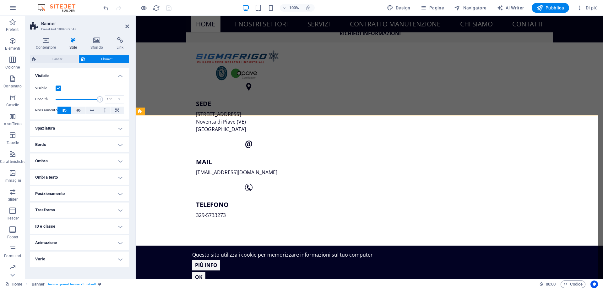
click at [56, 87] on label at bounding box center [59, 88] width 6 height 6
click at [0, 0] on input "Visibile" at bounding box center [0, 0] width 0 height 0
click at [127, 26] on icon at bounding box center [127, 26] width 4 height 5
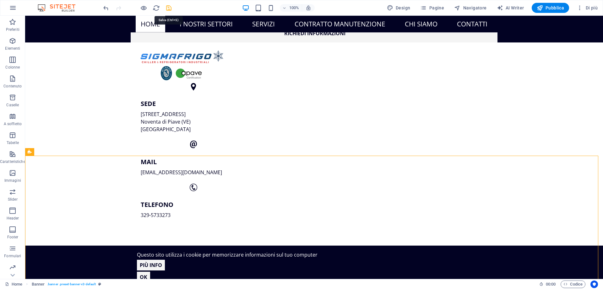
click at [169, 9] on icon "save" at bounding box center [168, 7] width 7 height 7
checkbox input "false"
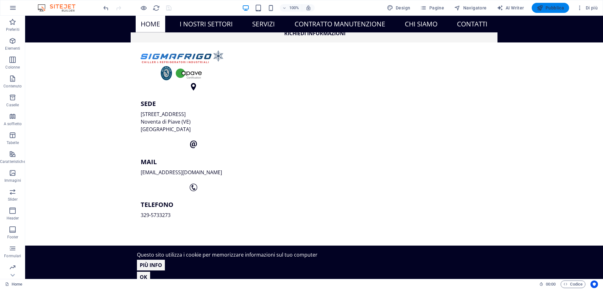
click at [551, 10] on span "Pubblica" at bounding box center [551, 8] width 28 height 6
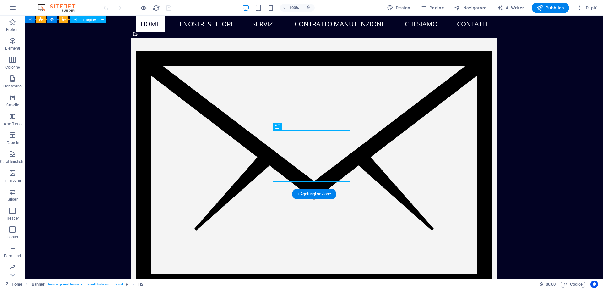
scroll to position [222, 0]
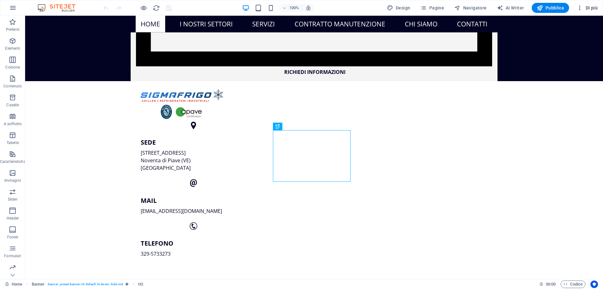
click at [582, 7] on icon "button" at bounding box center [580, 8] width 6 height 6
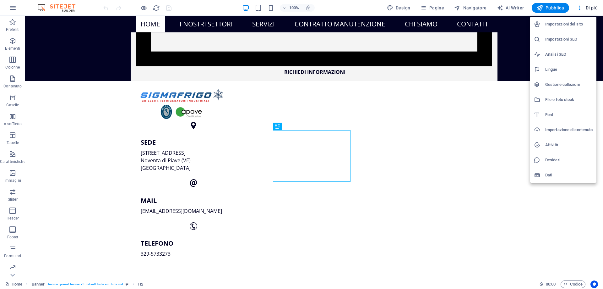
click at [566, 99] on h6 "File e foto stock" at bounding box center [568, 100] width 47 height 8
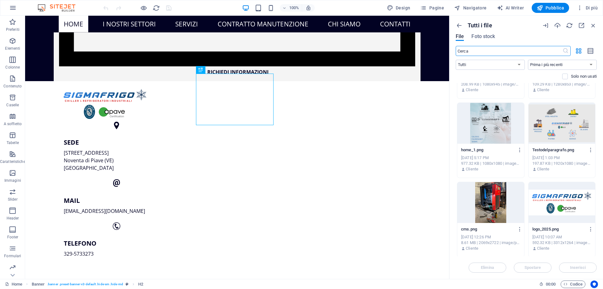
scroll to position [399, 0]
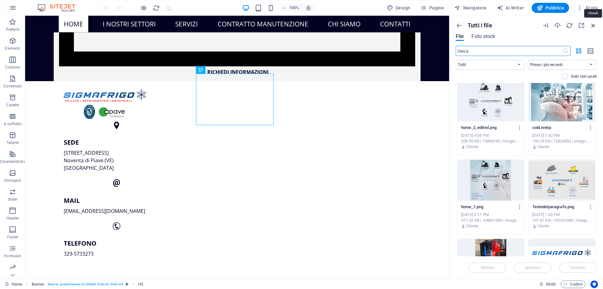
click at [595, 24] on icon "button" at bounding box center [593, 25] width 7 height 7
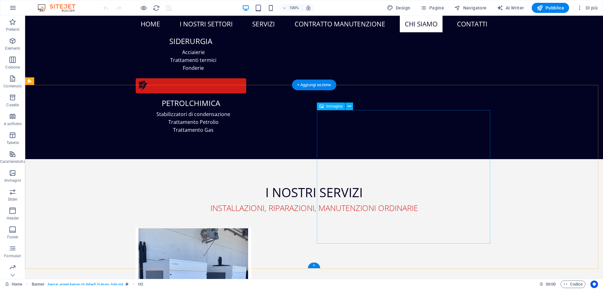
scroll to position [2042, 0]
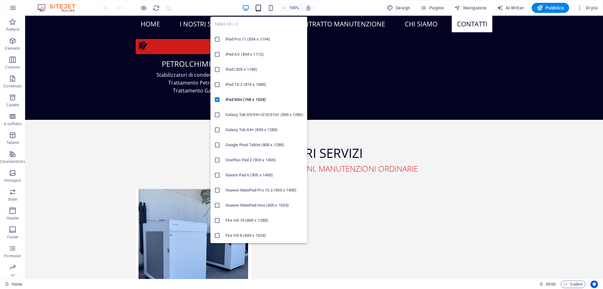
click at [258, 9] on icon "button" at bounding box center [258, 7] width 7 height 7
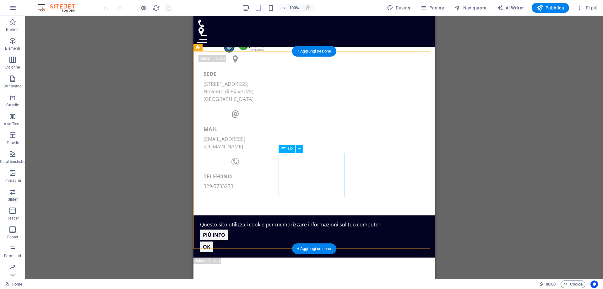
scroll to position [314, 0]
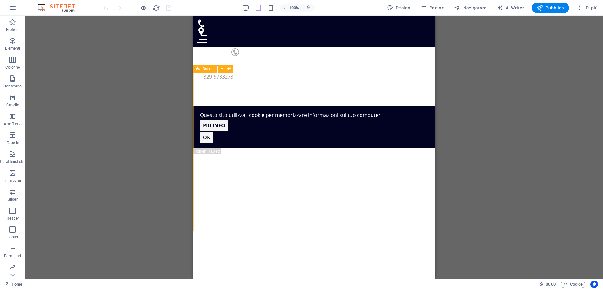
click at [210, 69] on span "Banner" at bounding box center [209, 69] width 12 height 4
select select "%"
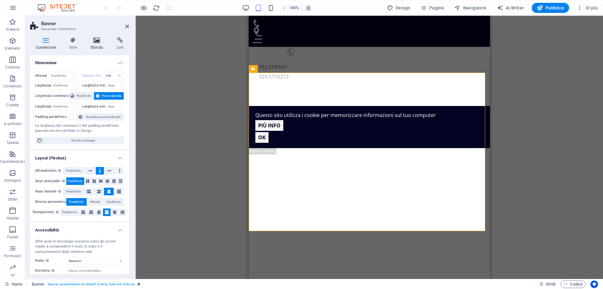
click at [95, 42] on icon at bounding box center [97, 40] width 24 height 6
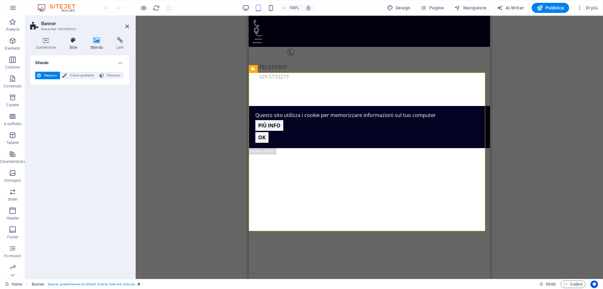
click at [73, 40] on icon at bounding box center [73, 40] width 19 height 6
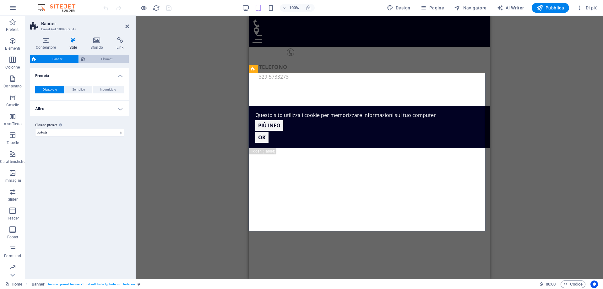
click at [97, 57] on span "Element" at bounding box center [107, 59] width 40 height 8
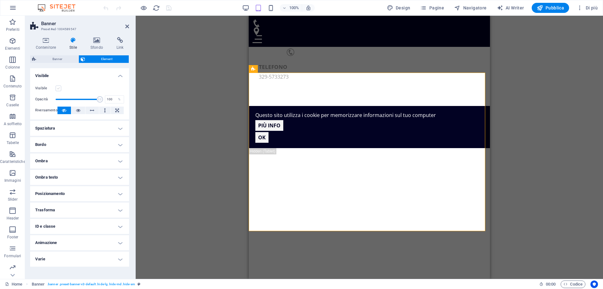
click at [58, 88] on label at bounding box center [59, 88] width 6 height 6
click at [0, 0] on input "Visibile" at bounding box center [0, 0] width 0 height 0
click at [127, 27] on icon at bounding box center [127, 26] width 4 height 5
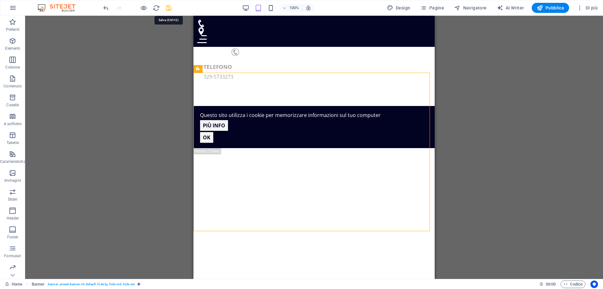
click at [169, 8] on icon "save" at bounding box center [168, 7] width 7 height 7
checkbox input "false"
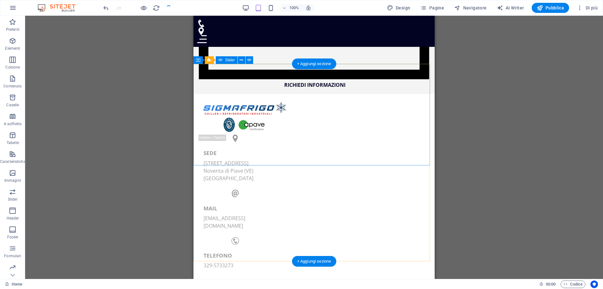
scroll to position [0, 0]
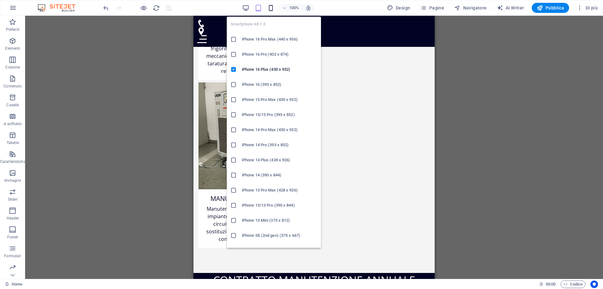
click at [271, 9] on icon "button" at bounding box center [270, 7] width 7 height 7
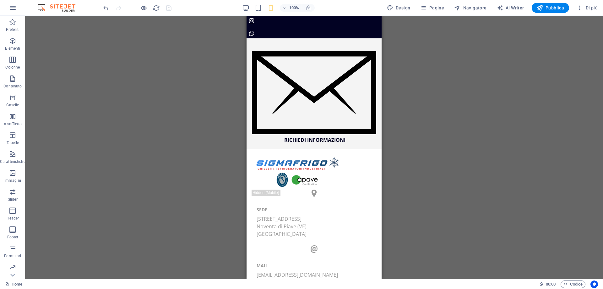
drag, startPoint x: 380, startPoint y: 32, endPoint x: 497, endPoint y: 35, distance: 117.5
click at [551, 5] on span "Pubblica" at bounding box center [551, 8] width 28 height 6
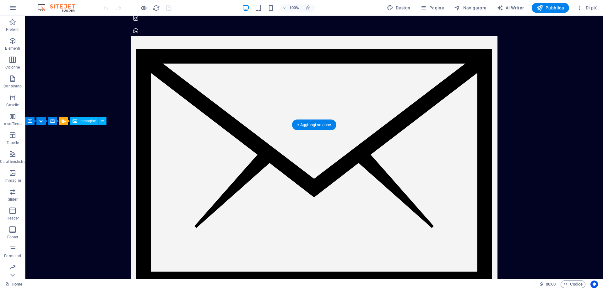
scroll to position [34, 0]
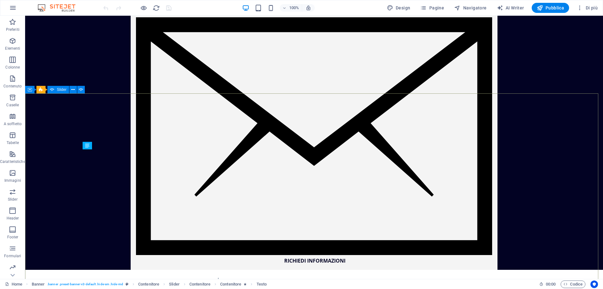
click at [53, 89] on icon at bounding box center [52, 90] width 4 height 8
select select "ms"
select select "s"
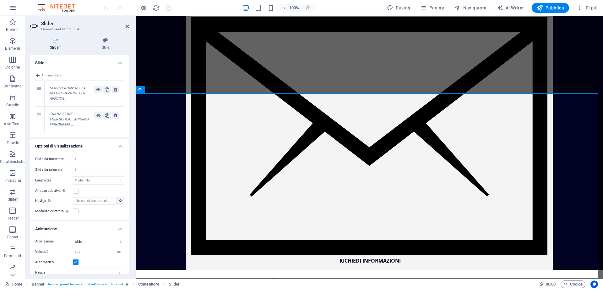
click at [75, 262] on label at bounding box center [76, 262] width 6 height 6
click at [0, 0] on input "Automatico" at bounding box center [0, 0] width 0 height 0
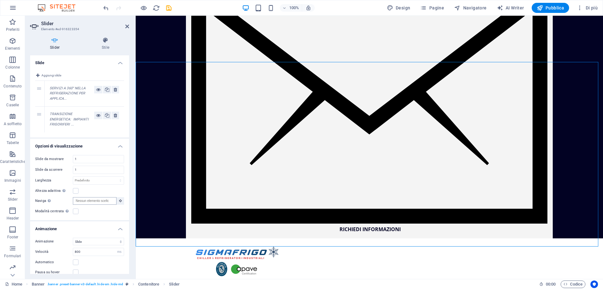
scroll to position [31, 0]
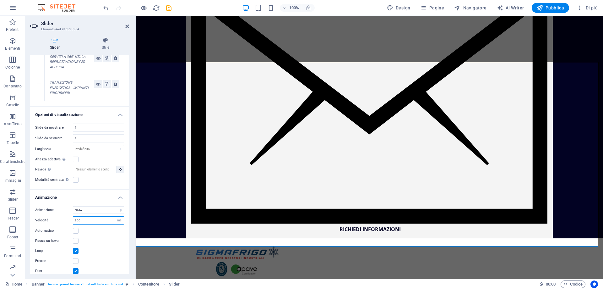
drag, startPoint x: 86, startPoint y: 218, endPoint x: 59, endPoint y: 219, distance: 27.7
click at [59, 219] on div "Velocità 800 s ms" at bounding box center [79, 220] width 89 height 8
type input "1000"
click at [76, 230] on label at bounding box center [76, 231] width 6 height 6
click at [0, 0] on input "Automatico" at bounding box center [0, 0] width 0 height 0
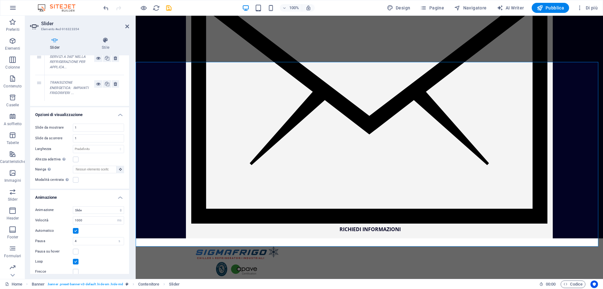
click at [75, 230] on label at bounding box center [76, 231] width 6 height 6
click at [0, 0] on input "Automatico" at bounding box center [0, 0] width 0 height 0
click at [75, 230] on label at bounding box center [76, 231] width 6 height 6
click at [0, 0] on input "Automatico" at bounding box center [0, 0] width 0 height 0
click at [75, 230] on label at bounding box center [76, 231] width 6 height 6
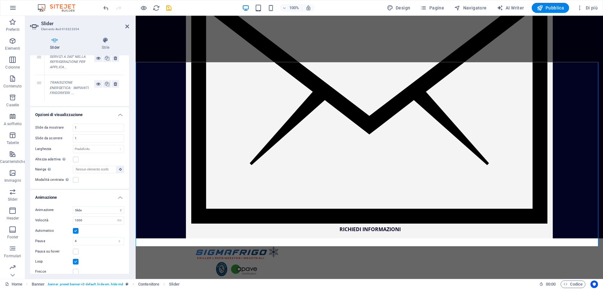
click at [0, 0] on input "Automatico" at bounding box center [0, 0] width 0 height 0
click at [75, 230] on label at bounding box center [76, 231] width 6 height 6
click at [0, 0] on input "Automatico" at bounding box center [0, 0] width 0 height 0
click at [75, 230] on label at bounding box center [76, 231] width 6 height 6
click at [0, 0] on input "Automatico" at bounding box center [0, 0] width 0 height 0
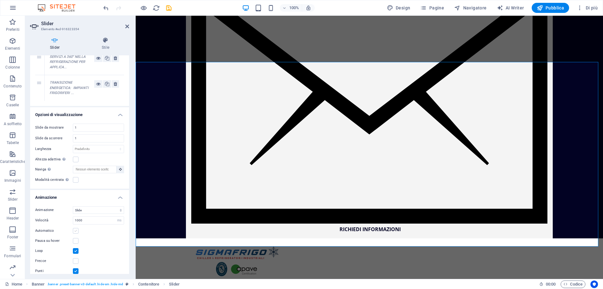
click at [75, 230] on label at bounding box center [76, 231] width 6 height 6
click at [0, 0] on input "Automatico" at bounding box center [0, 0] width 0 height 0
click at [75, 230] on label at bounding box center [76, 231] width 6 height 6
click at [0, 0] on input "Automatico" at bounding box center [0, 0] width 0 height 0
click at [75, 230] on label at bounding box center [76, 231] width 6 height 6
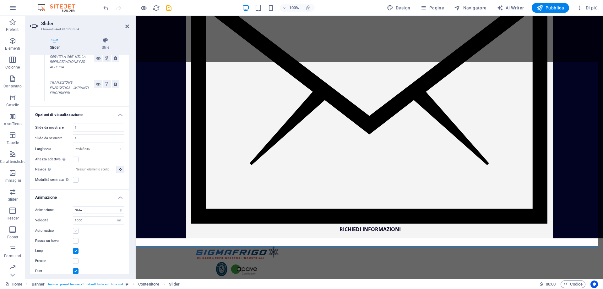
click at [0, 0] on input "Automatico" at bounding box center [0, 0] width 0 height 0
click at [75, 230] on label at bounding box center [76, 231] width 6 height 6
click at [0, 0] on input "Automatico" at bounding box center [0, 0] width 0 height 0
click at [75, 230] on label at bounding box center [76, 231] width 6 height 6
click at [0, 0] on input "Automatico" at bounding box center [0, 0] width 0 height 0
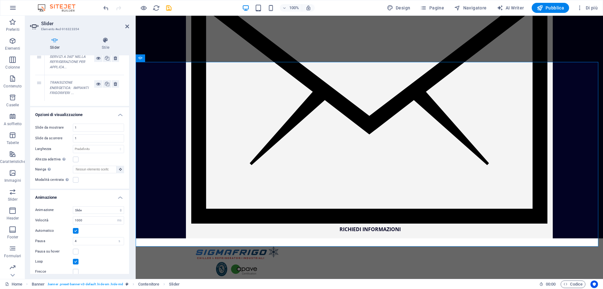
click at [76, 232] on label at bounding box center [76, 231] width 6 height 6
click at [0, 0] on input "Automatico" at bounding box center [0, 0] width 0 height 0
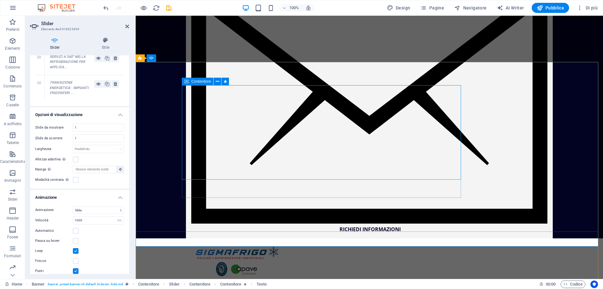
click at [190, 83] on div "Contenitore" at bounding box center [197, 82] width 31 height 8
select select "fade"
select select "s"
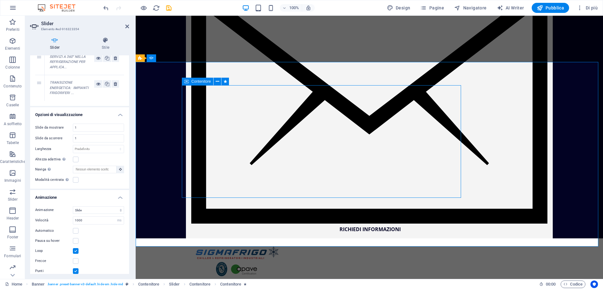
select select "onload"
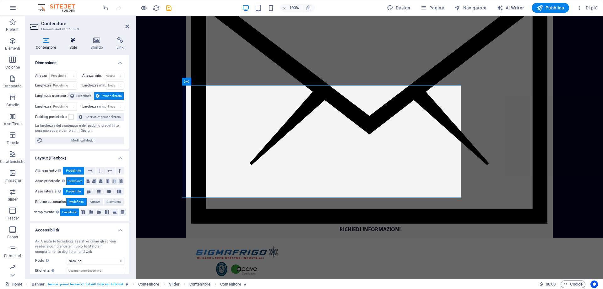
click at [74, 44] on h4 "Stile" at bounding box center [74, 43] width 21 height 13
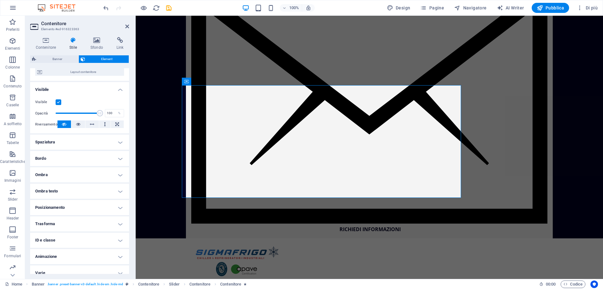
scroll to position [60, 0]
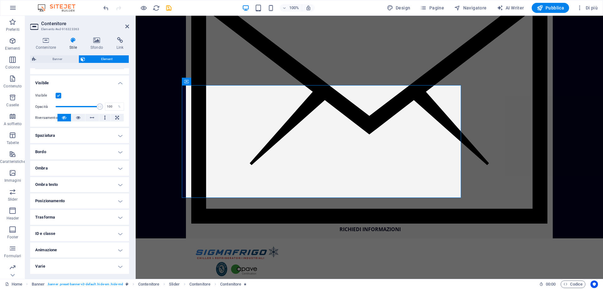
click at [70, 249] on h4 "Animazione" at bounding box center [79, 249] width 99 height 15
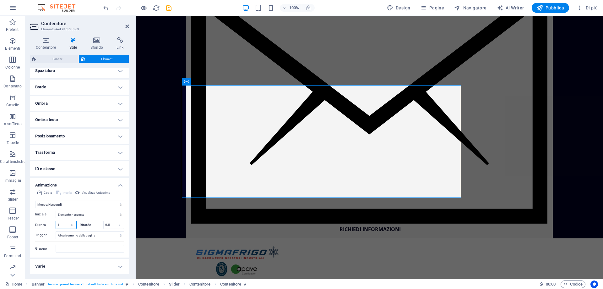
click at [63, 226] on input "1" at bounding box center [66, 225] width 20 height 8
drag, startPoint x: 66, startPoint y: 225, endPoint x: 55, endPoint y: 226, distance: 10.8
click at [56, 225] on div "1 s ms" at bounding box center [66, 225] width 21 height 8
type input "1.5"
click at [109, 225] on input "0.5" at bounding box center [114, 225] width 20 height 8
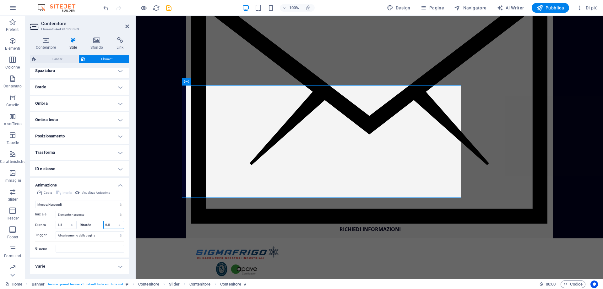
click at [109, 225] on input "0.5" at bounding box center [114, 225] width 20 height 8
type input "1"
click at [96, 223] on label "Ritardo" at bounding box center [92, 224] width 24 height 3
click at [93, 194] on span "Visualizza Anteprima" at bounding box center [96, 193] width 29 height 8
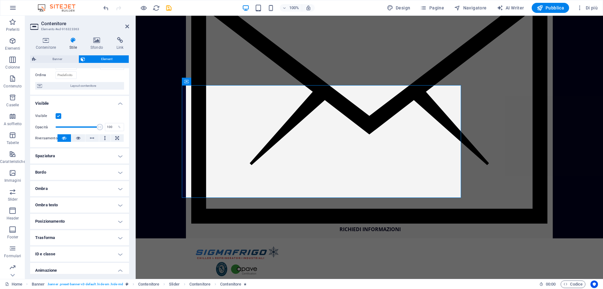
scroll to position [0, 0]
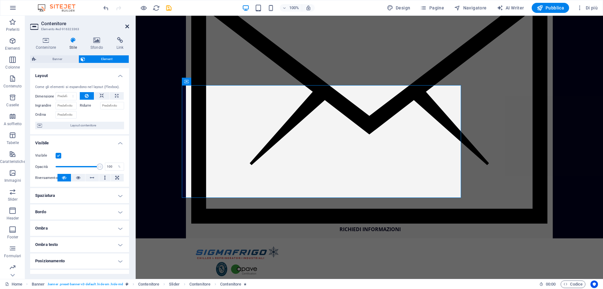
click at [127, 26] on icon at bounding box center [127, 26] width 4 height 5
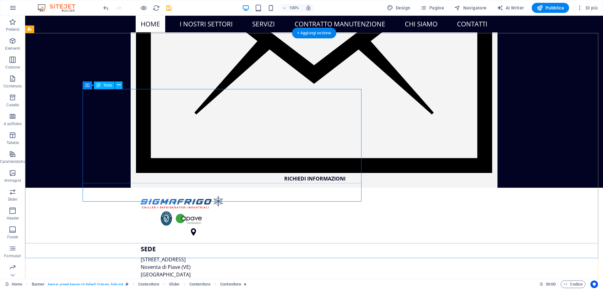
scroll to position [160, 0]
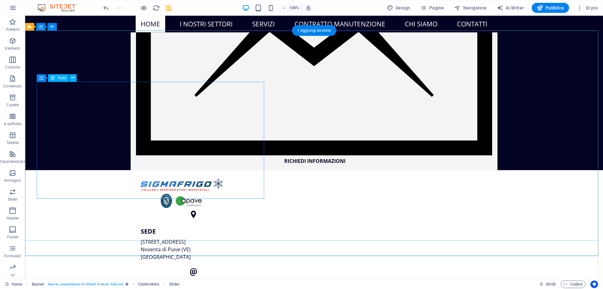
scroll to position [97, 0]
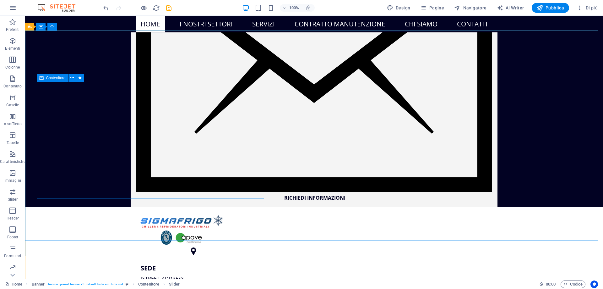
click at [44, 79] on div "Contenitore" at bounding box center [52, 78] width 31 height 8
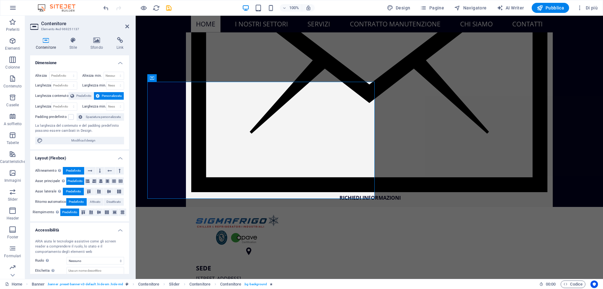
select select "fade"
select select "s"
select select "scroll"
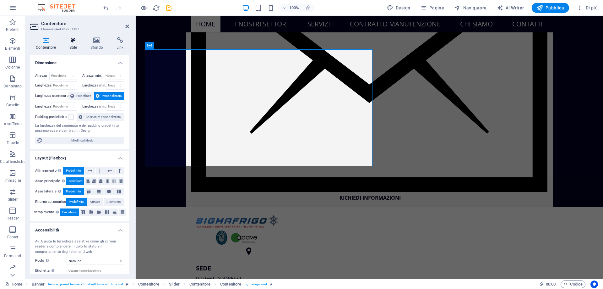
click at [76, 41] on icon at bounding box center [73, 40] width 19 height 6
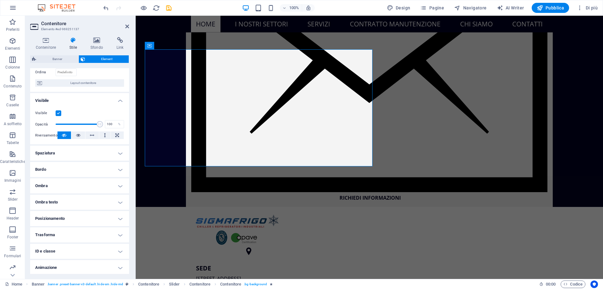
scroll to position [60, 0]
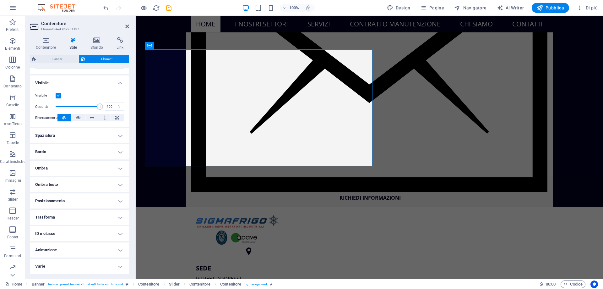
click at [73, 249] on h4 "Animazione" at bounding box center [79, 249] width 99 height 15
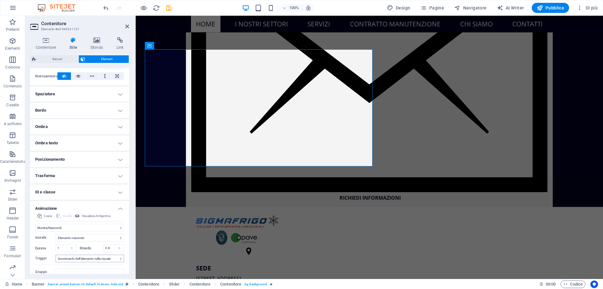
scroll to position [125, 0]
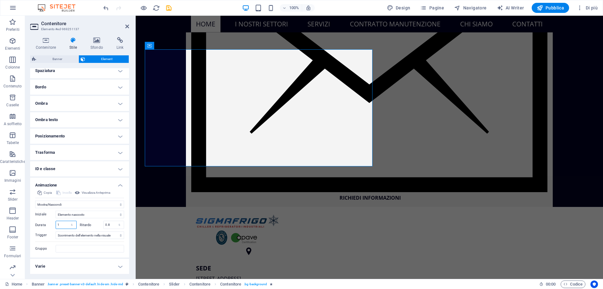
click at [63, 224] on input "1" at bounding box center [66, 225] width 20 height 8
type input "1.5"
drag, startPoint x: 110, startPoint y: 224, endPoint x: 99, endPoint y: 224, distance: 11.3
click at [100, 224] on div "Ritardo 0.8 s ms" at bounding box center [102, 225] width 45 height 8
type input "1"
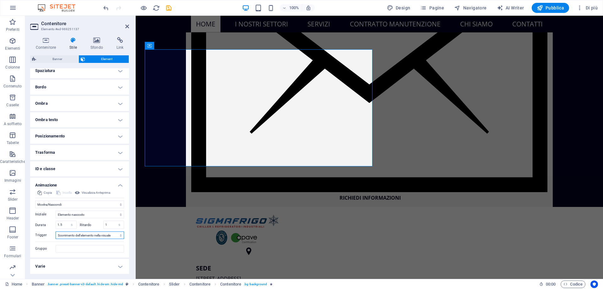
click at [89, 235] on select "Nessun trigger automatico Al caricamento della pagina Scorrimento dell'elemento…" at bounding box center [90, 235] width 68 height 8
click at [99, 195] on span "Visualizza Anteprima" at bounding box center [96, 193] width 29 height 8
click at [167, 8] on icon "save" at bounding box center [168, 7] width 7 height 7
checkbox input "false"
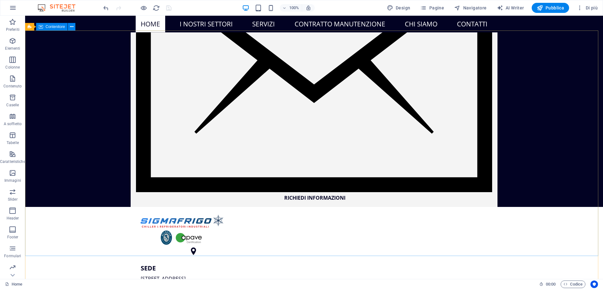
click at [44, 25] on div "Contenitore" at bounding box center [51, 27] width 31 height 8
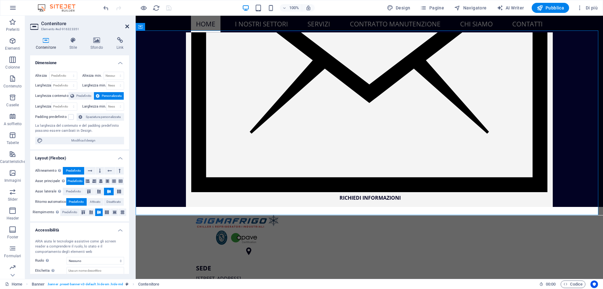
click at [127, 28] on icon at bounding box center [127, 26] width 4 height 5
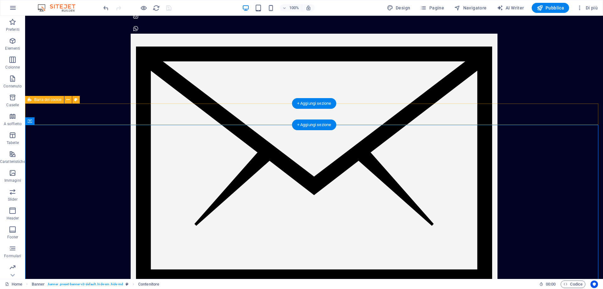
scroll to position [3, 0]
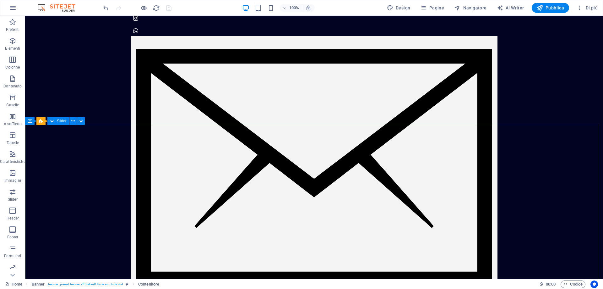
click at [57, 120] on div "Slider" at bounding box center [58, 121] width 22 height 8
select select "ms"
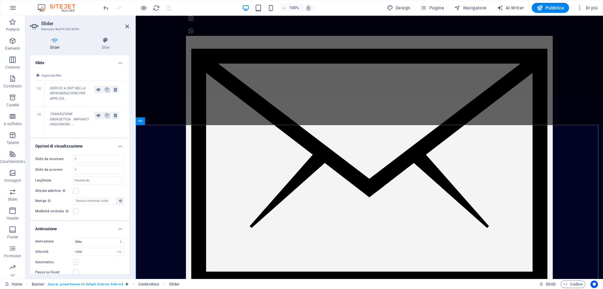
click at [75, 264] on label at bounding box center [76, 262] width 6 height 6
click at [0, 0] on input "Automatico" at bounding box center [0, 0] width 0 height 0
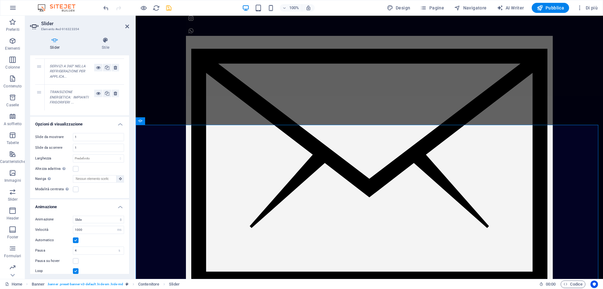
scroll to position [31, 0]
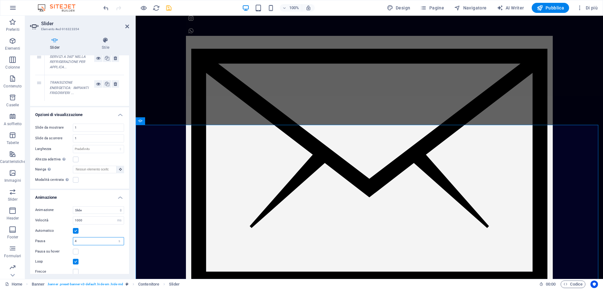
click at [85, 243] on input "4" at bounding box center [98, 241] width 51 height 8
drag, startPoint x: 81, startPoint y: 240, endPoint x: 72, endPoint y: 239, distance: 9.2
click at [72, 239] on div "Pausa 4.1 s ms" at bounding box center [79, 241] width 89 height 8
type input "3"
type input "4"
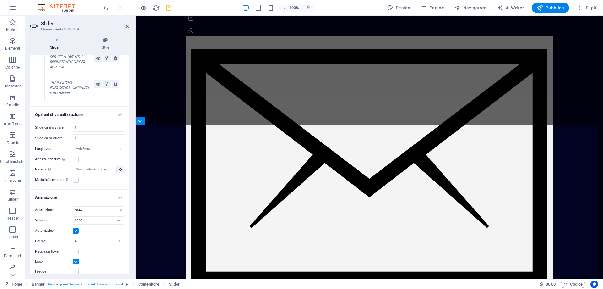
click at [167, 10] on icon "save" at bounding box center [168, 7] width 7 height 7
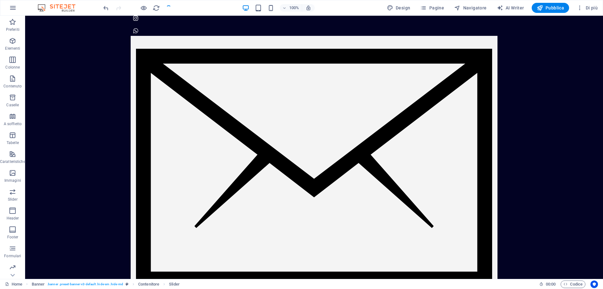
checkbox input "false"
click at [157, 8] on icon "reload" at bounding box center [156, 7] width 7 height 7
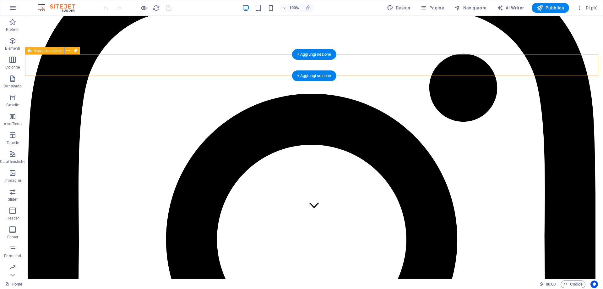
scroll to position [0, 0]
